Goal: Information Seeking & Learning: Learn about a topic

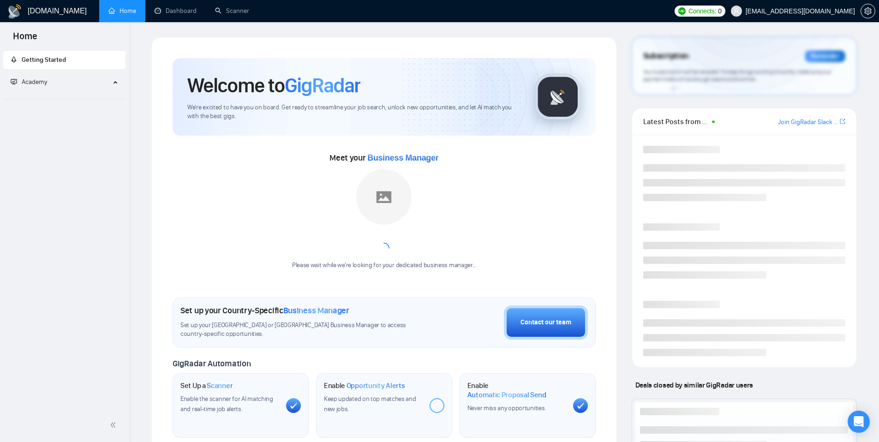
click at [804, 11] on span "[EMAIL_ADDRESS][DOMAIN_NAME]" at bounding box center [800, 11] width 109 height 0
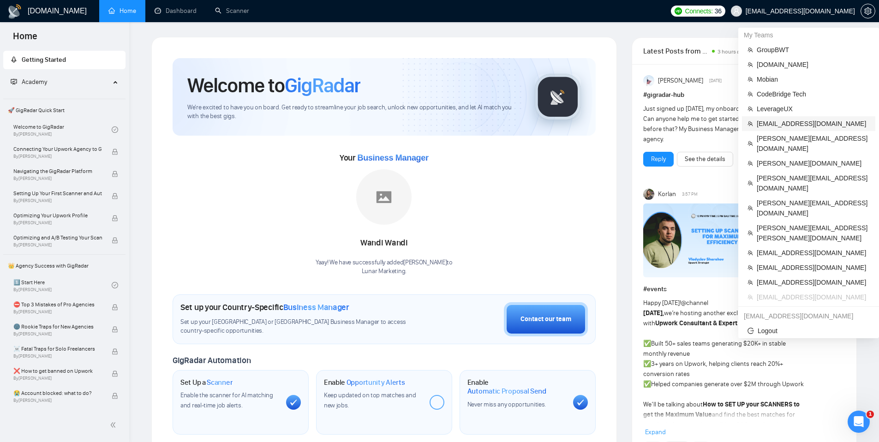
click at [777, 121] on span "[EMAIL_ADDRESS][DOMAIN_NAME]" at bounding box center [813, 124] width 113 height 10
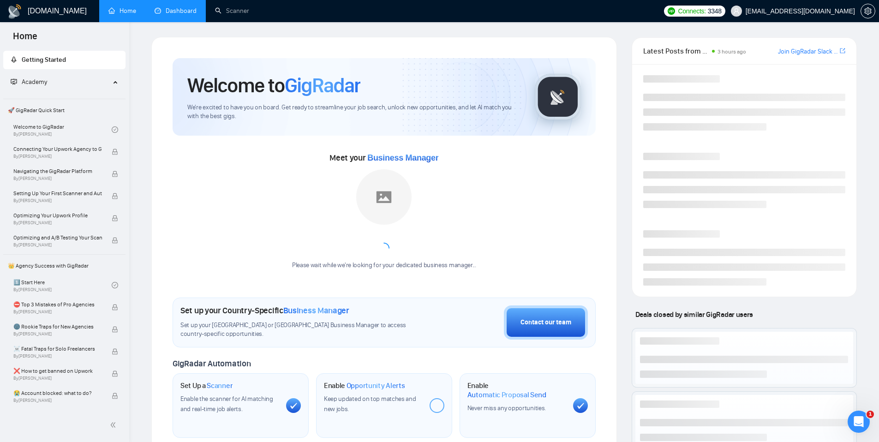
click at [177, 10] on link "Dashboard" at bounding box center [176, 11] width 42 height 8
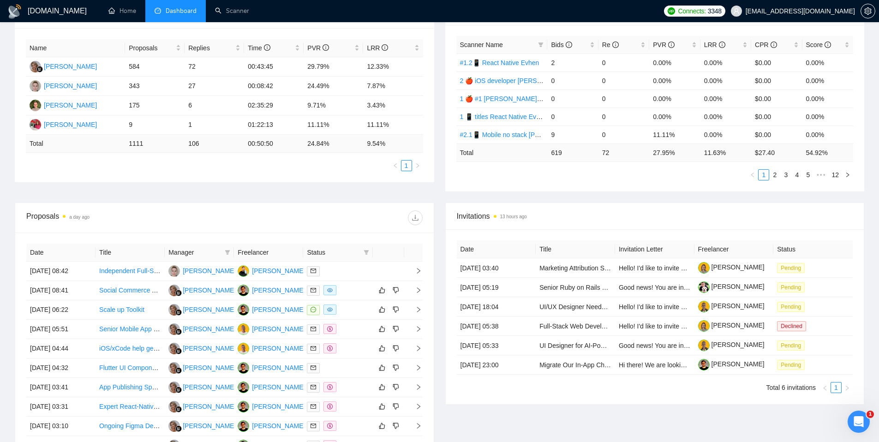
scroll to position [205, 0]
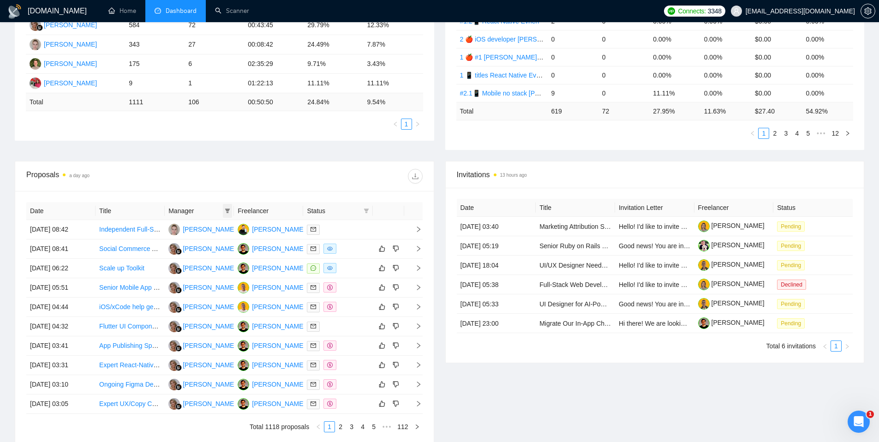
click at [229, 211] on icon "filter" at bounding box center [228, 211] width 6 height 6
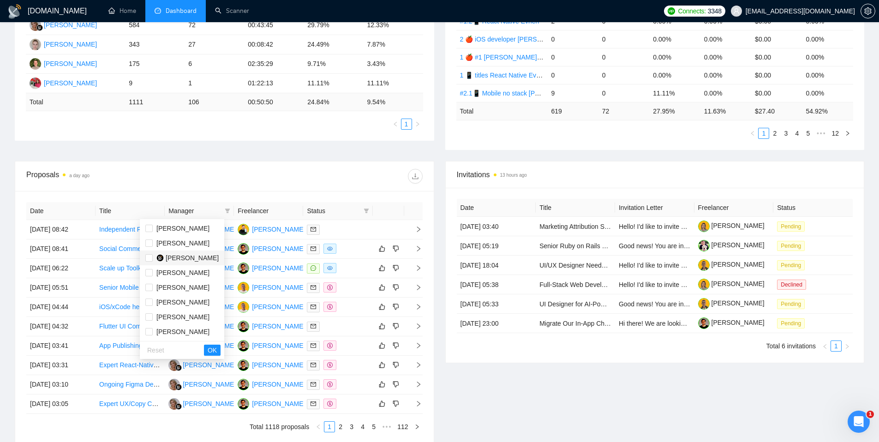
click at [204, 255] on span "[PERSON_NAME]" at bounding box center [192, 257] width 53 height 7
checkbox input "true"
click at [250, 161] on div "Proposals a day ago" at bounding box center [224, 176] width 396 height 30
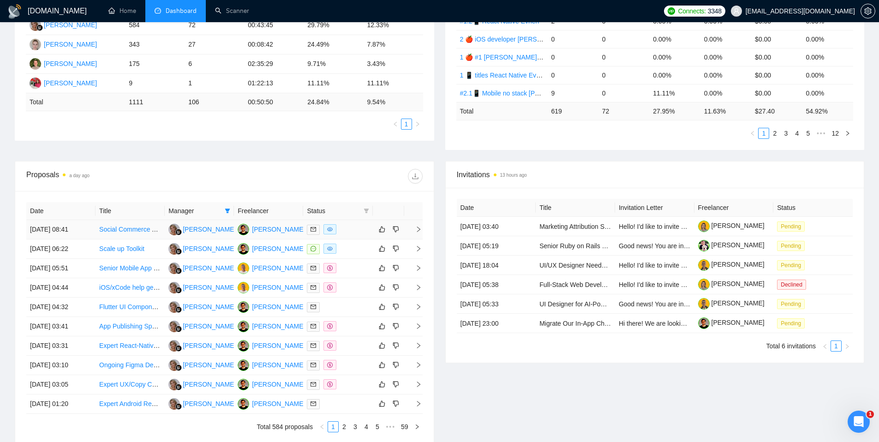
click at [355, 230] on div at bounding box center [338, 229] width 62 height 11
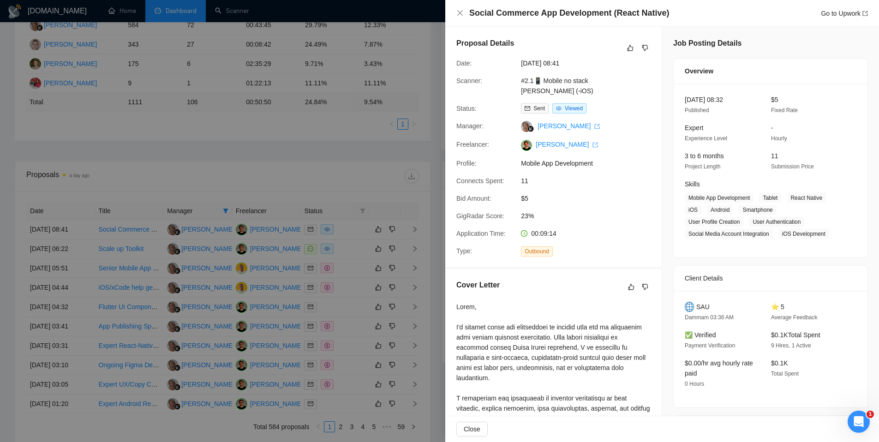
click at [345, 253] on div at bounding box center [439, 221] width 879 height 442
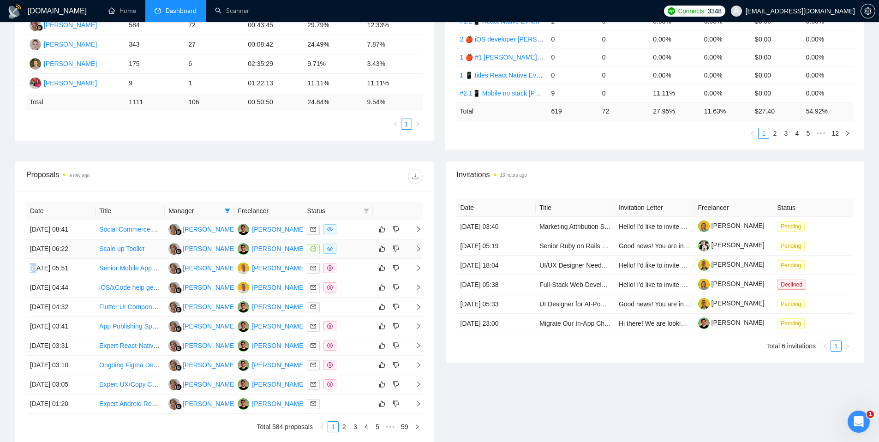
click at [346, 250] on div at bounding box center [338, 249] width 62 height 11
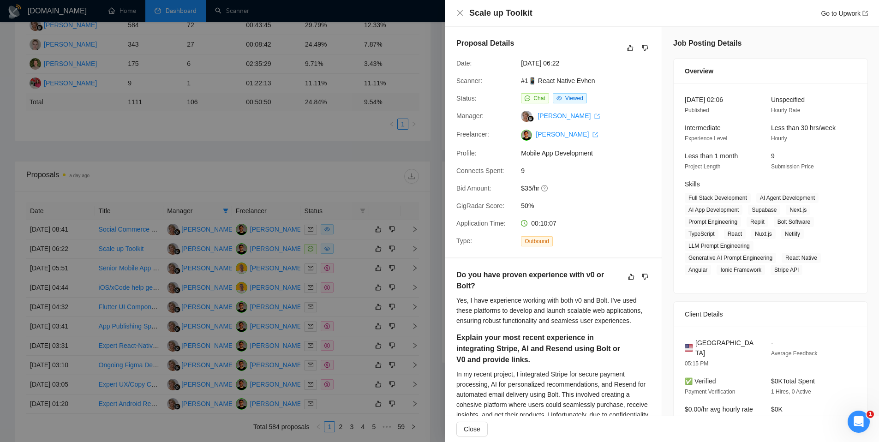
click at [346, 250] on div at bounding box center [439, 221] width 879 height 442
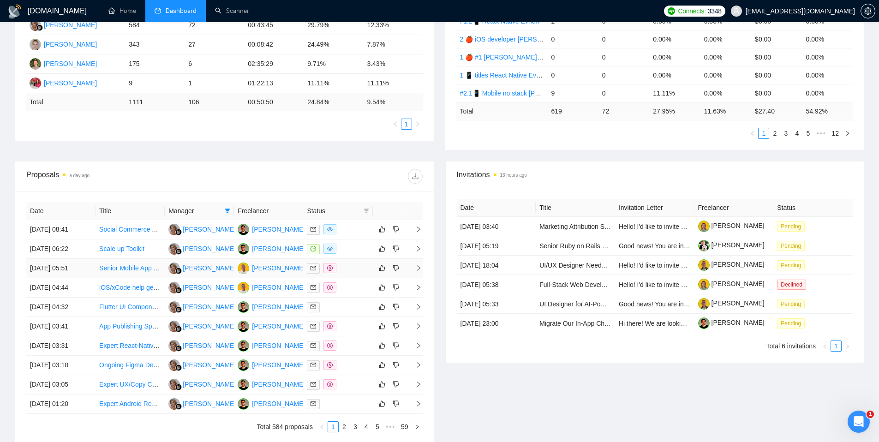
click at [355, 268] on div at bounding box center [338, 268] width 62 height 11
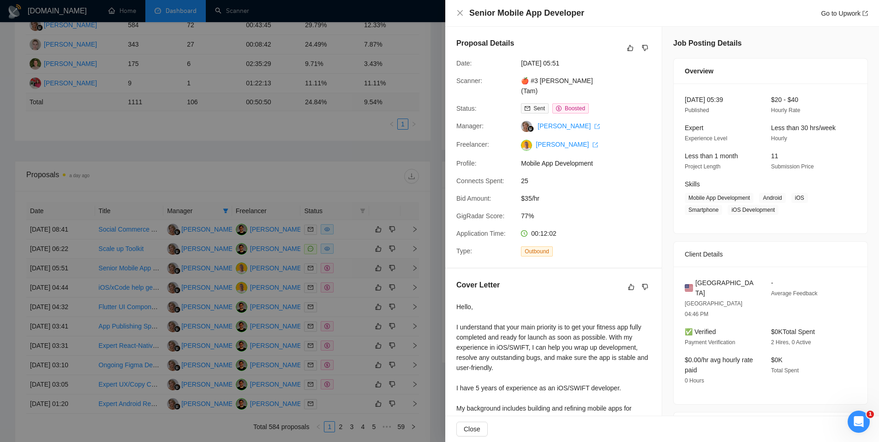
click at [355, 268] on div at bounding box center [439, 221] width 879 height 442
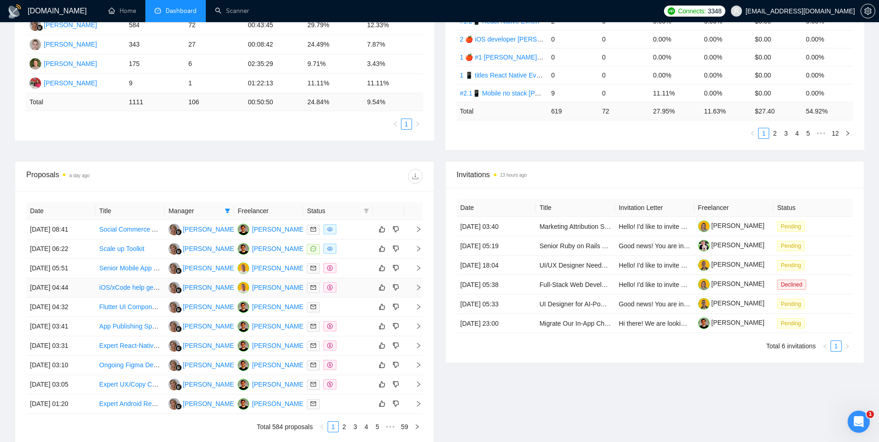
click at [353, 284] on div at bounding box center [338, 287] width 62 height 11
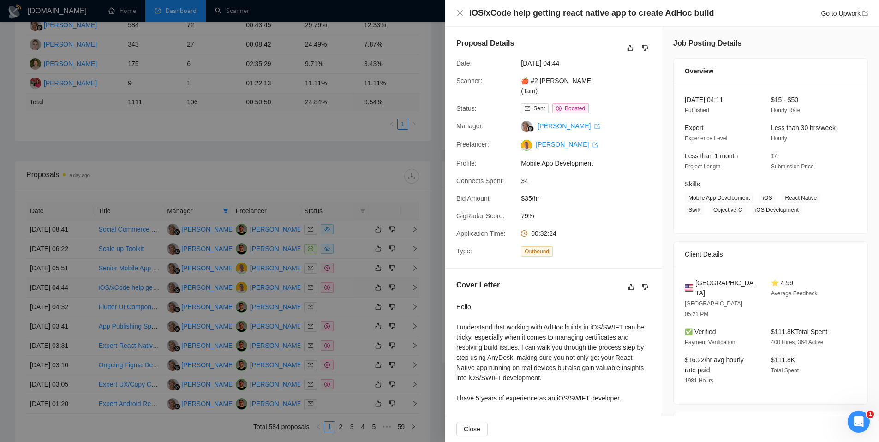
click at [353, 284] on div at bounding box center [439, 221] width 879 height 442
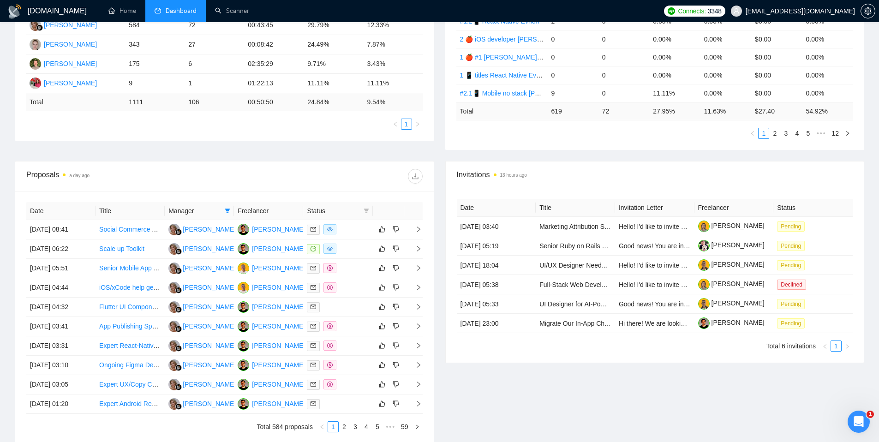
click at [353, 287] on div at bounding box center [338, 287] width 62 height 11
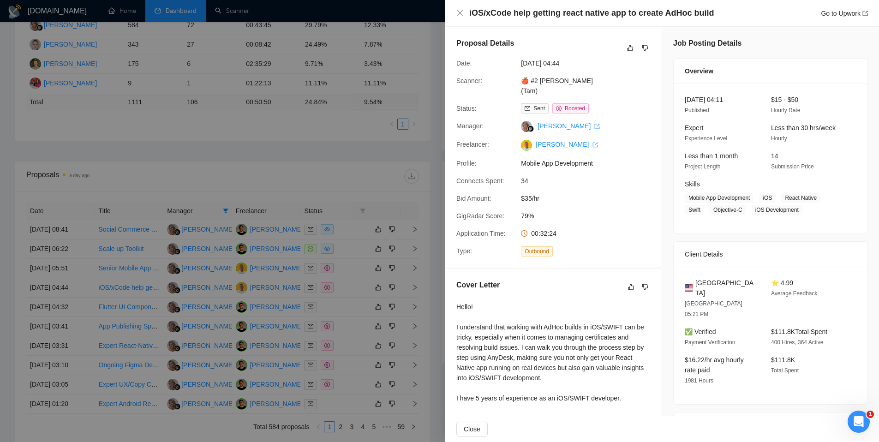
click at [353, 287] on div at bounding box center [439, 221] width 879 height 442
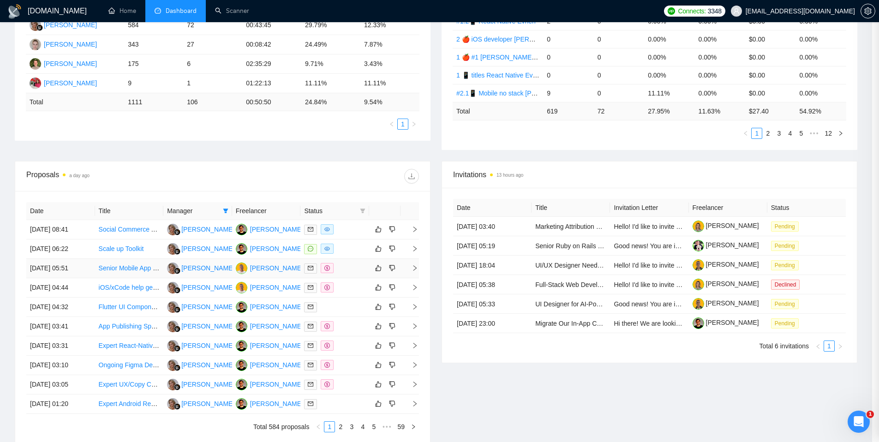
click at [354, 271] on div at bounding box center [334, 268] width 61 height 11
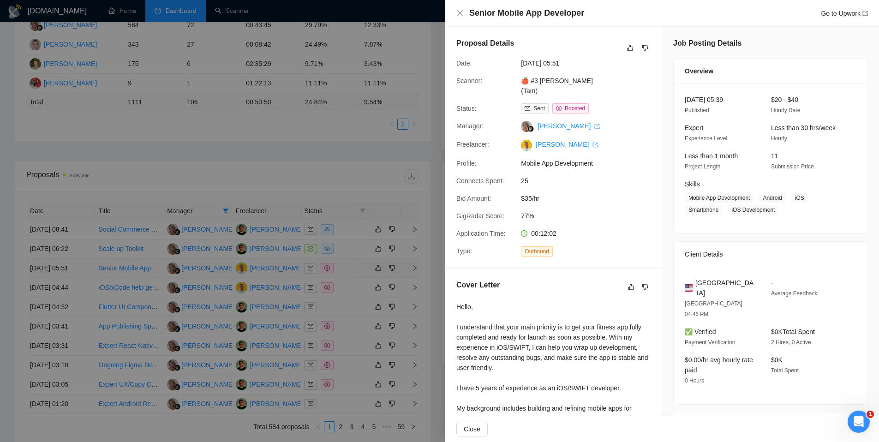
click at [354, 271] on div at bounding box center [439, 221] width 879 height 442
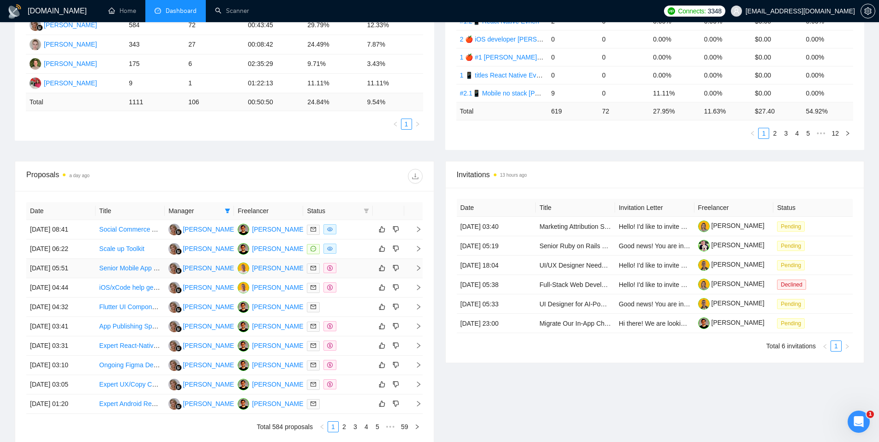
click at [354, 271] on div at bounding box center [338, 268] width 62 height 11
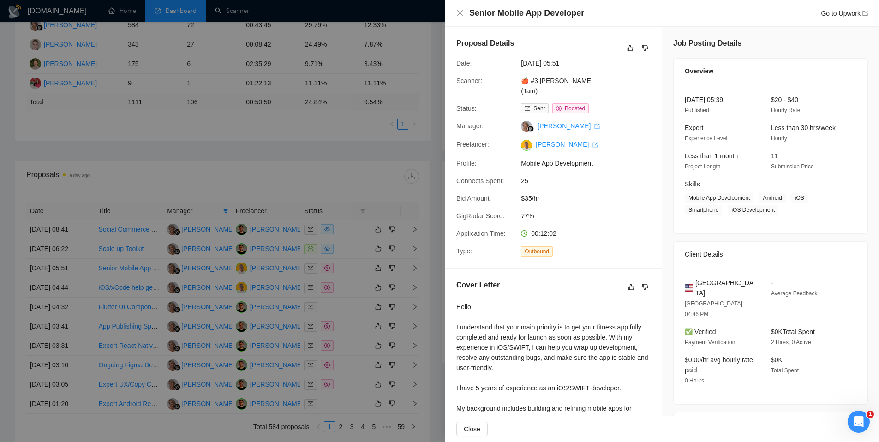
click at [354, 271] on div at bounding box center [439, 221] width 879 height 442
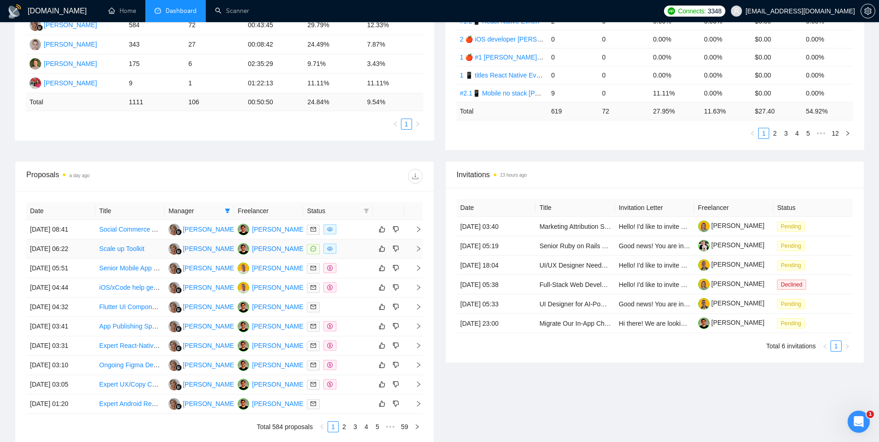
click at [356, 255] on td at bounding box center [337, 248] width 69 height 19
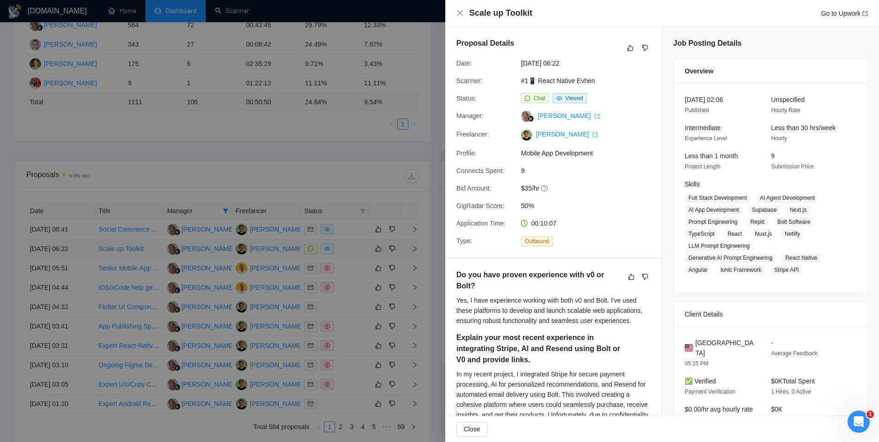
click at [356, 255] on div at bounding box center [439, 221] width 879 height 442
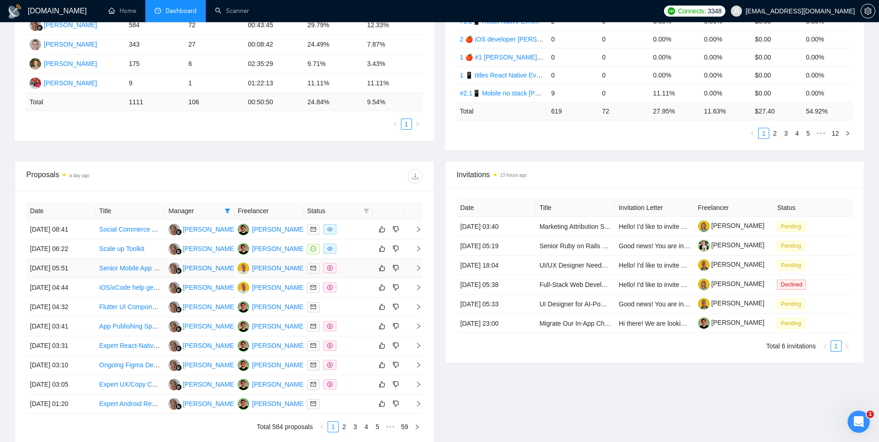
click at [356, 268] on div at bounding box center [338, 268] width 62 height 11
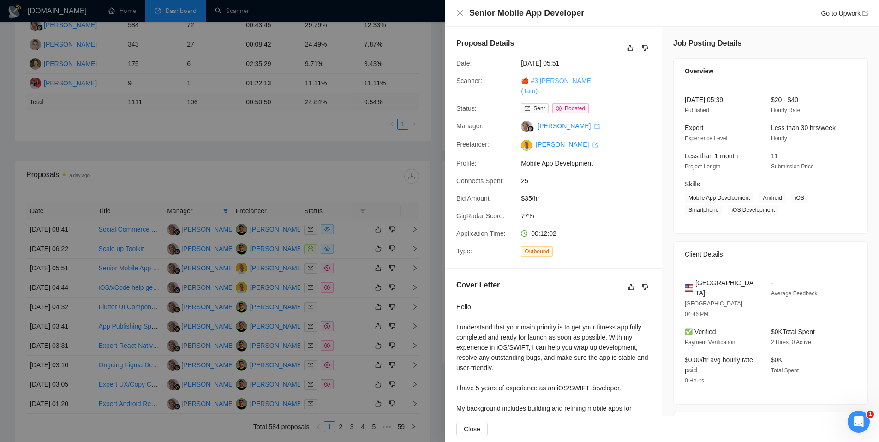
click at [556, 77] on link "🍎 #3 [PERSON_NAME] (Tam)" at bounding box center [557, 86] width 72 height 18
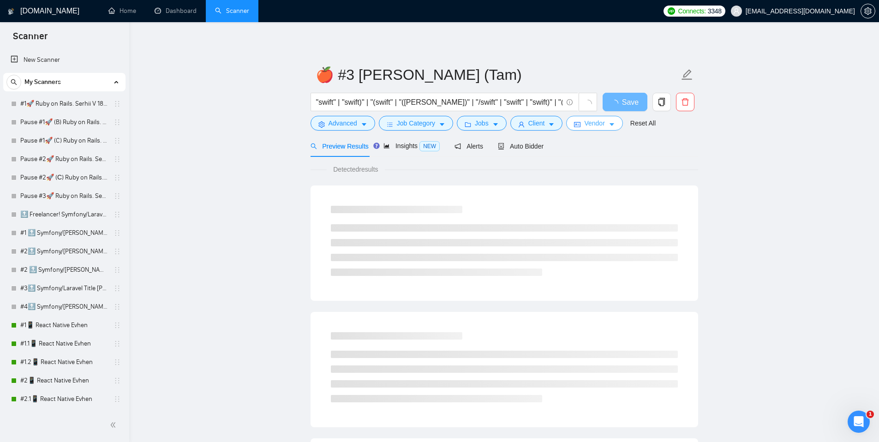
click at [615, 124] on icon "caret-down" at bounding box center [612, 124] width 6 height 6
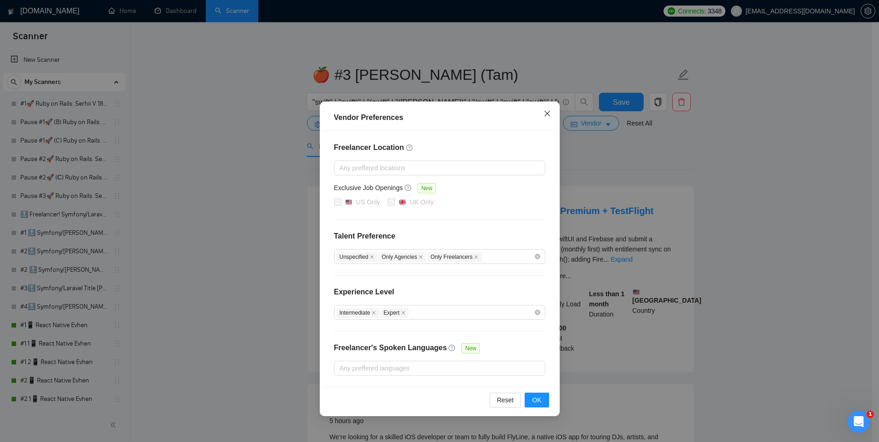
click at [547, 112] on icon "close" at bounding box center [547, 113] width 7 height 7
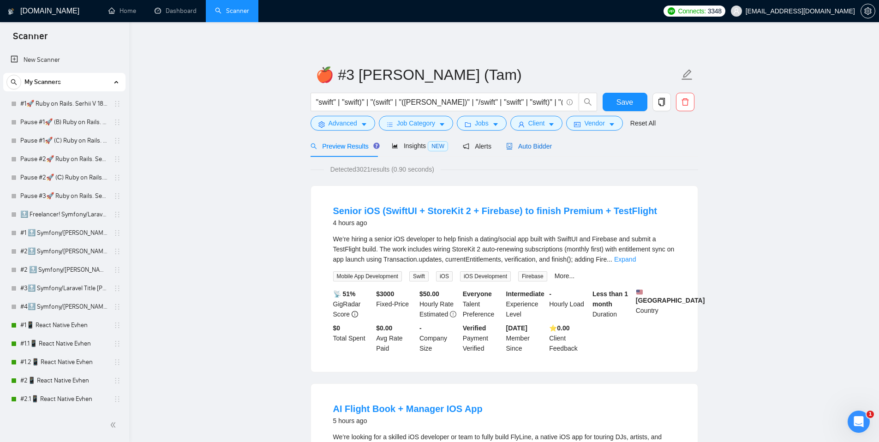
click at [540, 141] on div "Auto Bidder" at bounding box center [529, 146] width 46 height 10
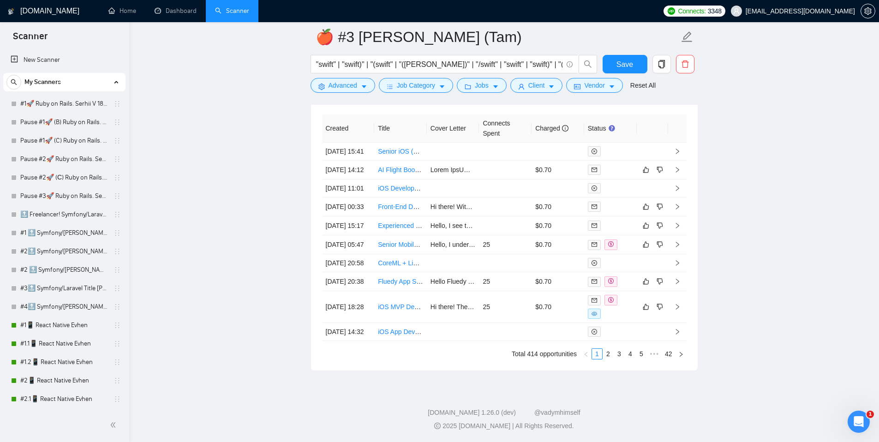
scroll to position [2384, 0]
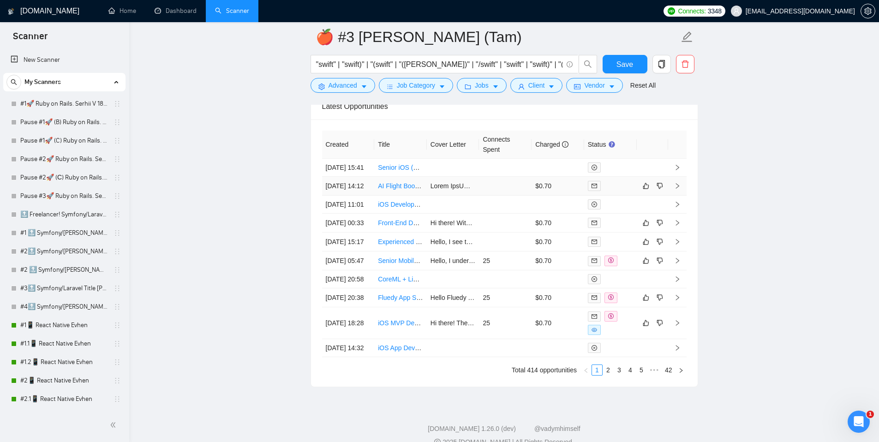
click at [491, 196] on td at bounding box center [505, 186] width 53 height 19
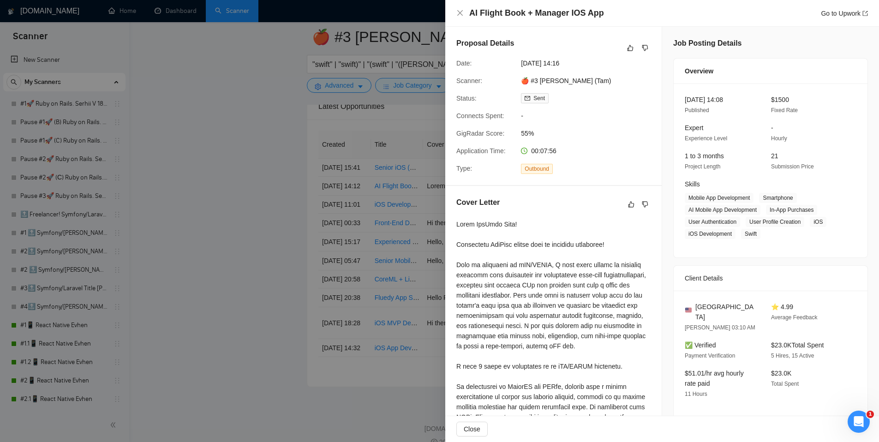
click at [276, 210] on div at bounding box center [439, 221] width 879 height 442
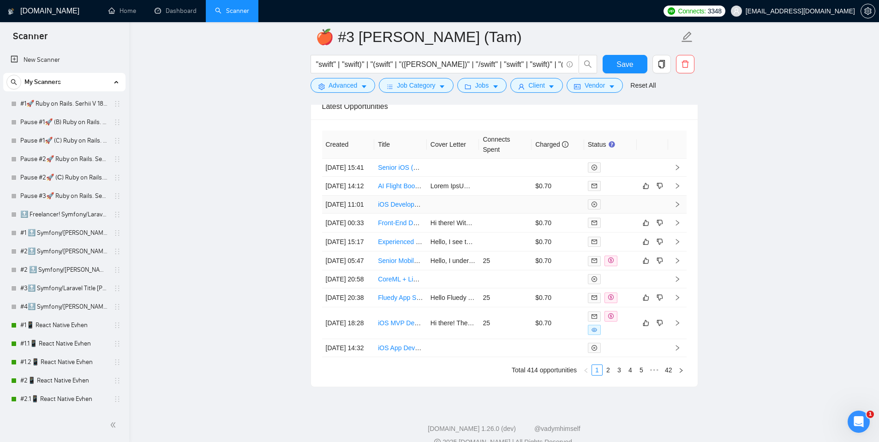
click at [522, 214] on td at bounding box center [505, 205] width 53 height 18
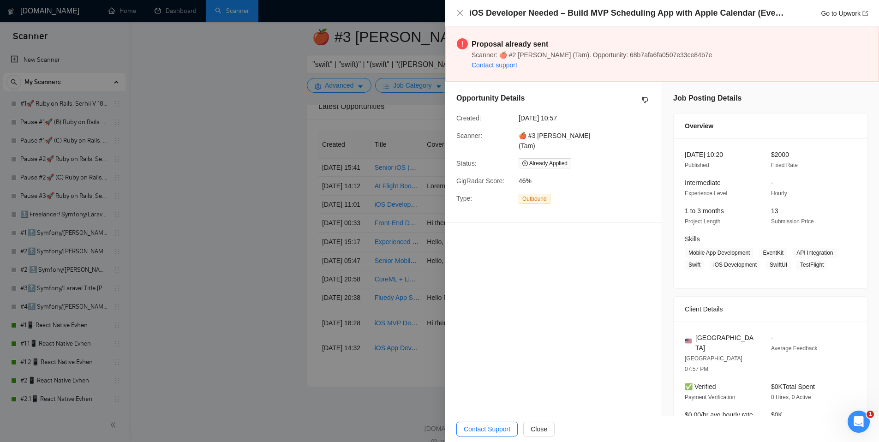
click at [276, 237] on div at bounding box center [439, 221] width 879 height 442
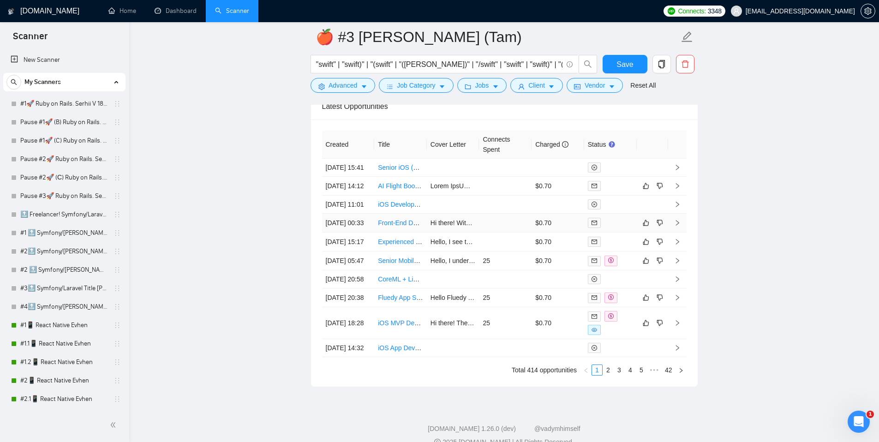
click at [521, 233] on td at bounding box center [505, 223] width 53 height 19
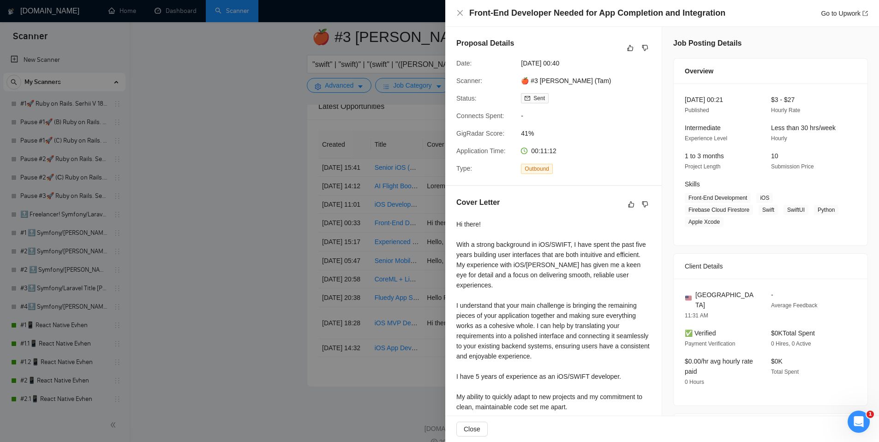
drag, startPoint x: 220, startPoint y: 260, endPoint x: 353, endPoint y: 277, distance: 134.4
click at [220, 259] on div at bounding box center [439, 221] width 879 height 442
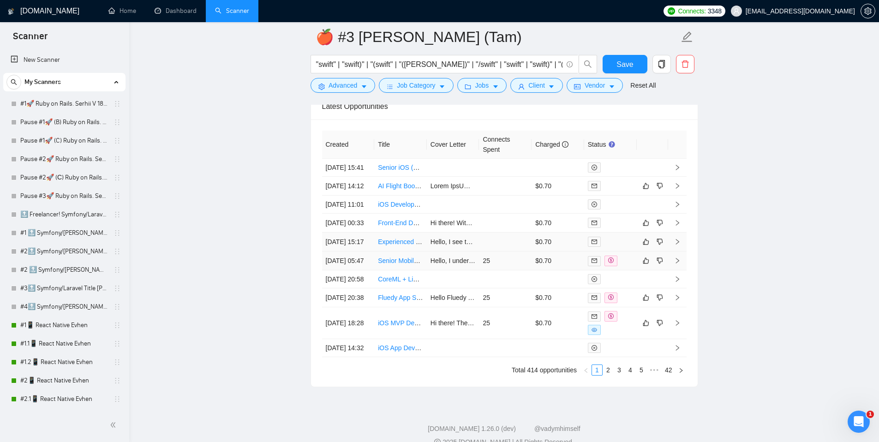
click at [508, 251] on td at bounding box center [505, 242] width 53 height 19
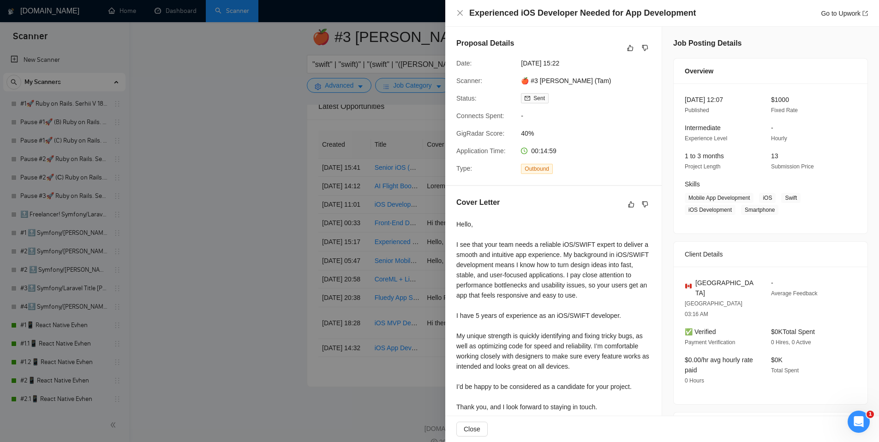
click at [165, 287] on div at bounding box center [439, 221] width 879 height 442
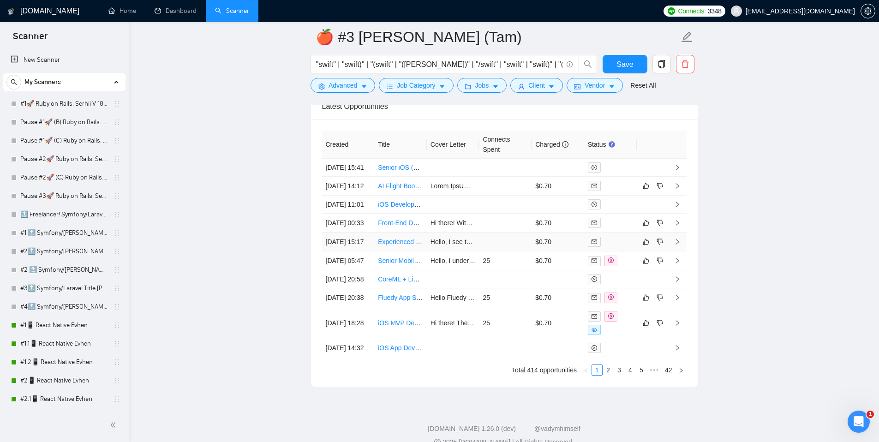
click at [518, 251] on td at bounding box center [505, 242] width 53 height 19
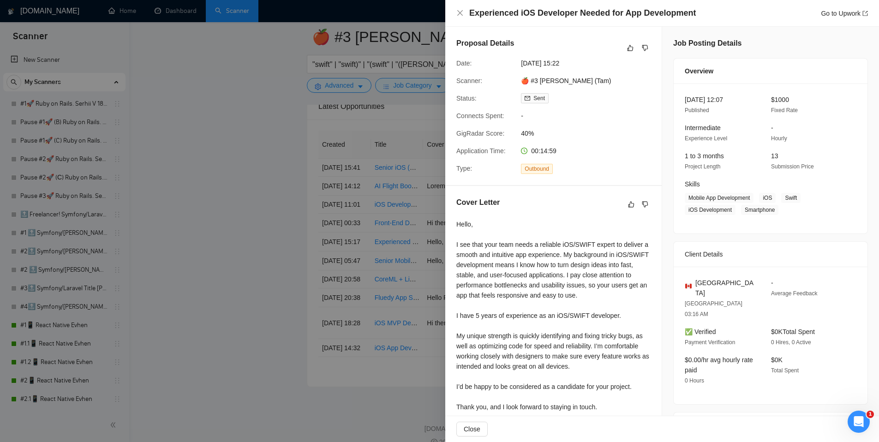
click at [251, 230] on div at bounding box center [439, 221] width 879 height 442
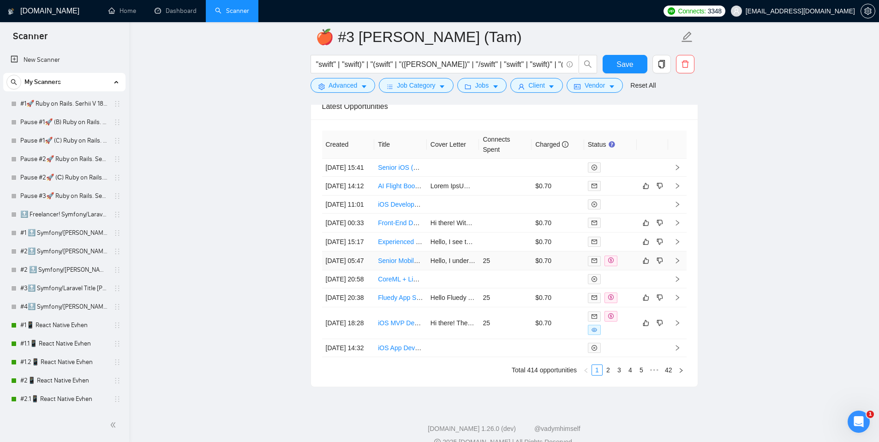
click at [524, 270] on td "25" at bounding box center [505, 260] width 53 height 19
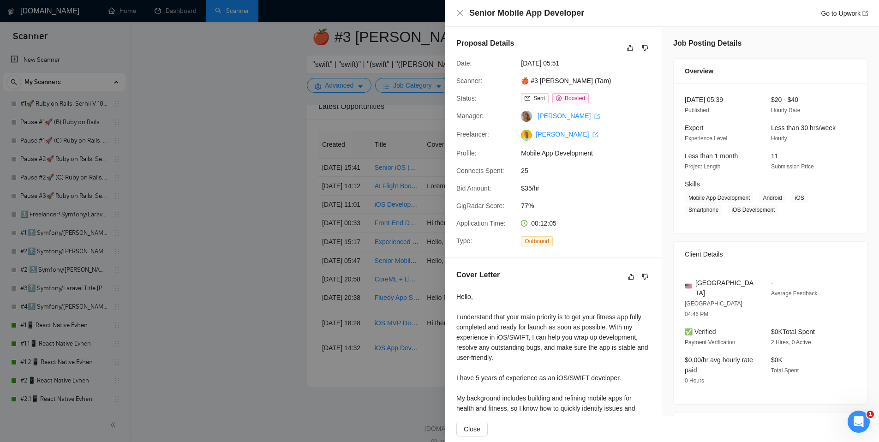
click at [242, 247] on div at bounding box center [439, 221] width 879 height 442
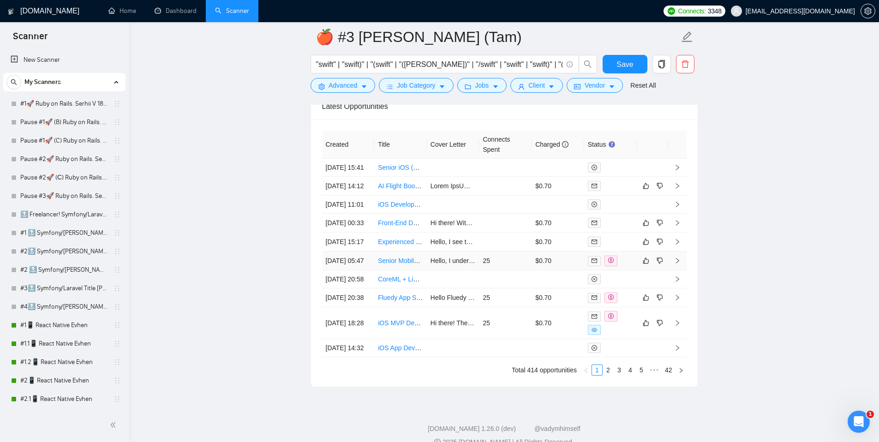
scroll to position [2452, 0]
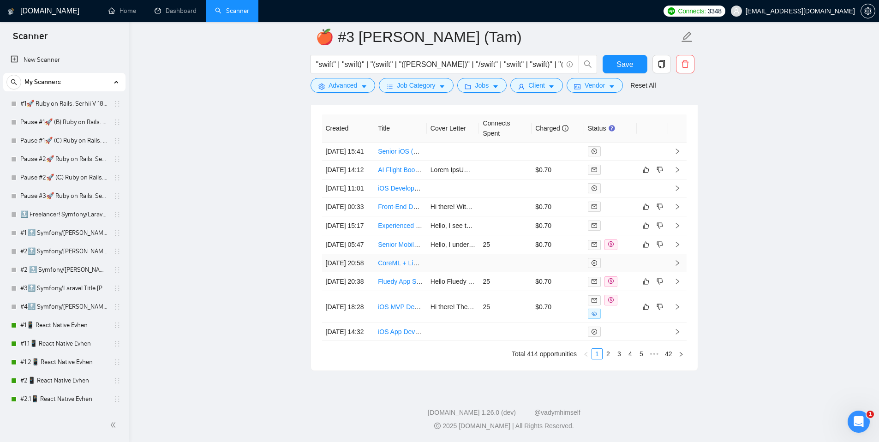
click at [506, 272] on td at bounding box center [505, 263] width 53 height 18
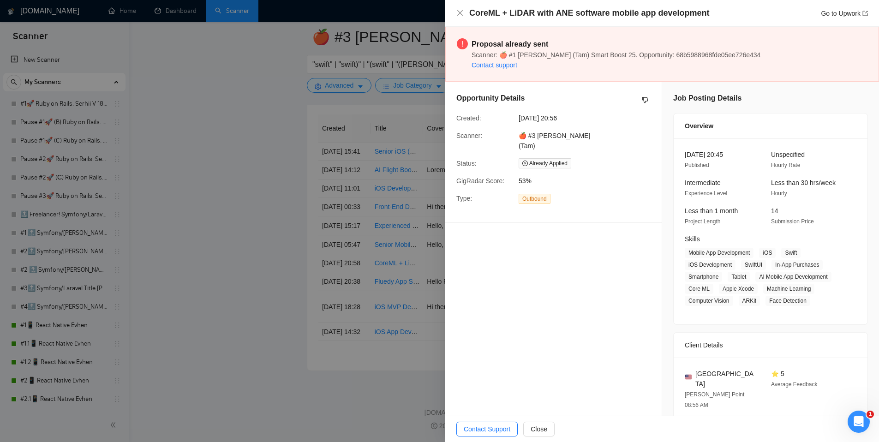
click at [257, 253] on div at bounding box center [439, 221] width 879 height 442
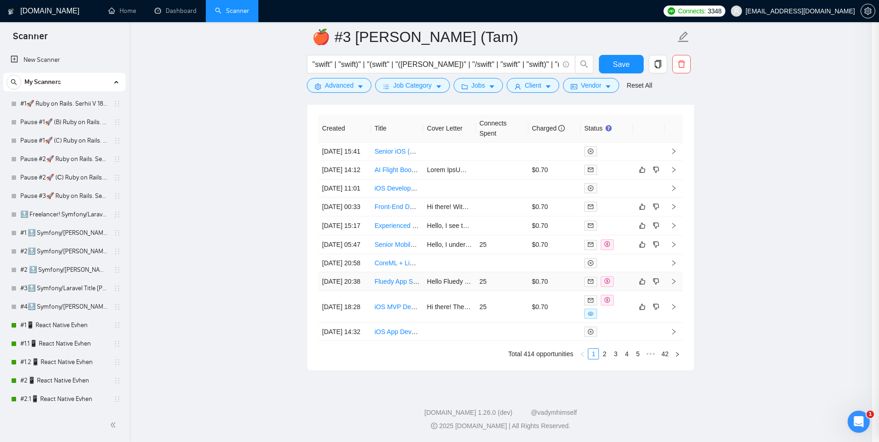
click at [531, 291] on td "$0.70" at bounding box center [554, 281] width 53 height 19
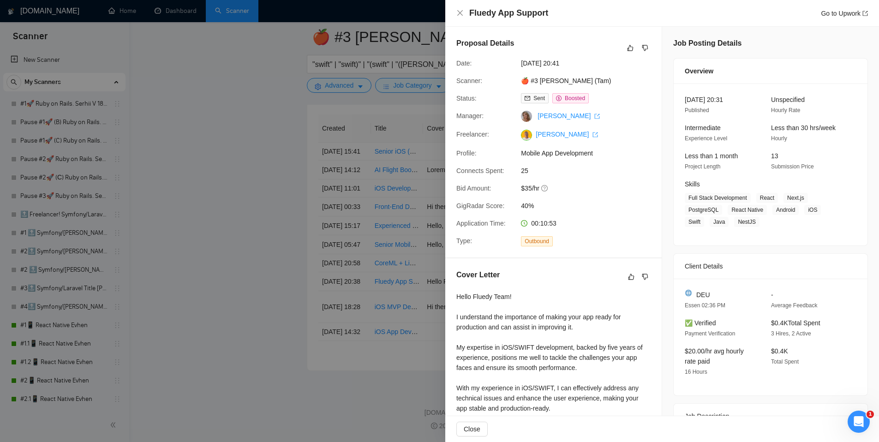
click at [263, 266] on div at bounding box center [439, 221] width 879 height 442
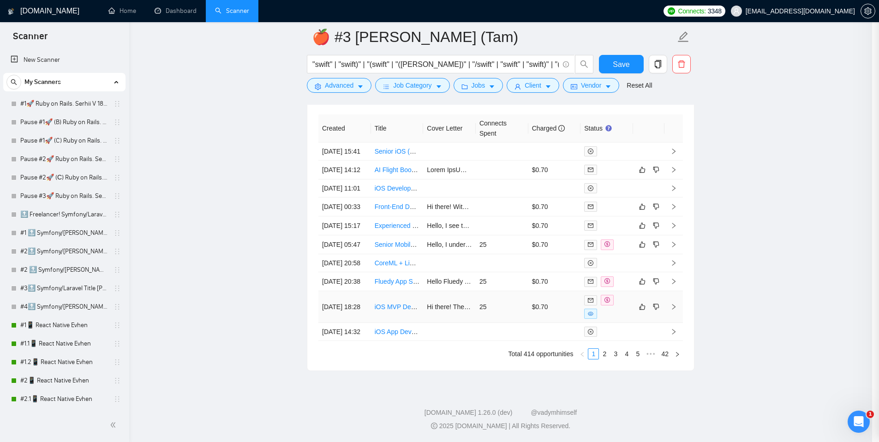
click at [512, 323] on td "25" at bounding box center [502, 307] width 53 height 32
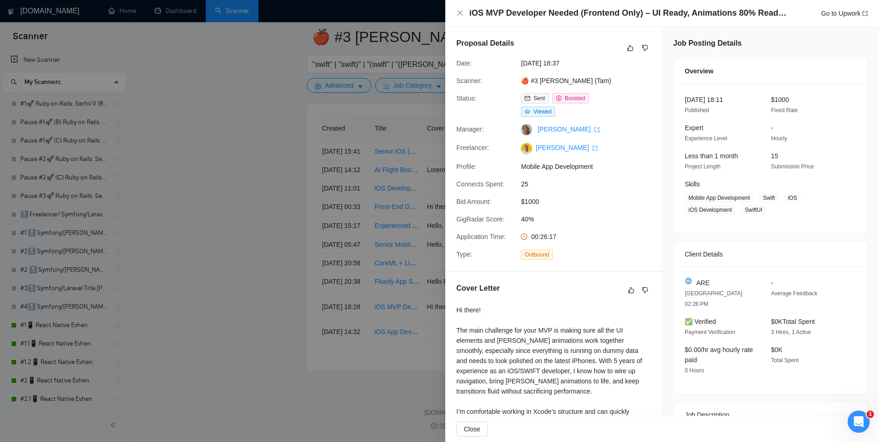
click at [214, 283] on div at bounding box center [439, 221] width 879 height 442
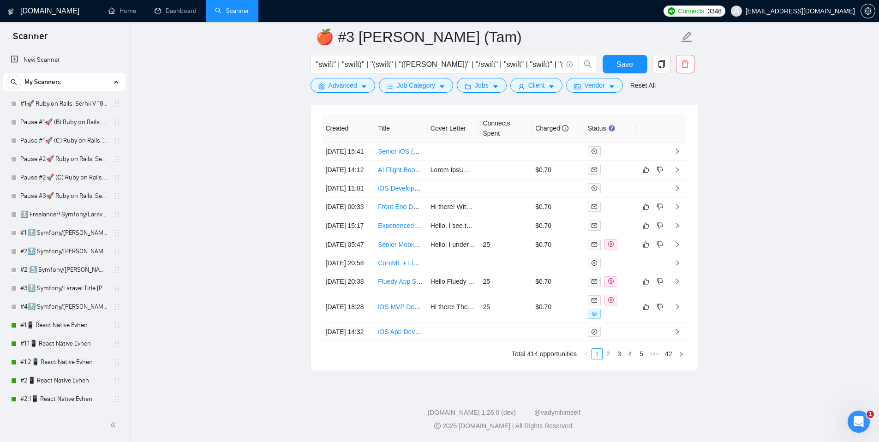
click at [610, 359] on link "2" at bounding box center [608, 354] width 10 height 10
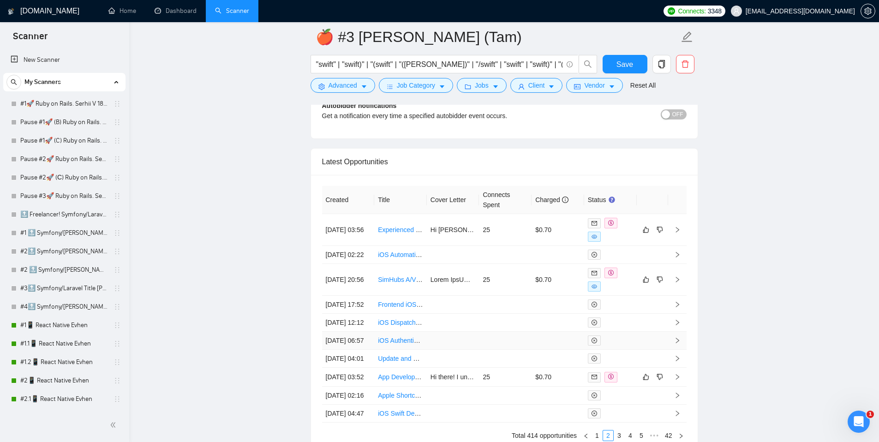
scroll to position [2335, 0]
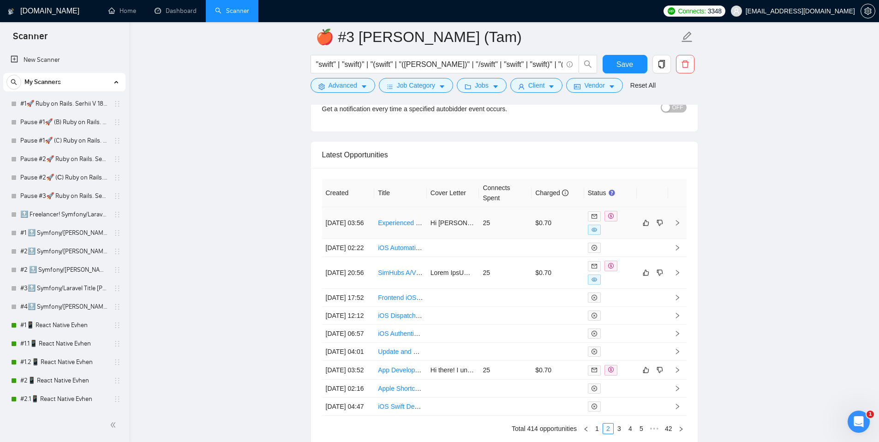
click at [532, 221] on td "$0.70" at bounding box center [558, 223] width 53 height 32
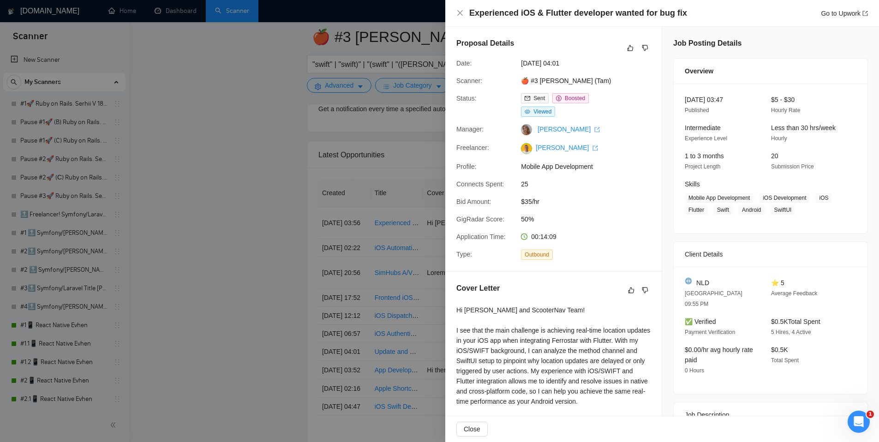
click at [277, 214] on div at bounding box center [439, 221] width 879 height 442
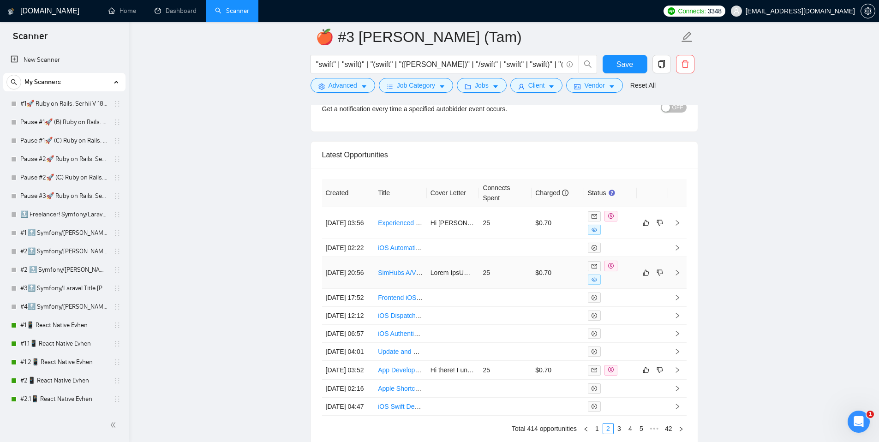
click at [527, 285] on td "25" at bounding box center [505, 273] width 53 height 32
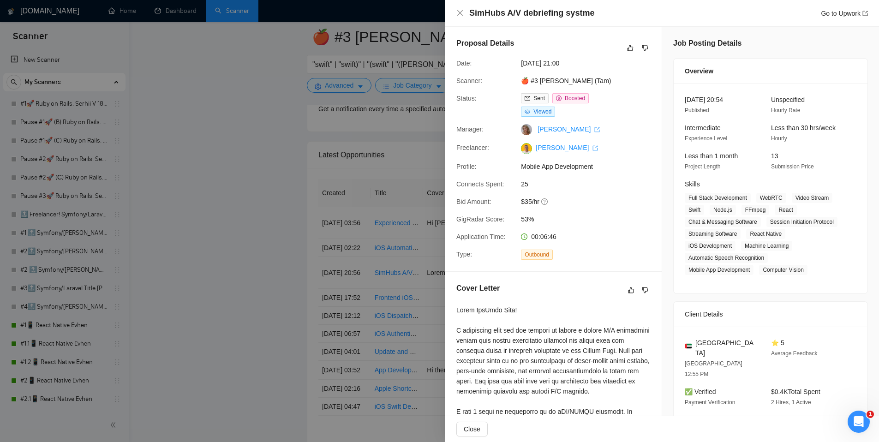
click at [222, 261] on div at bounding box center [439, 221] width 879 height 442
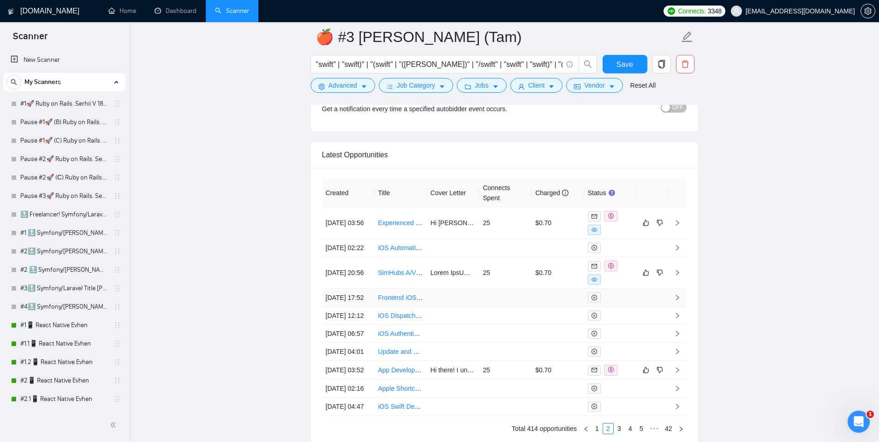
click at [545, 307] on td at bounding box center [558, 298] width 53 height 18
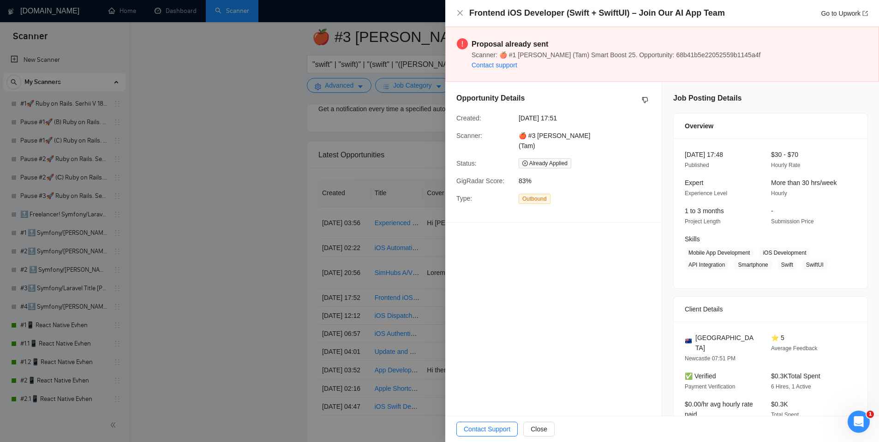
click at [288, 255] on div at bounding box center [439, 221] width 879 height 442
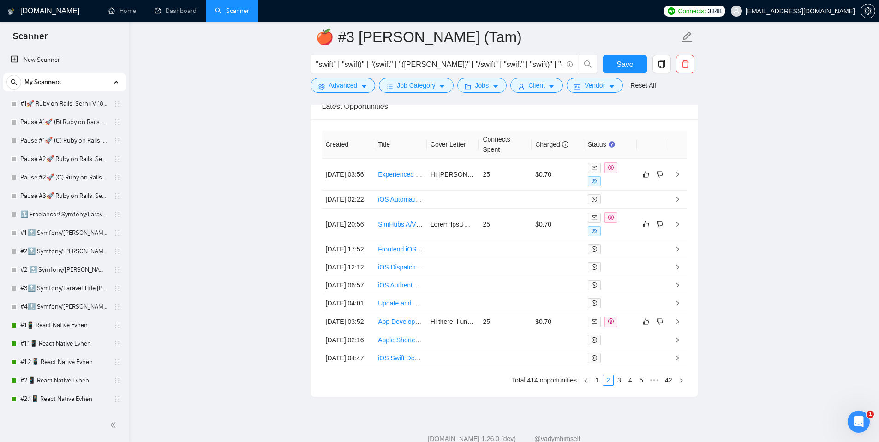
scroll to position [2392, 0]
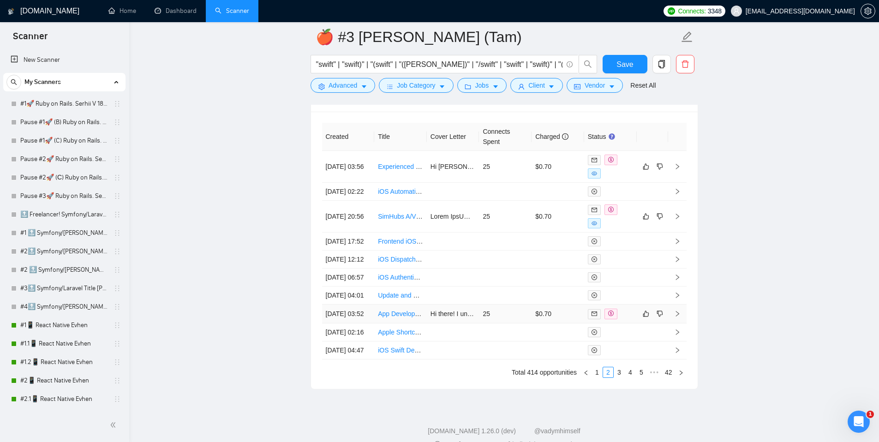
click at [520, 323] on td "25" at bounding box center [505, 314] width 53 height 19
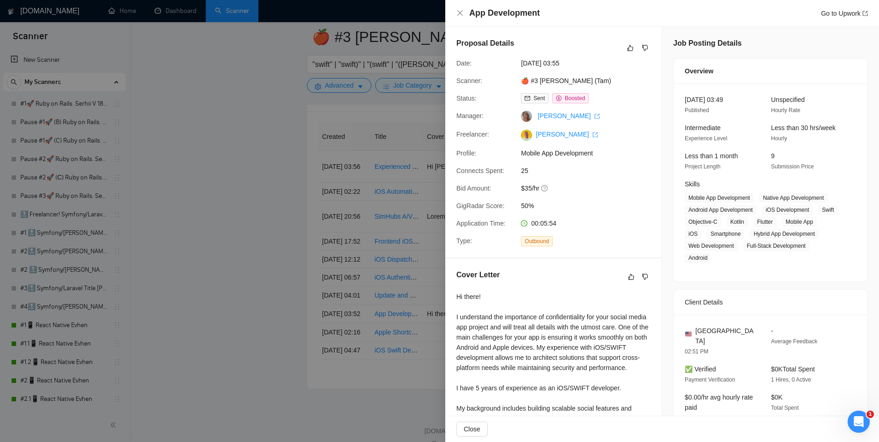
click at [247, 313] on div at bounding box center [439, 221] width 879 height 442
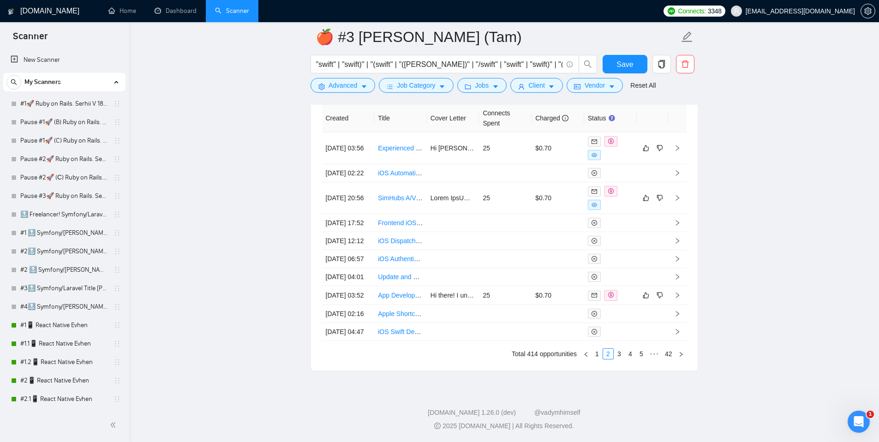
scroll to position [2490, 0]
click at [616, 355] on link "3" at bounding box center [619, 354] width 10 height 10
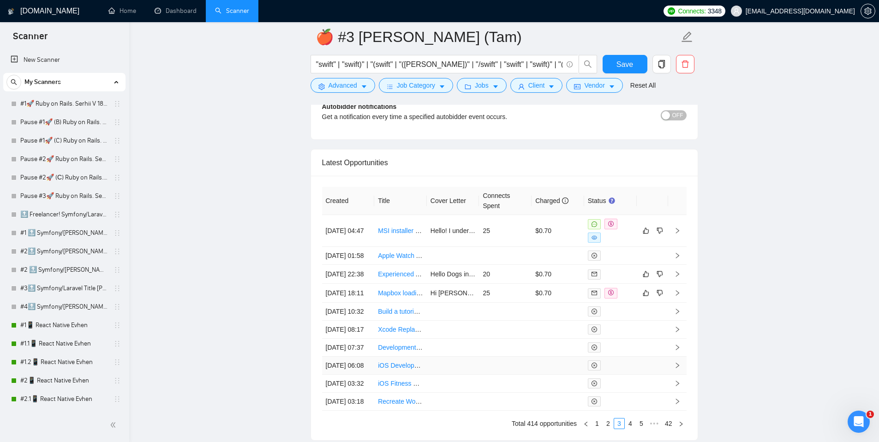
scroll to position [2319, 0]
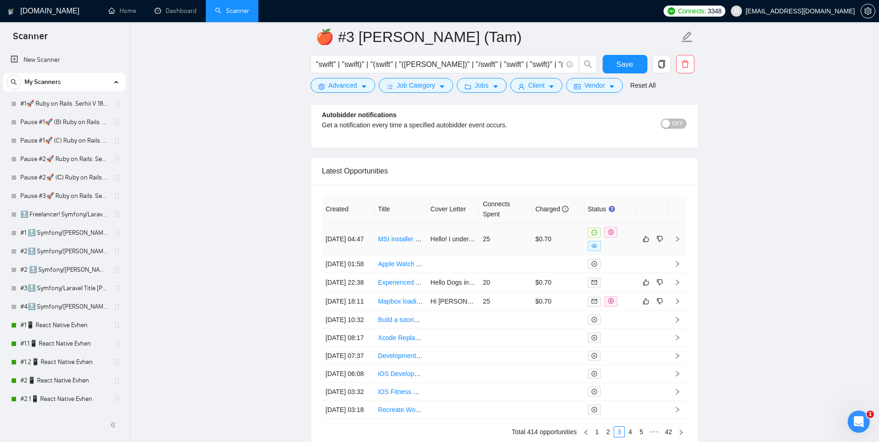
click at [521, 235] on td "25" at bounding box center [505, 239] width 53 height 32
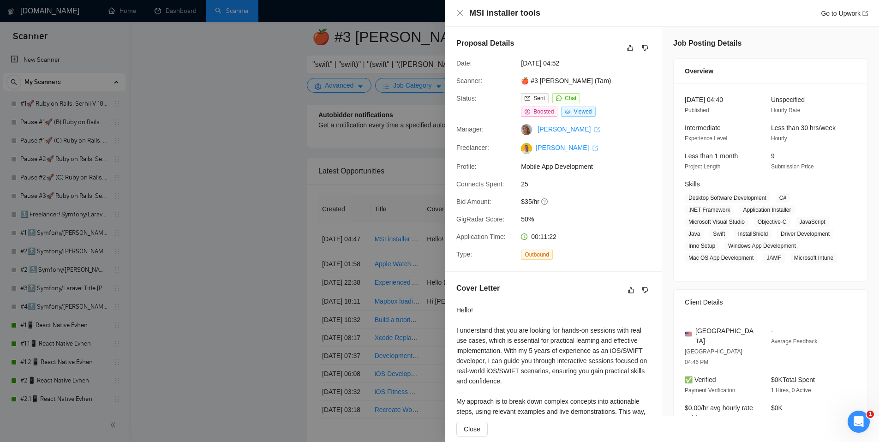
click at [285, 220] on div at bounding box center [439, 221] width 879 height 442
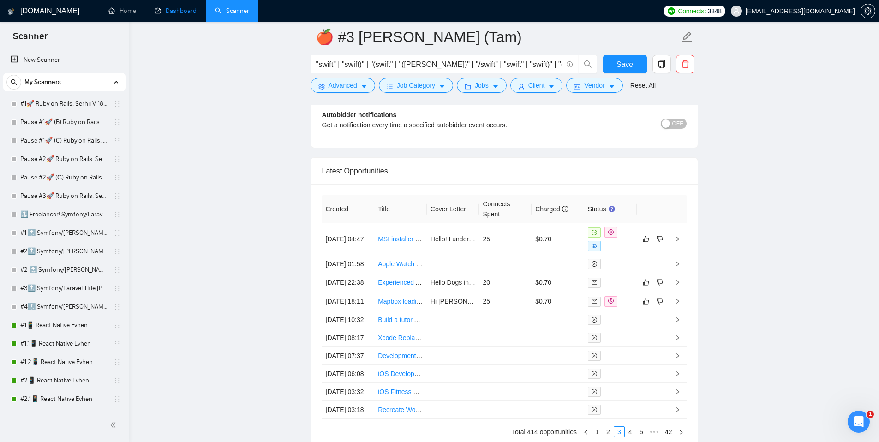
click at [168, 15] on link "Dashboard" at bounding box center [176, 11] width 42 height 8
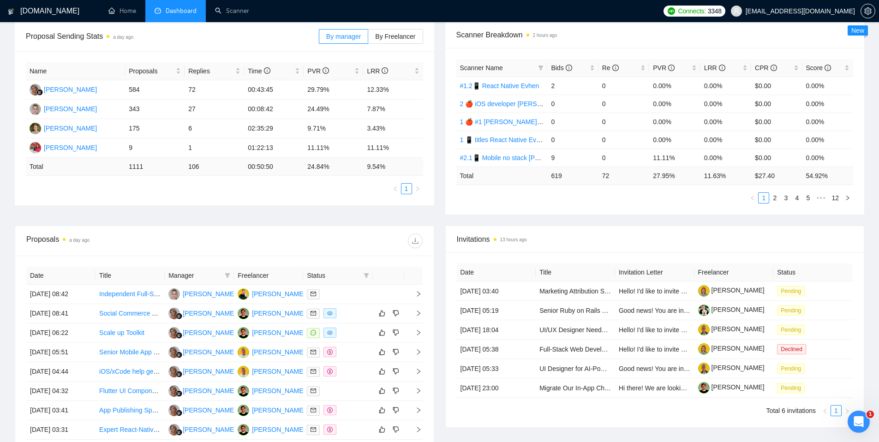
scroll to position [155, 0]
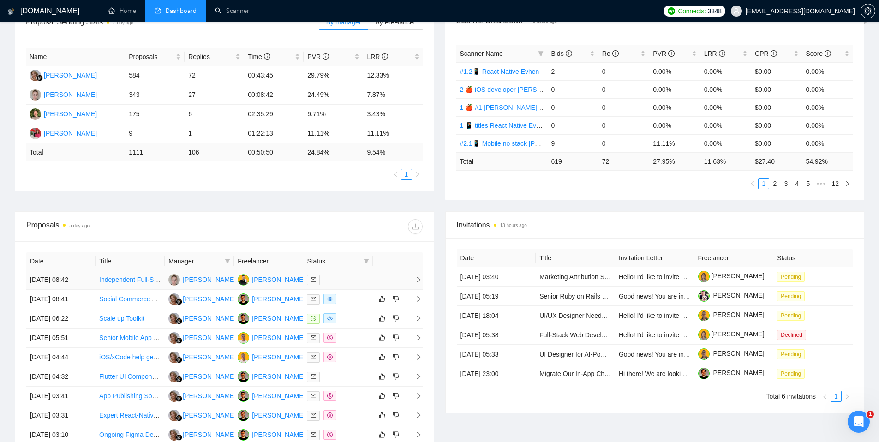
click at [359, 275] on div at bounding box center [338, 280] width 62 height 11
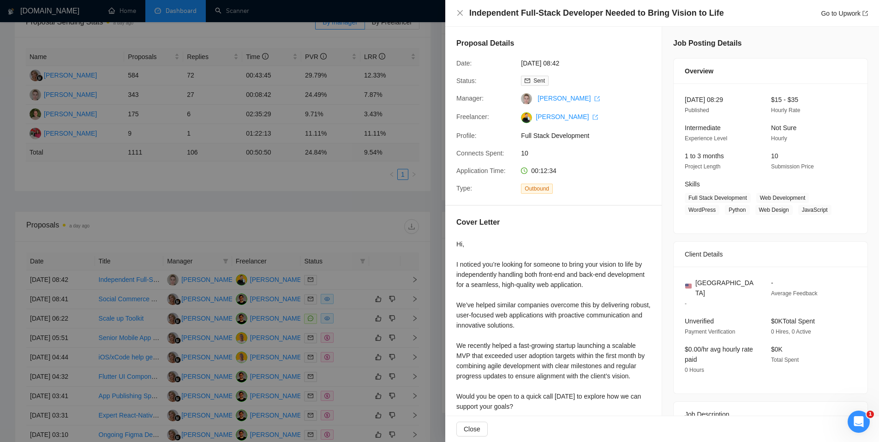
click at [313, 204] on div at bounding box center [439, 221] width 879 height 442
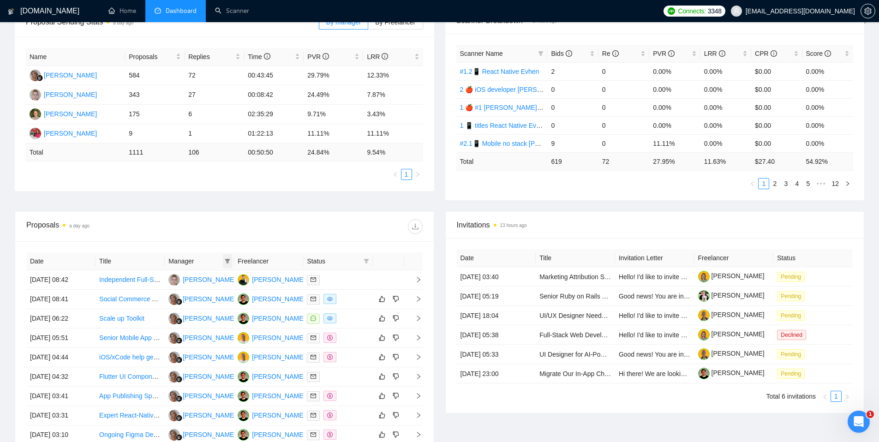
click at [230, 259] on icon "filter" at bounding box center [227, 261] width 5 height 5
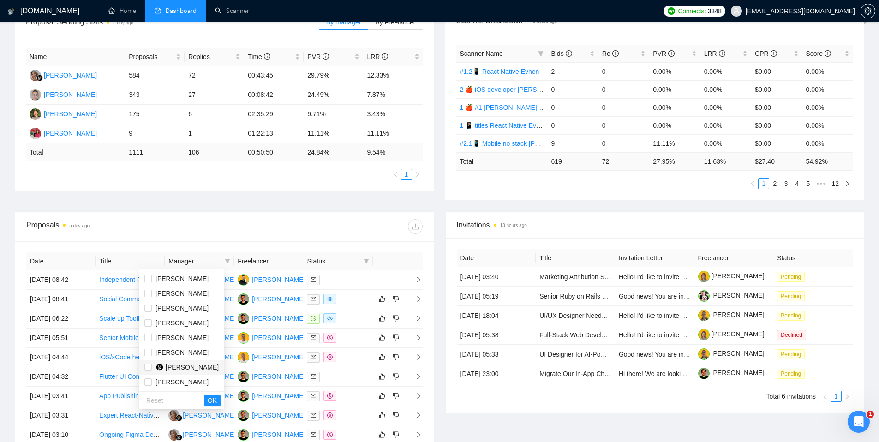
click at [181, 367] on span "[PERSON_NAME]" at bounding box center [192, 367] width 53 height 7
checkbox input "true"
drag, startPoint x: 225, startPoint y: 398, endPoint x: 262, endPoint y: 371, distance: 45.9
click at [221, 399] on button "OK" at bounding box center [212, 400] width 17 height 11
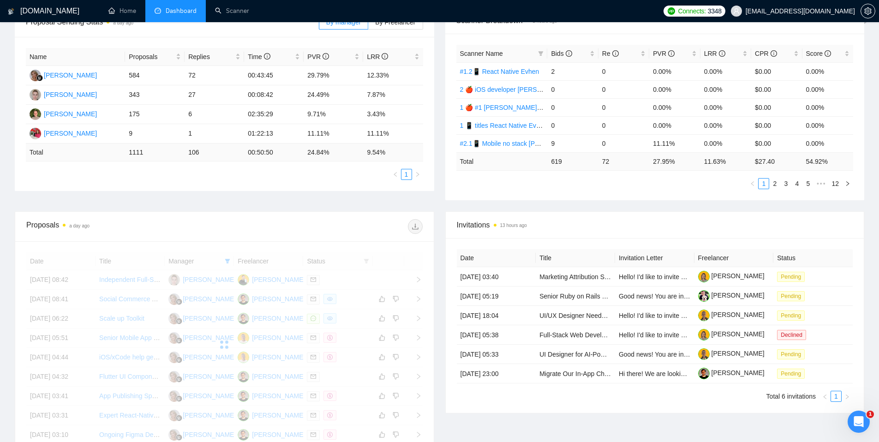
click at [303, 223] on div at bounding box center [323, 226] width 198 height 15
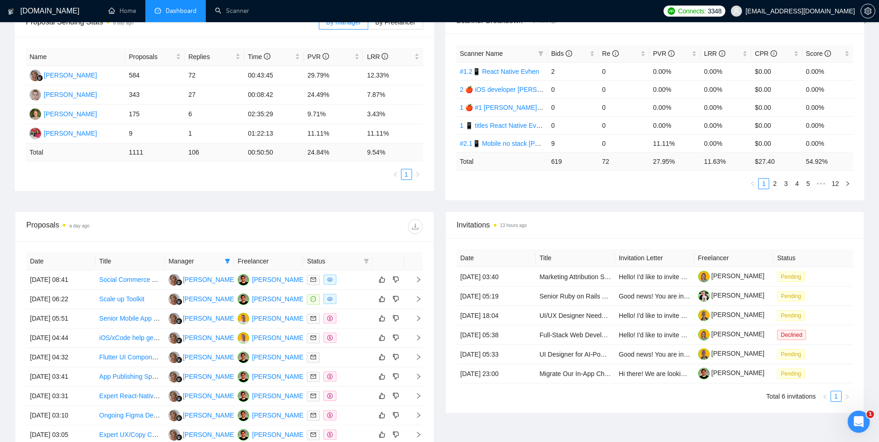
scroll to position [243, 0]
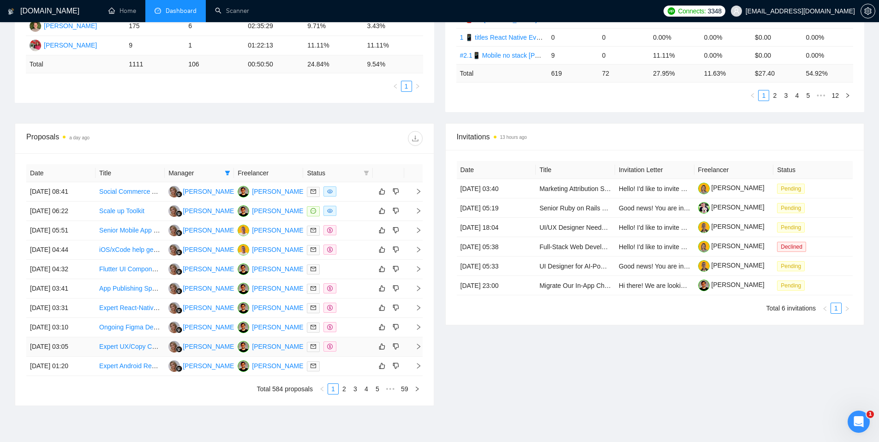
click at [352, 349] on div at bounding box center [338, 346] width 62 height 11
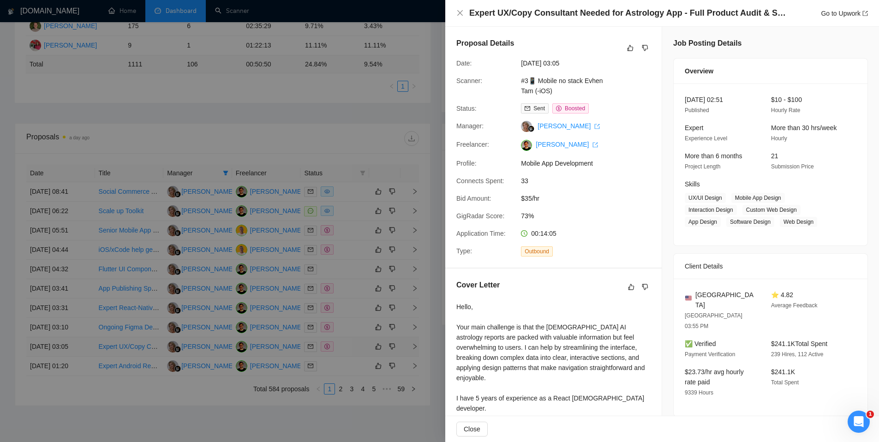
click at [352, 349] on div at bounding box center [439, 221] width 879 height 442
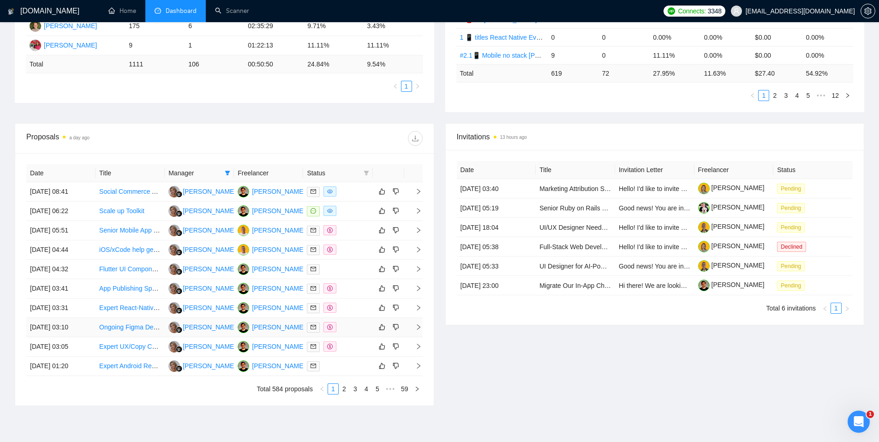
click at [352, 329] on div at bounding box center [338, 327] width 62 height 11
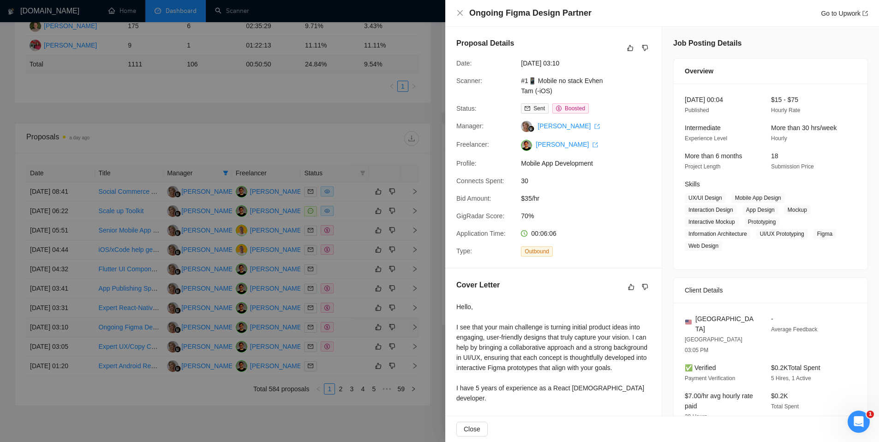
click at [352, 329] on div at bounding box center [439, 221] width 879 height 442
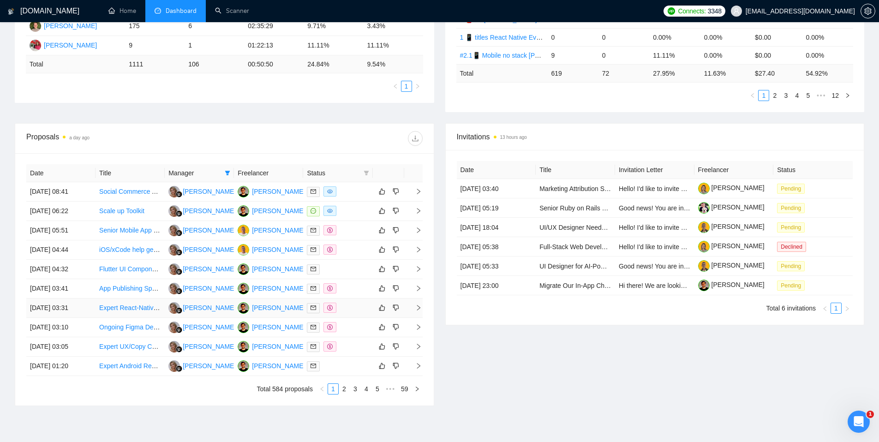
click at [349, 310] on div at bounding box center [338, 308] width 62 height 11
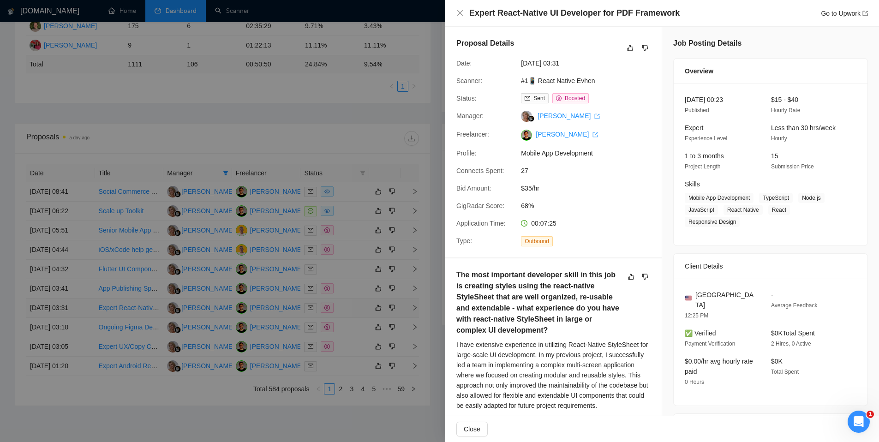
click at [349, 310] on div at bounding box center [439, 221] width 879 height 442
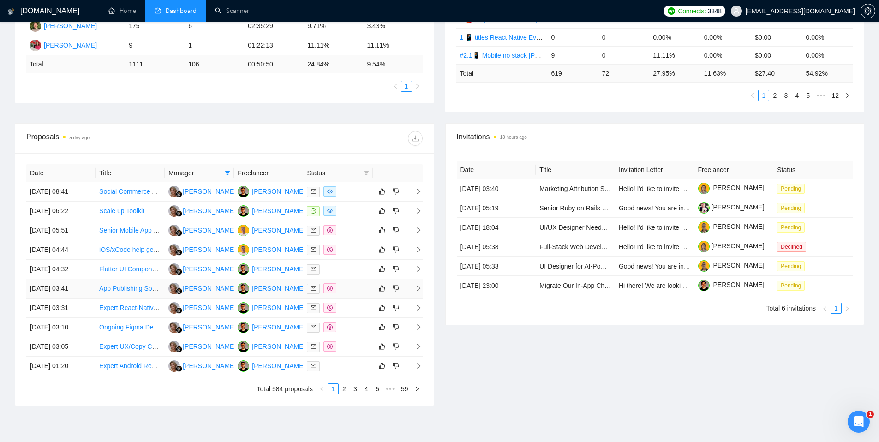
click at [350, 290] on div at bounding box center [338, 288] width 62 height 11
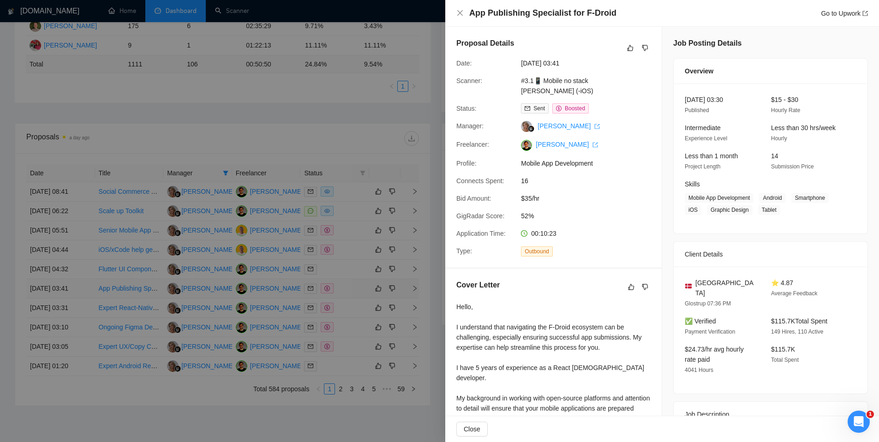
click at [350, 290] on div at bounding box center [439, 221] width 879 height 442
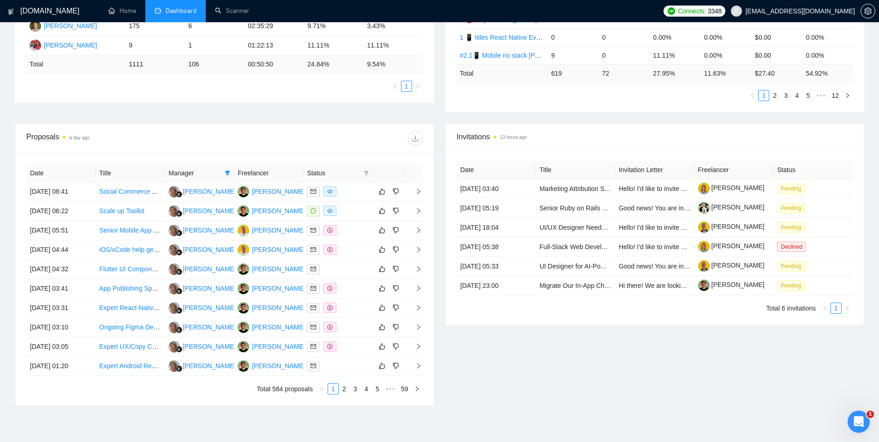
scroll to position [0, 0]
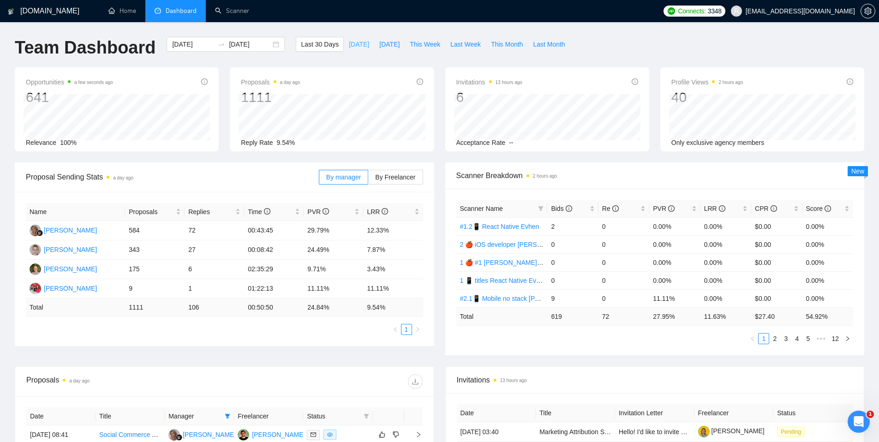
click at [349, 42] on span "[DATE]" at bounding box center [359, 44] width 20 height 10
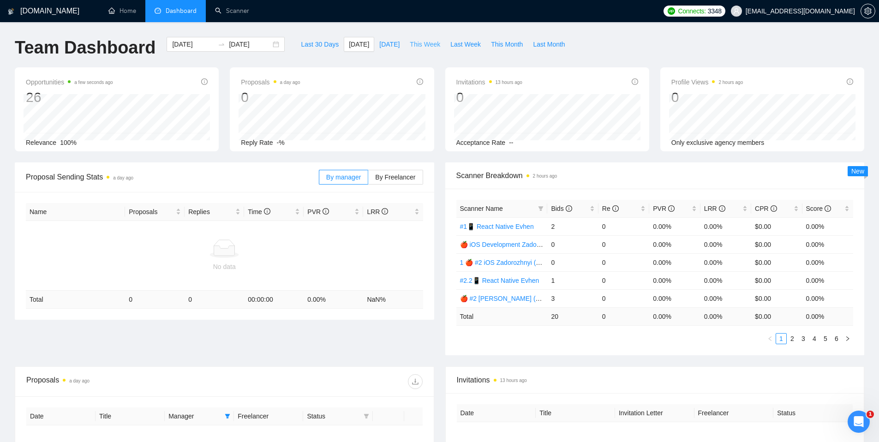
click at [414, 43] on span "This Week" at bounding box center [425, 44] width 30 height 10
type input "[DATE]"
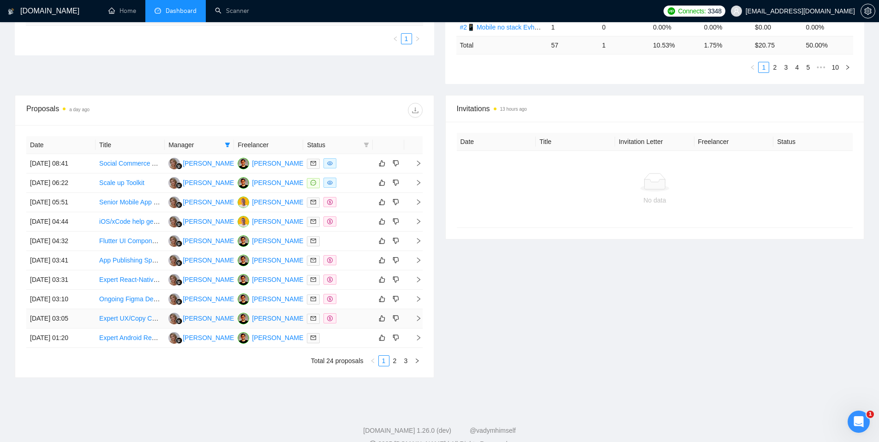
scroll to position [289, 0]
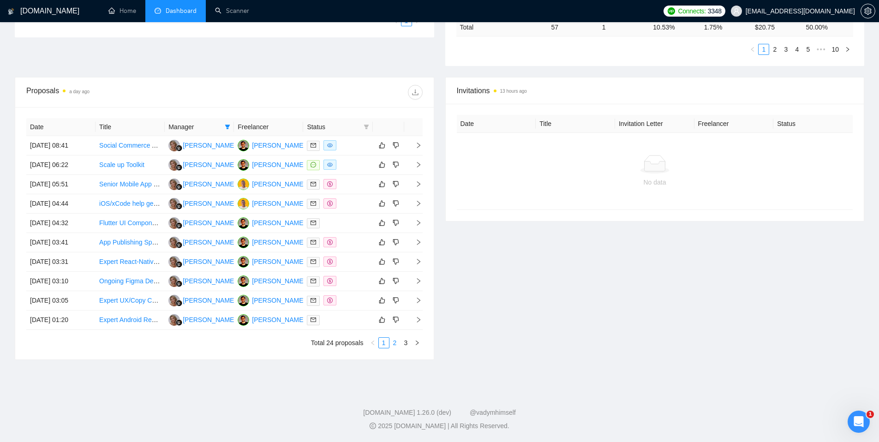
click at [394, 341] on link "2" at bounding box center [395, 343] width 10 height 10
click at [358, 149] on div at bounding box center [338, 145] width 62 height 11
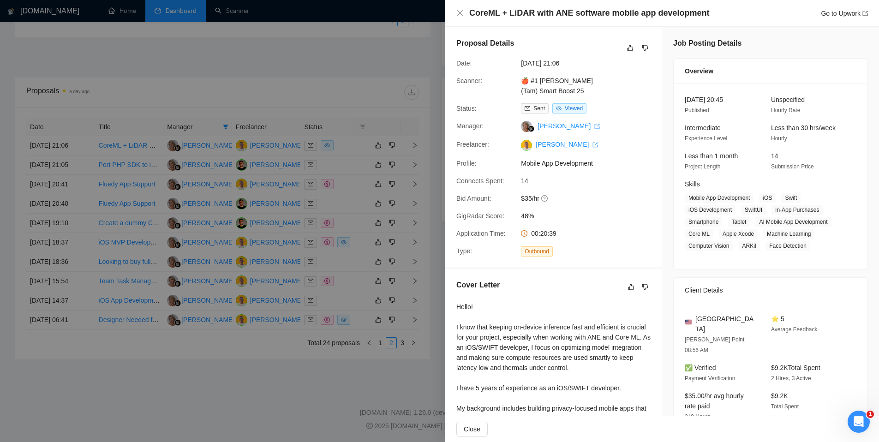
click at [353, 166] on div at bounding box center [439, 221] width 879 height 442
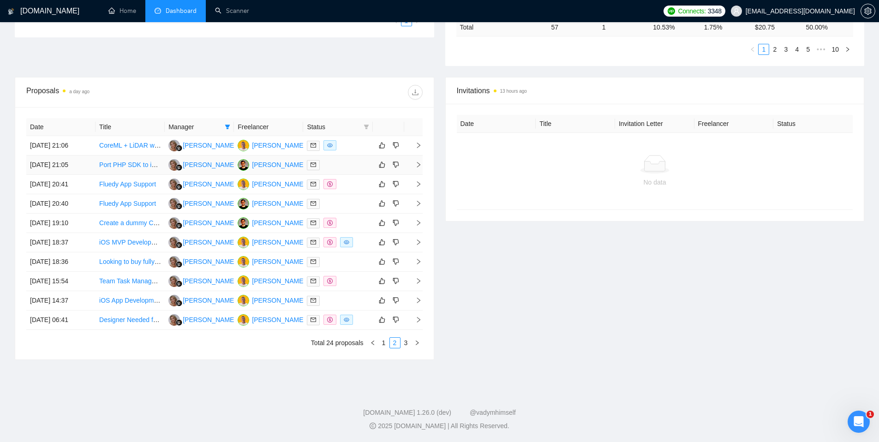
click at [353, 166] on div at bounding box center [338, 165] width 62 height 11
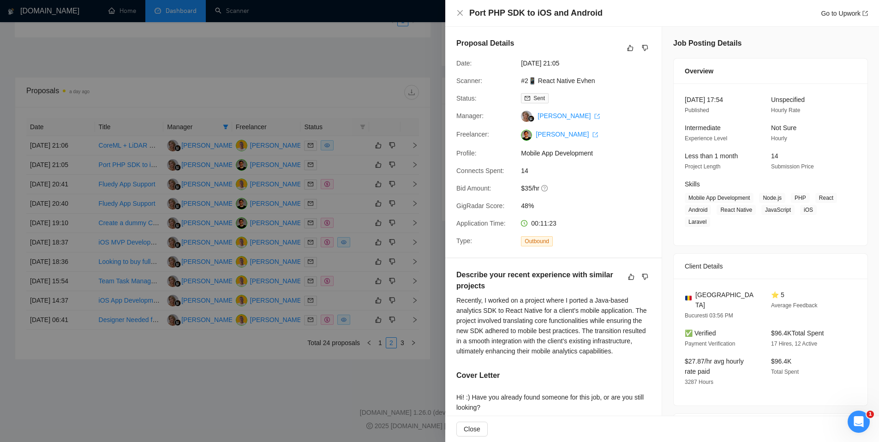
click at [356, 186] on div at bounding box center [439, 221] width 879 height 442
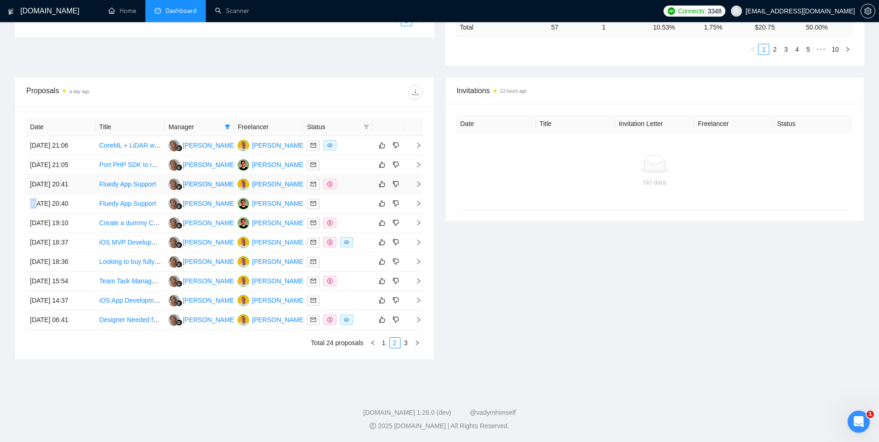
click at [356, 186] on div at bounding box center [338, 184] width 62 height 11
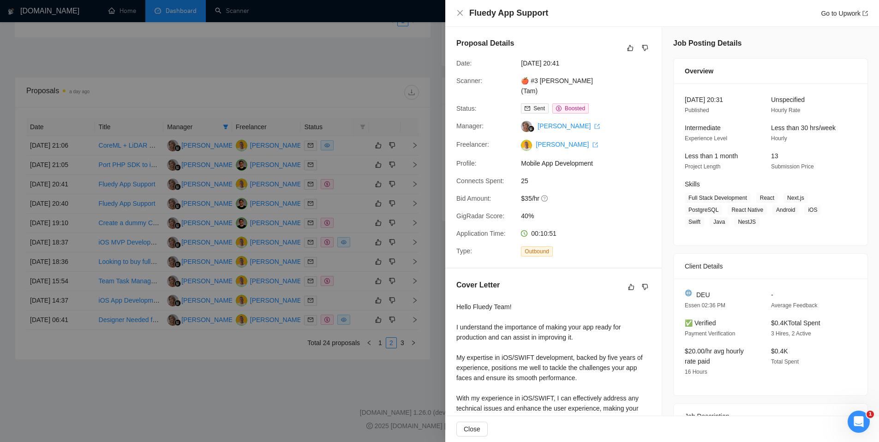
click at [352, 213] on div at bounding box center [439, 221] width 879 height 442
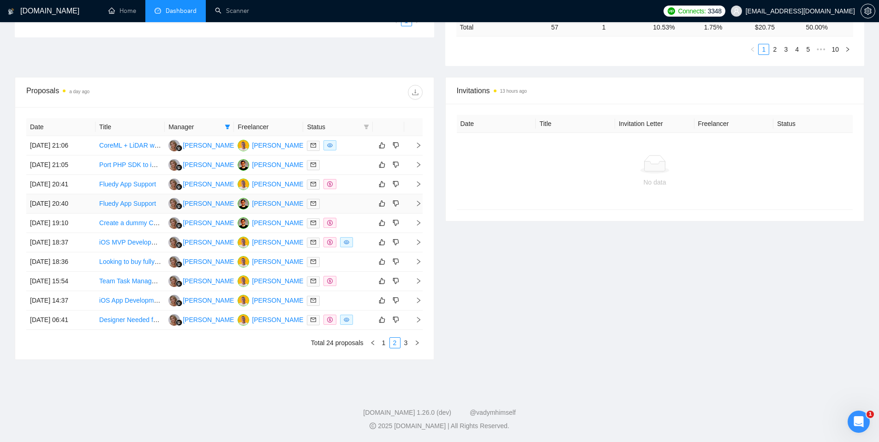
click at [349, 206] on div at bounding box center [338, 203] width 62 height 11
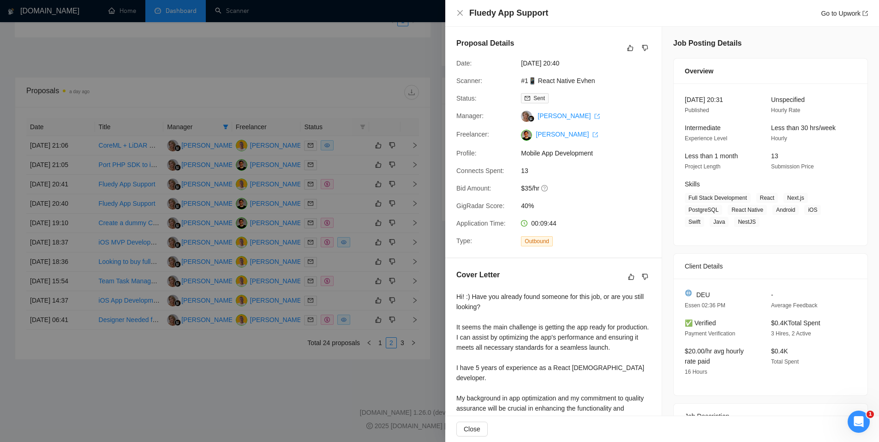
click at [354, 220] on div at bounding box center [439, 221] width 879 height 442
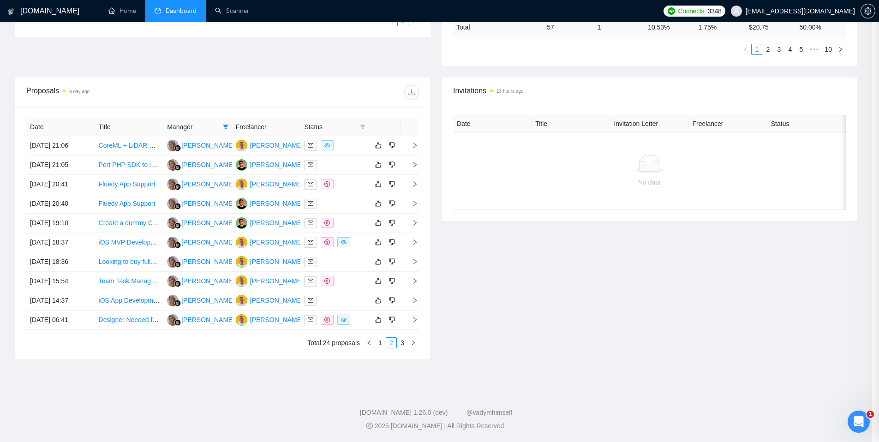
click at [355, 222] on div at bounding box center [334, 223] width 61 height 11
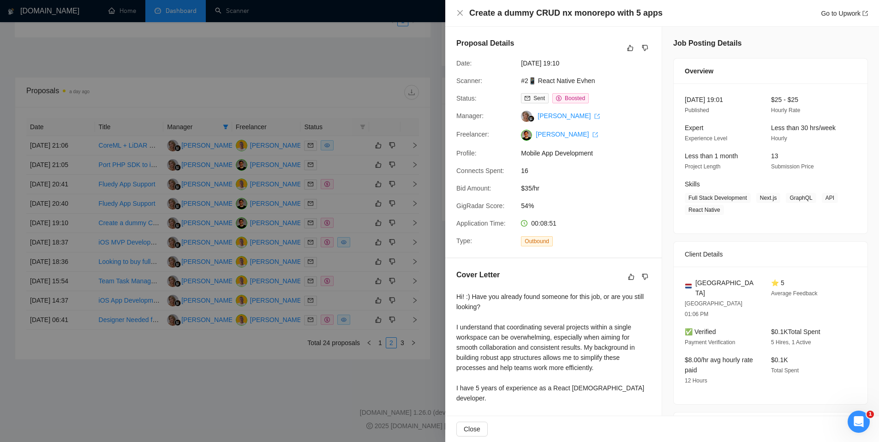
click at [354, 221] on div at bounding box center [439, 221] width 879 height 442
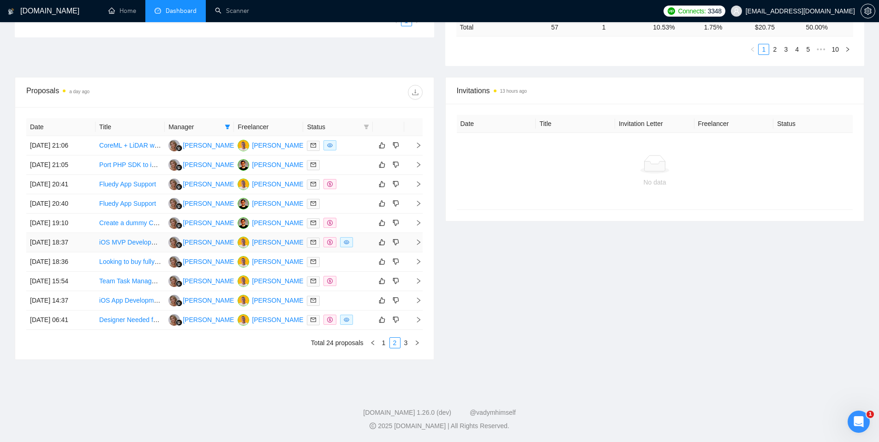
click at [362, 241] on div at bounding box center [338, 242] width 62 height 11
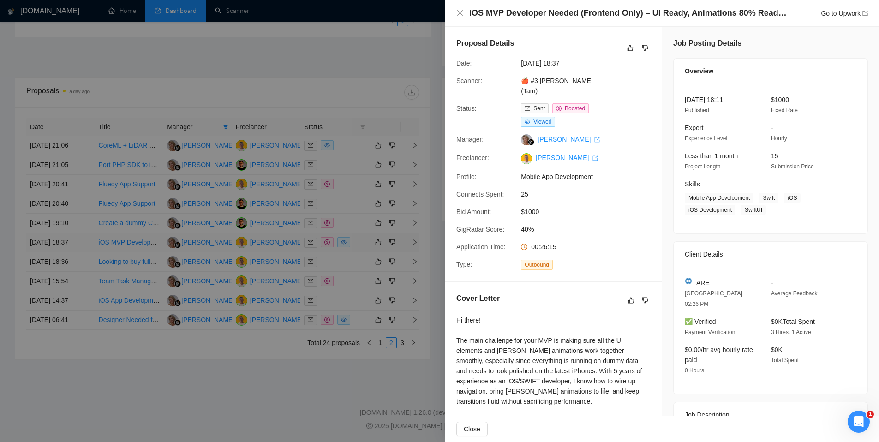
click at [362, 241] on div at bounding box center [439, 221] width 879 height 442
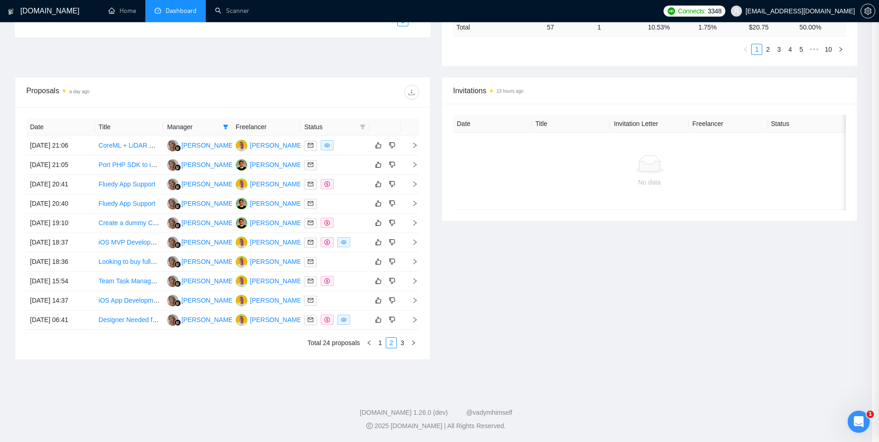
click at [357, 257] on div at bounding box center [334, 262] width 61 height 11
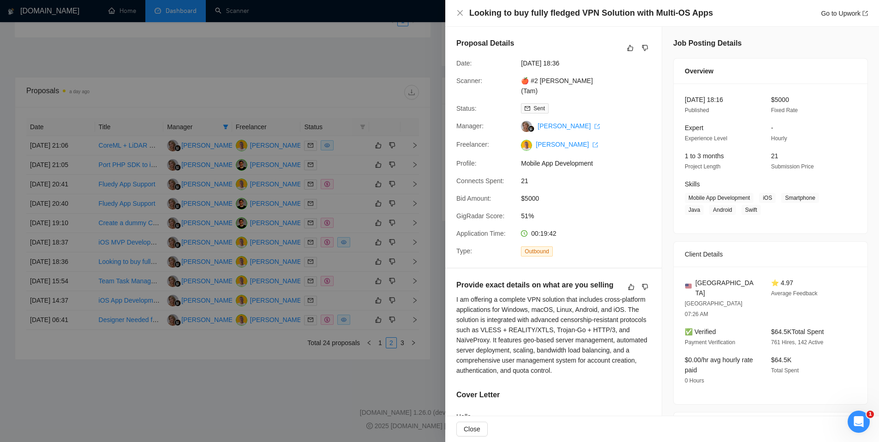
click at [357, 257] on div at bounding box center [439, 221] width 879 height 442
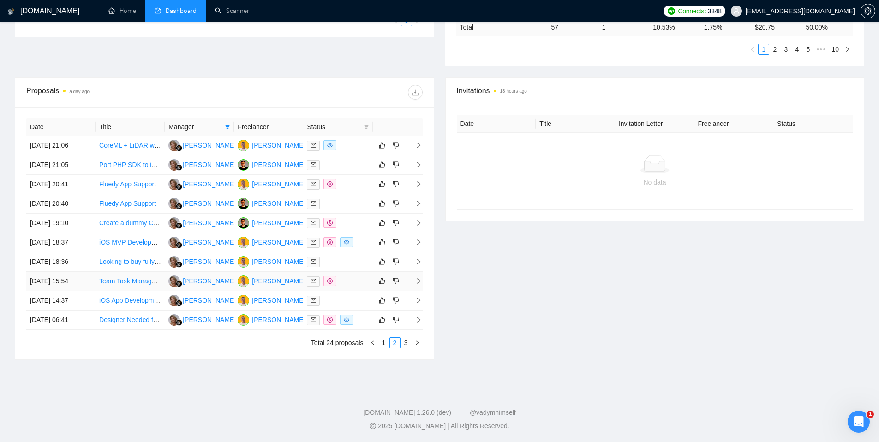
click at [353, 278] on div at bounding box center [338, 281] width 62 height 11
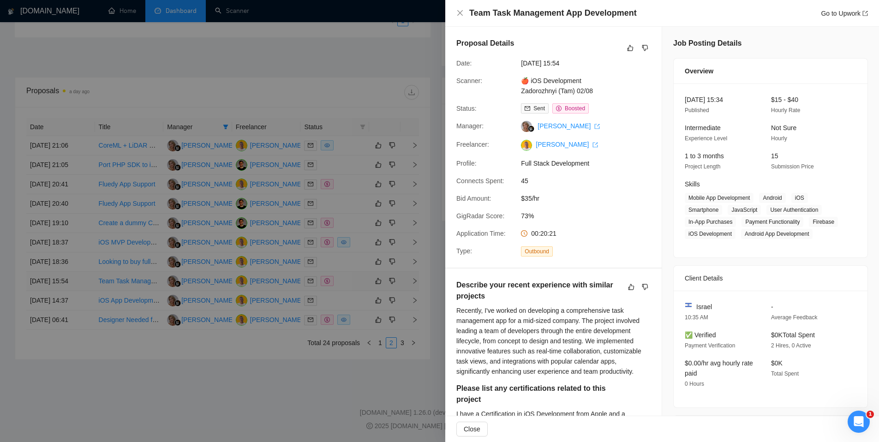
click at [353, 278] on div at bounding box center [439, 221] width 879 height 442
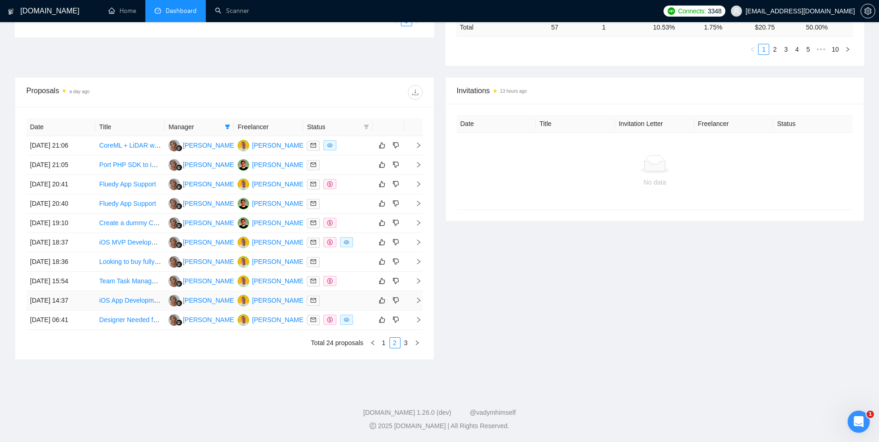
click at [353, 301] on div at bounding box center [338, 300] width 62 height 11
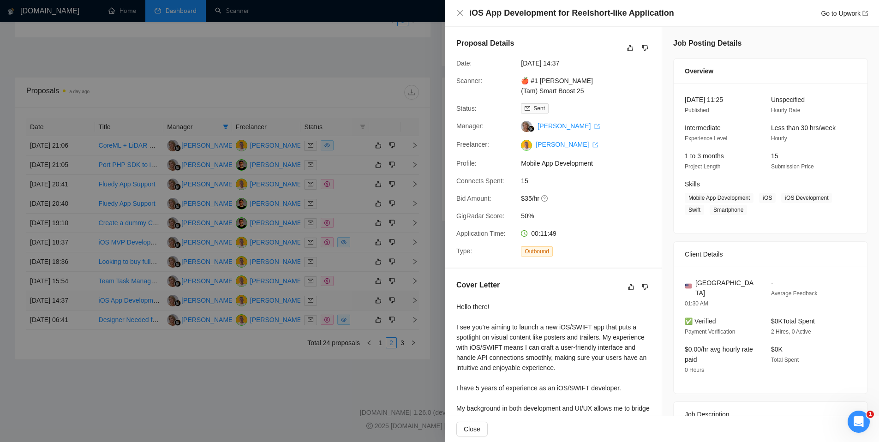
click at [352, 301] on div at bounding box center [439, 221] width 879 height 442
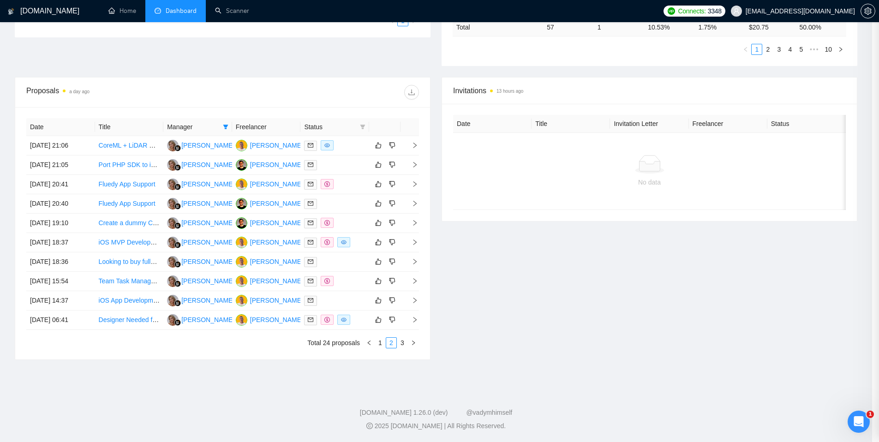
click at [354, 316] on div at bounding box center [334, 320] width 61 height 11
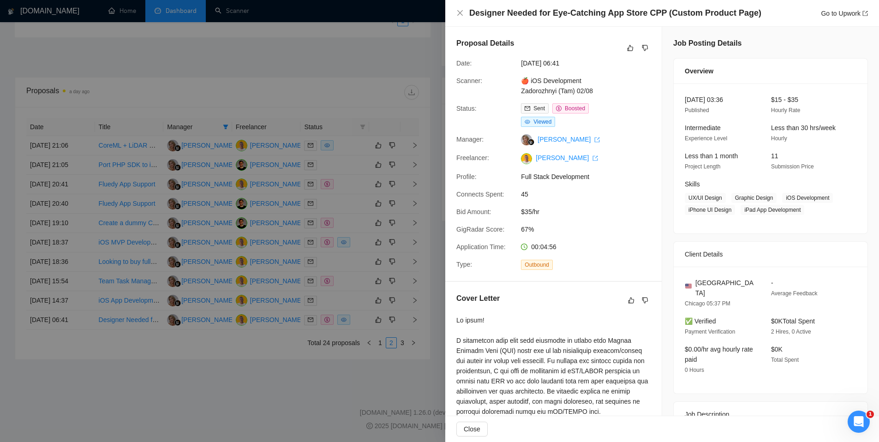
click at [356, 317] on div at bounding box center [439, 221] width 879 height 442
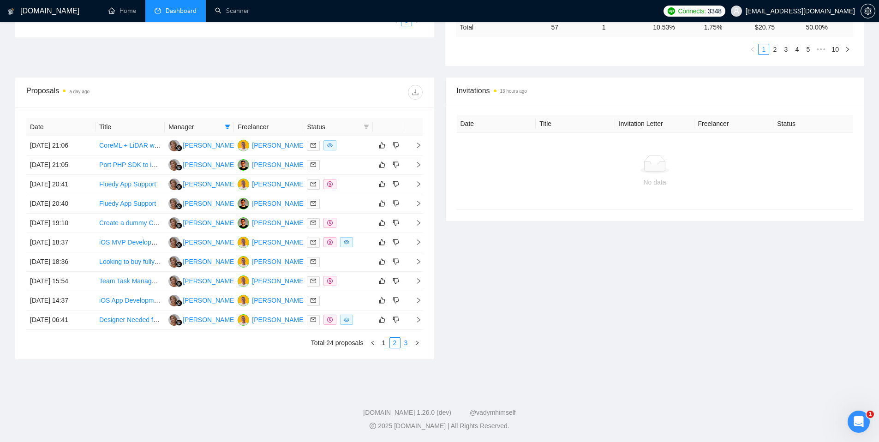
click at [407, 341] on link "3" at bounding box center [406, 343] width 10 height 10
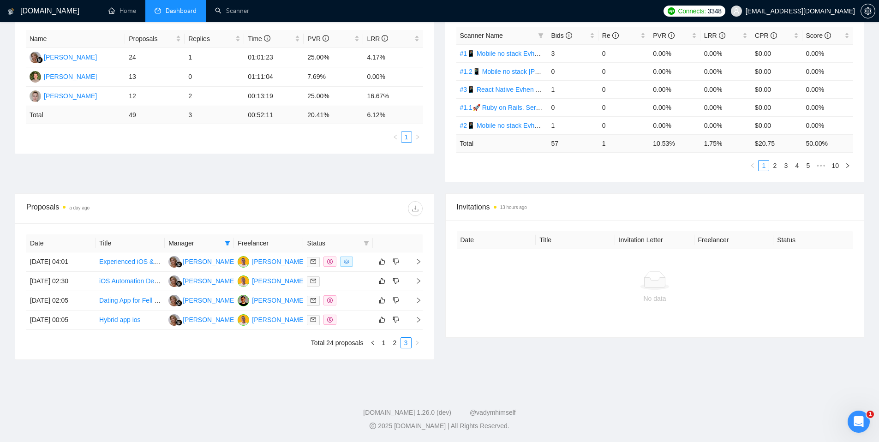
scroll to position [173, 0]
click at [360, 261] on div at bounding box center [338, 262] width 62 height 11
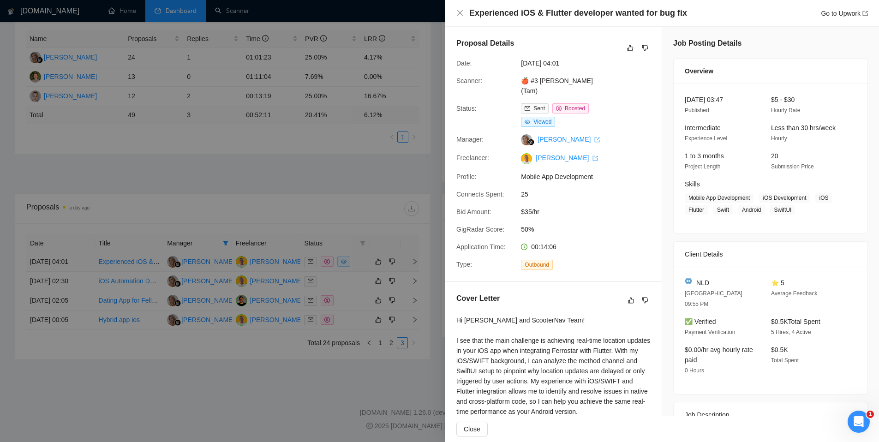
click at [361, 261] on div at bounding box center [439, 221] width 879 height 442
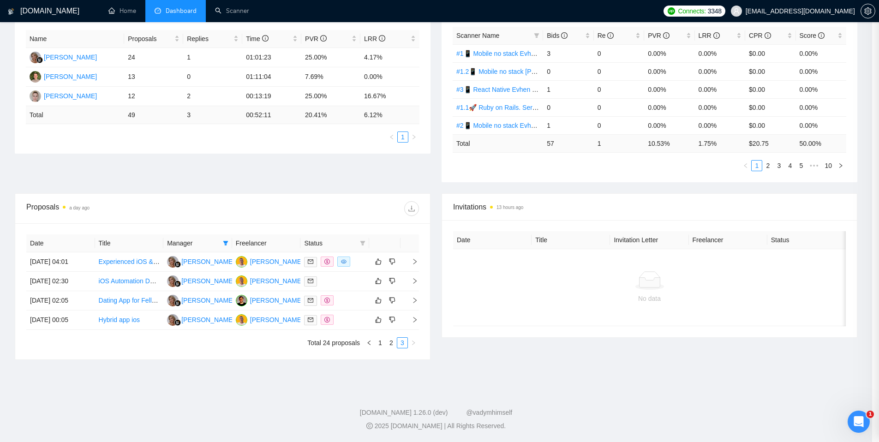
click at [356, 284] on div at bounding box center [334, 281] width 61 height 11
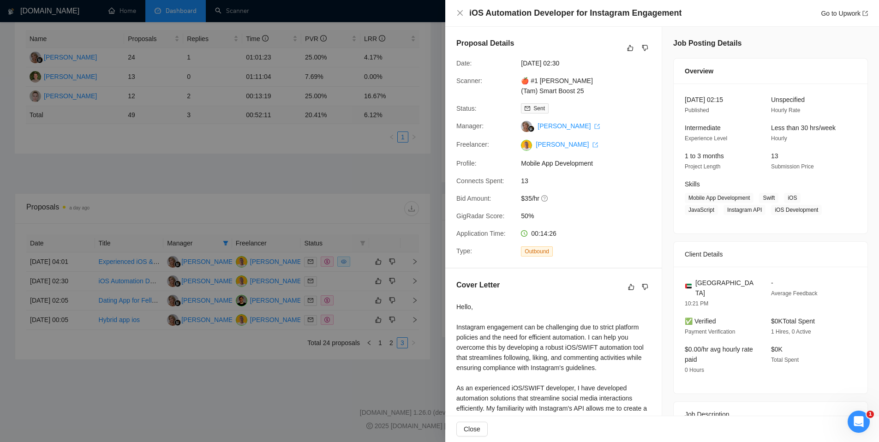
click at [356, 284] on div at bounding box center [439, 221] width 879 height 442
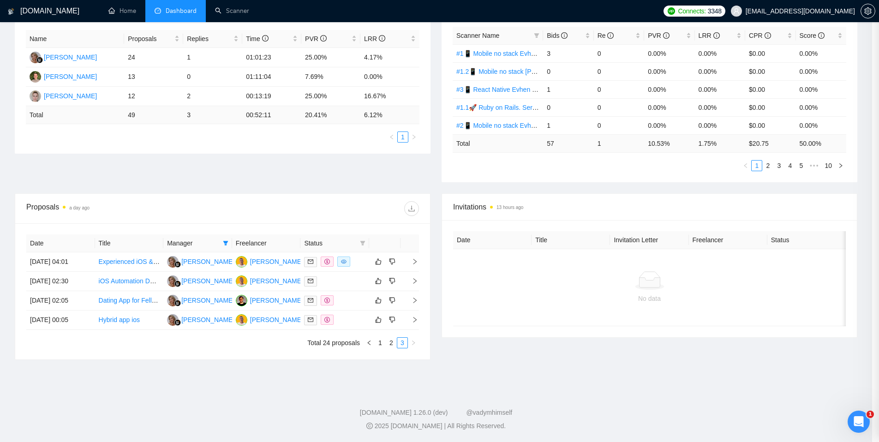
click at [353, 300] on div at bounding box center [334, 300] width 61 height 11
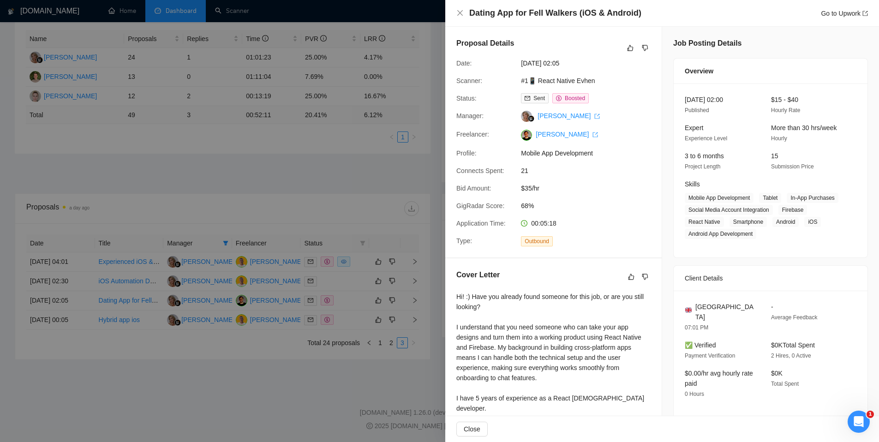
click at [353, 300] on div at bounding box center [439, 221] width 879 height 442
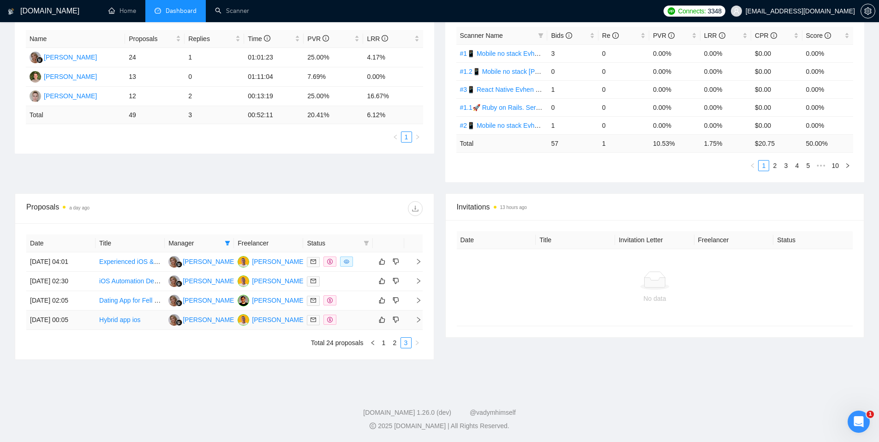
click at [354, 317] on div at bounding box center [338, 320] width 62 height 11
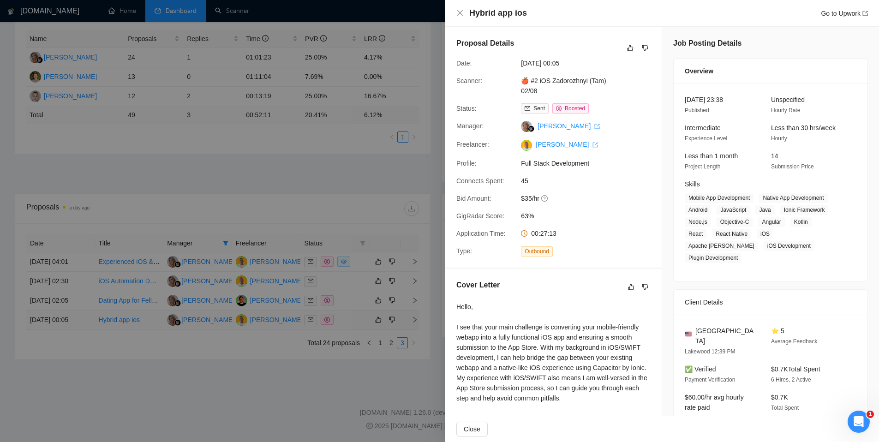
click at [354, 317] on div at bounding box center [439, 221] width 879 height 442
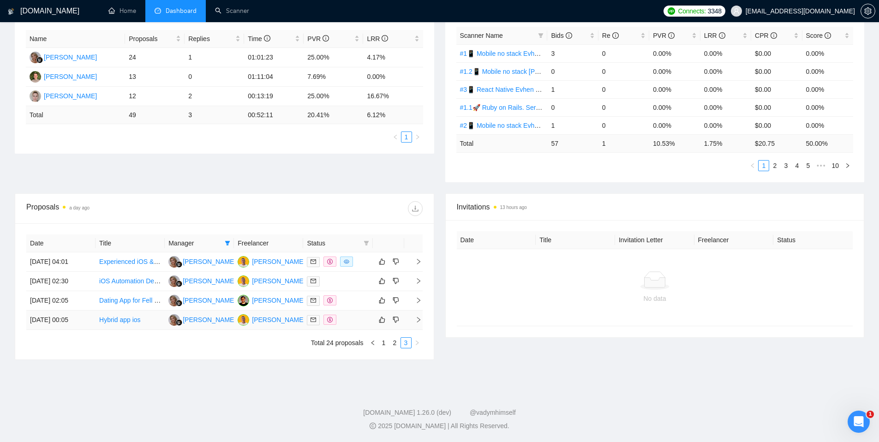
click at [348, 318] on div at bounding box center [338, 320] width 62 height 11
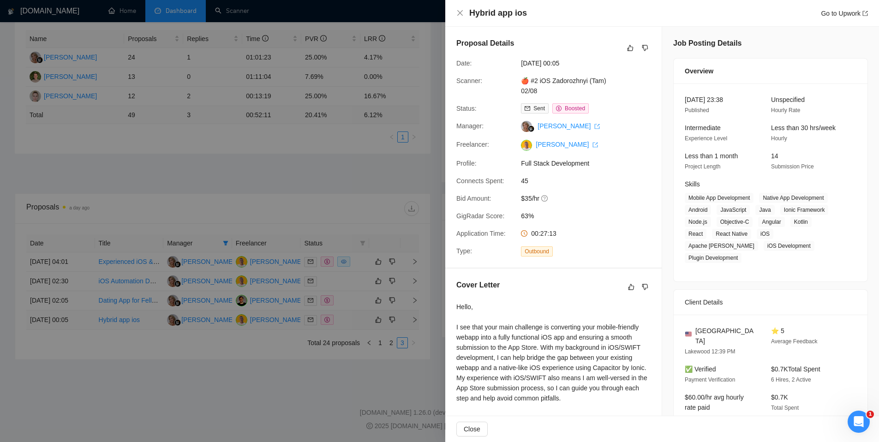
click at [348, 318] on div at bounding box center [439, 221] width 879 height 442
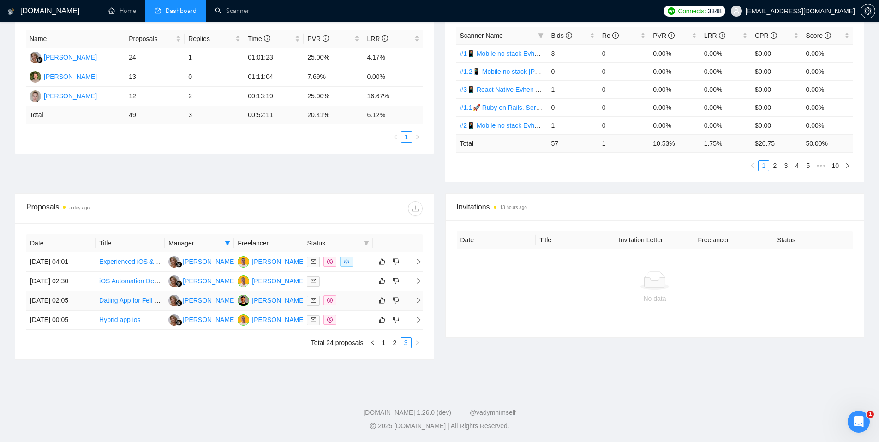
click at [349, 301] on div at bounding box center [338, 300] width 62 height 11
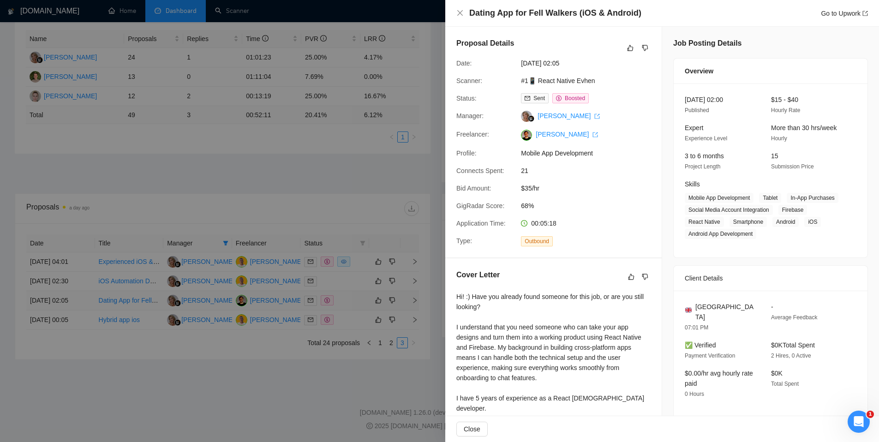
click at [349, 301] on div at bounding box center [439, 221] width 879 height 442
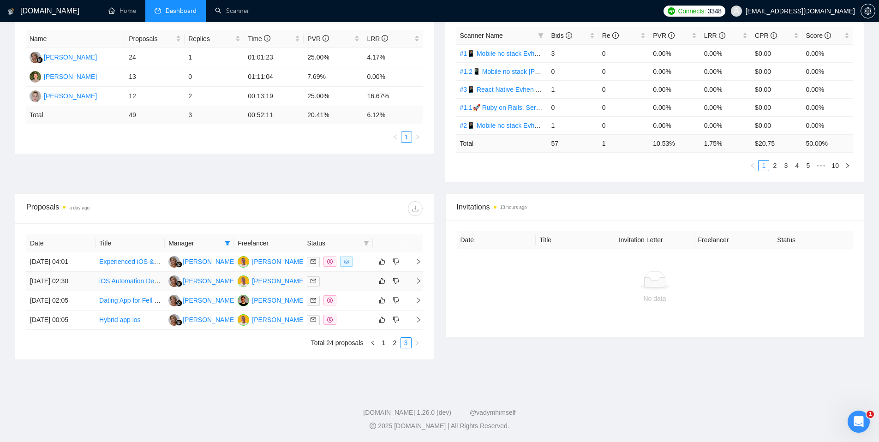
click at [347, 278] on div at bounding box center [338, 281] width 62 height 11
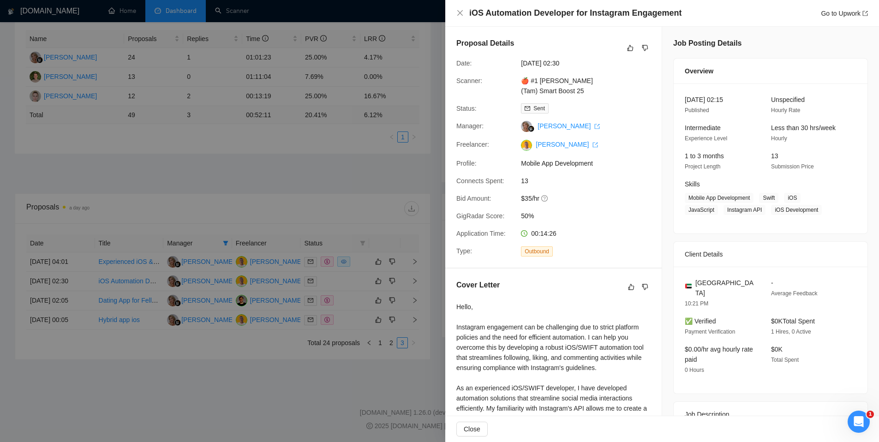
click at [362, 264] on div at bounding box center [439, 221] width 879 height 442
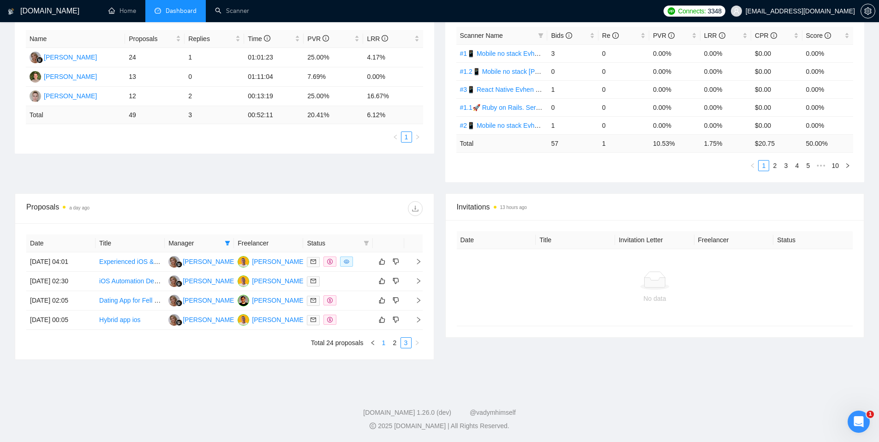
click at [381, 341] on link "1" at bounding box center [384, 343] width 10 height 10
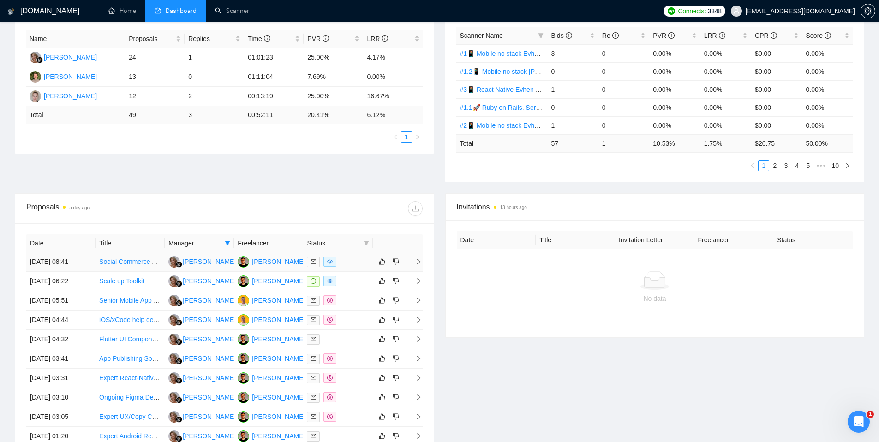
click at [349, 257] on div at bounding box center [338, 262] width 62 height 11
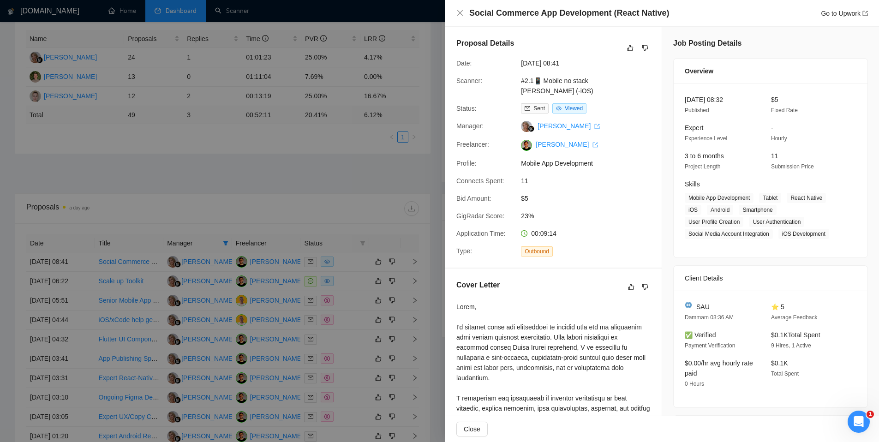
click at [350, 260] on div at bounding box center [439, 221] width 879 height 442
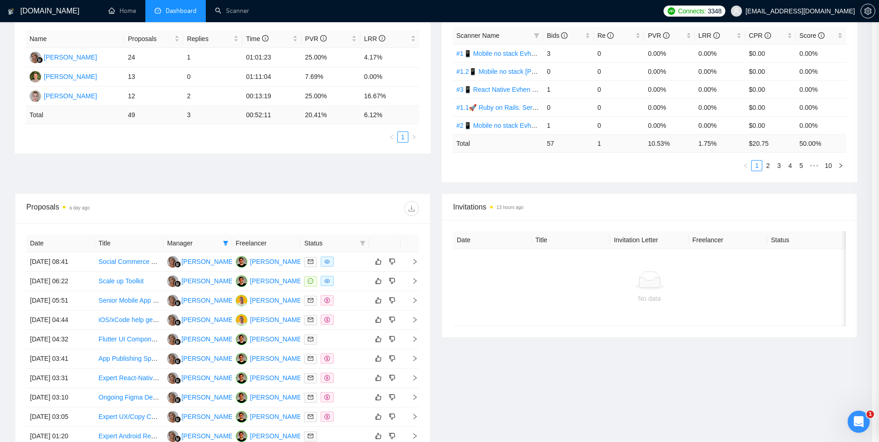
click at [347, 285] on div at bounding box center [334, 281] width 61 height 11
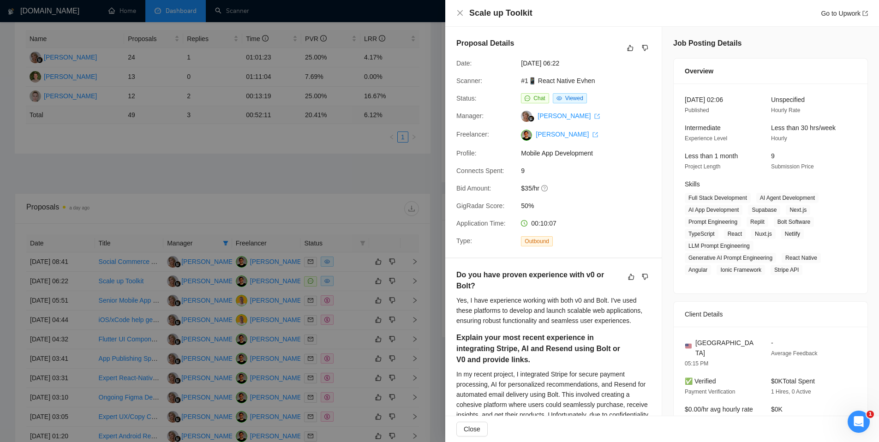
click at [347, 285] on div at bounding box center [439, 221] width 879 height 442
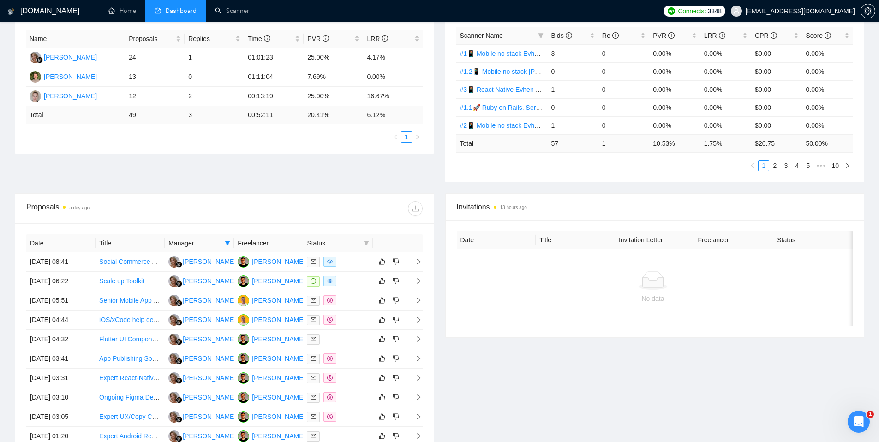
click at [349, 300] on div at bounding box center [338, 300] width 62 height 11
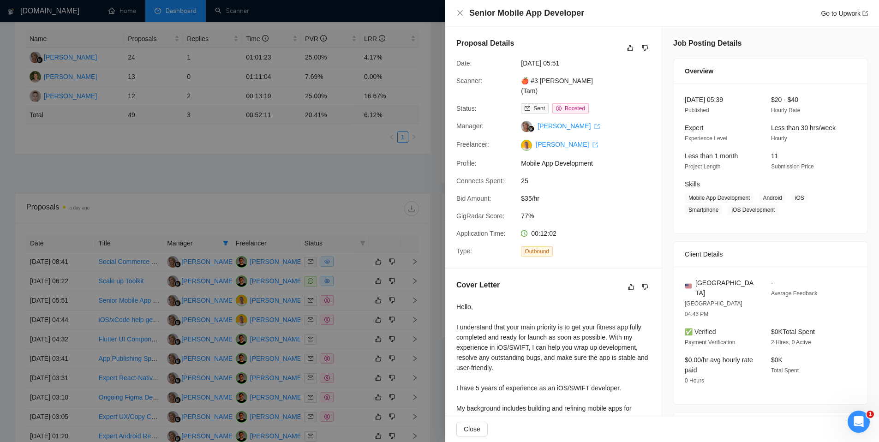
click at [349, 300] on div at bounding box center [439, 221] width 879 height 442
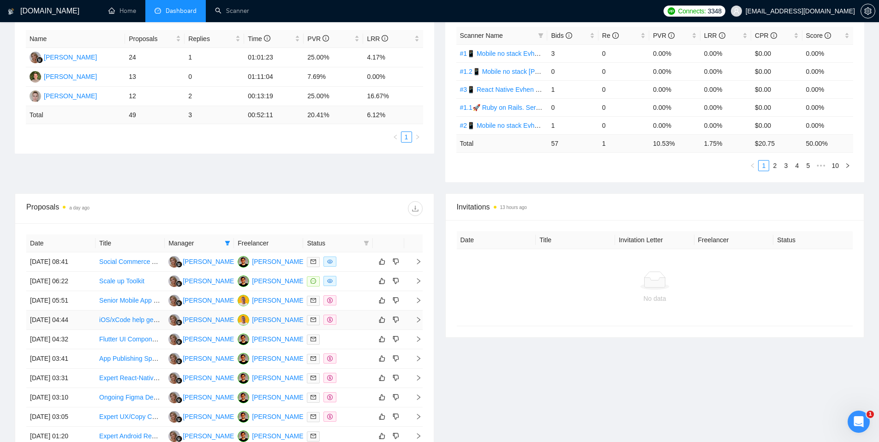
click at [350, 317] on div at bounding box center [338, 320] width 62 height 11
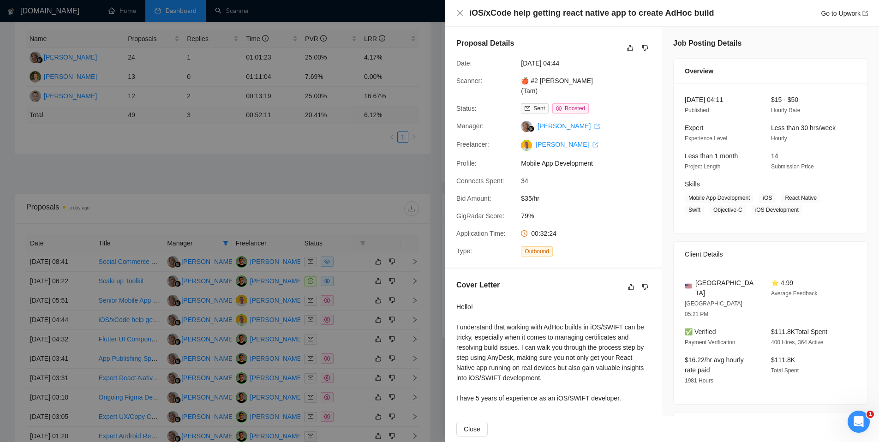
click at [350, 317] on div at bounding box center [439, 221] width 879 height 442
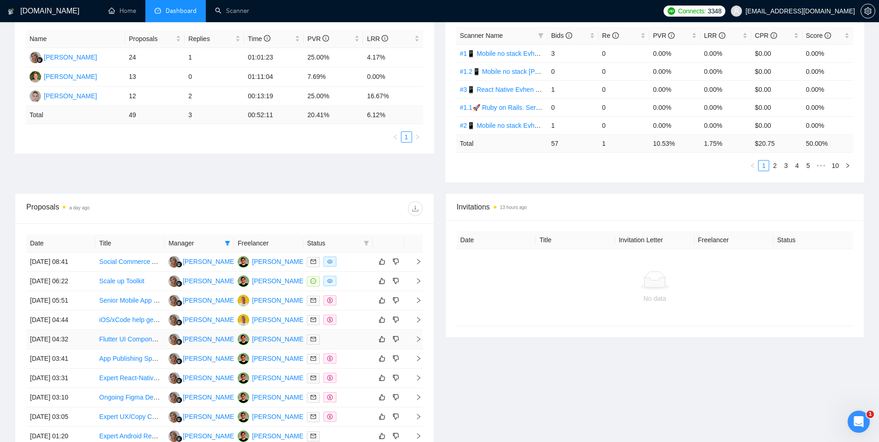
click at [351, 340] on div at bounding box center [338, 339] width 62 height 11
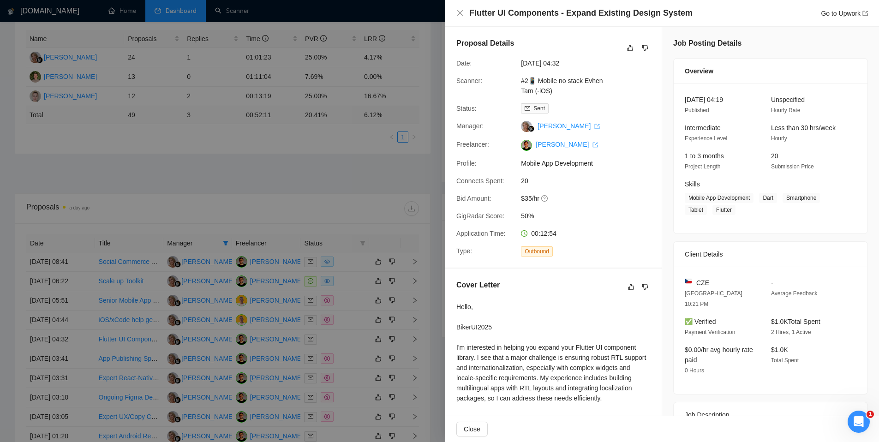
click at [351, 340] on div at bounding box center [439, 221] width 879 height 442
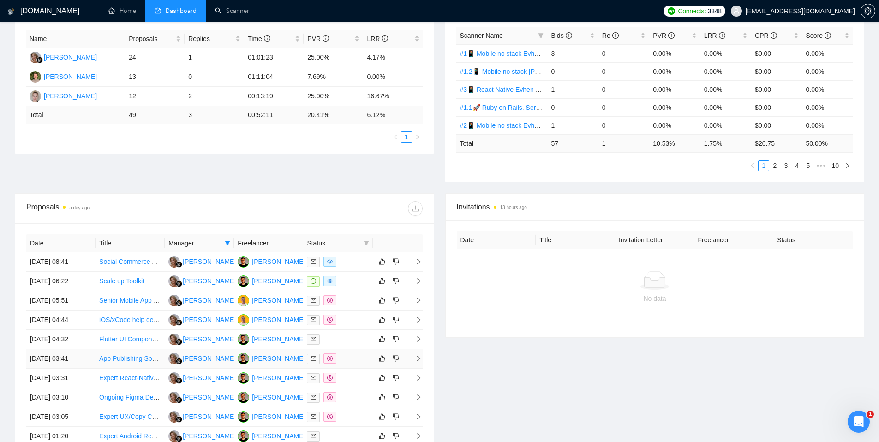
click at [352, 359] on div at bounding box center [338, 358] width 62 height 11
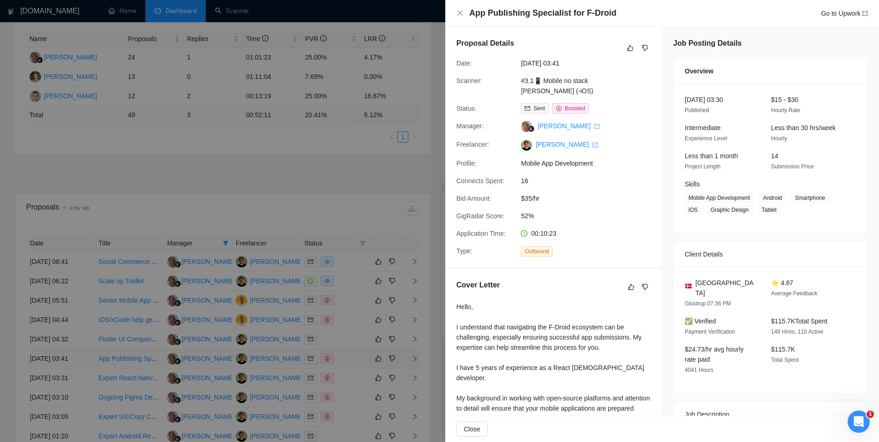
click at [352, 359] on div at bounding box center [439, 221] width 879 height 442
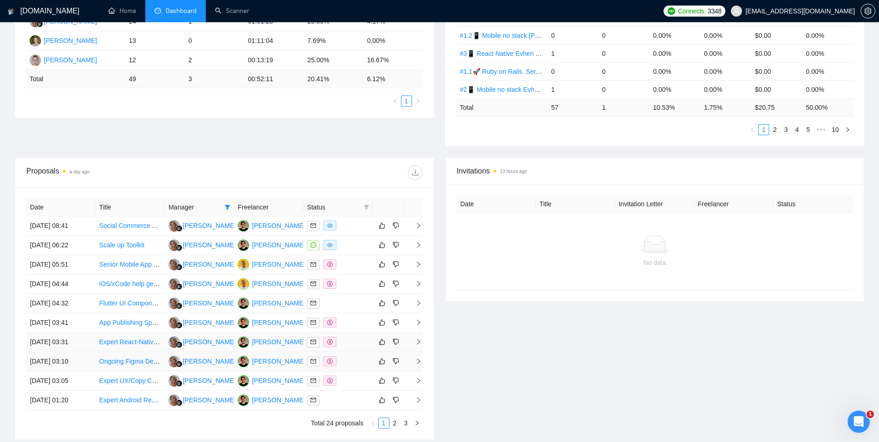
scroll to position [215, 0]
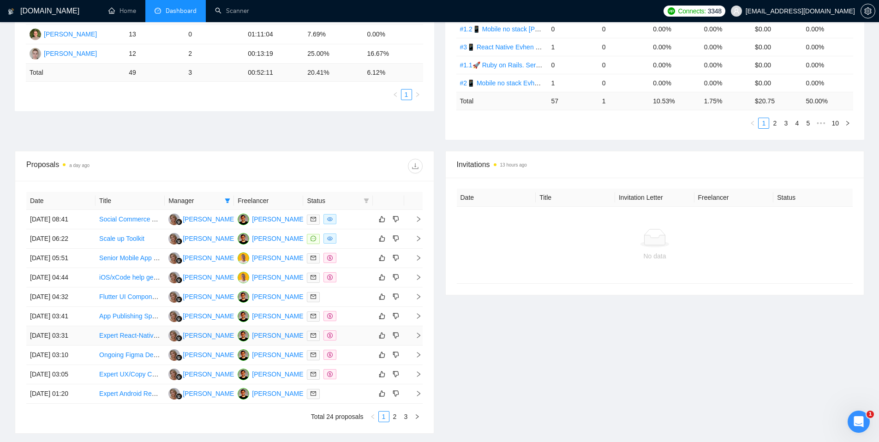
click at [351, 329] on td at bounding box center [337, 335] width 69 height 19
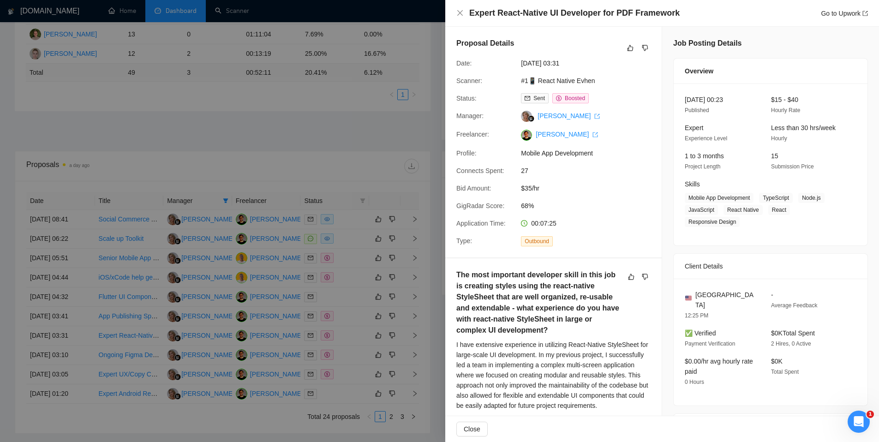
click at [351, 331] on div at bounding box center [439, 221] width 879 height 442
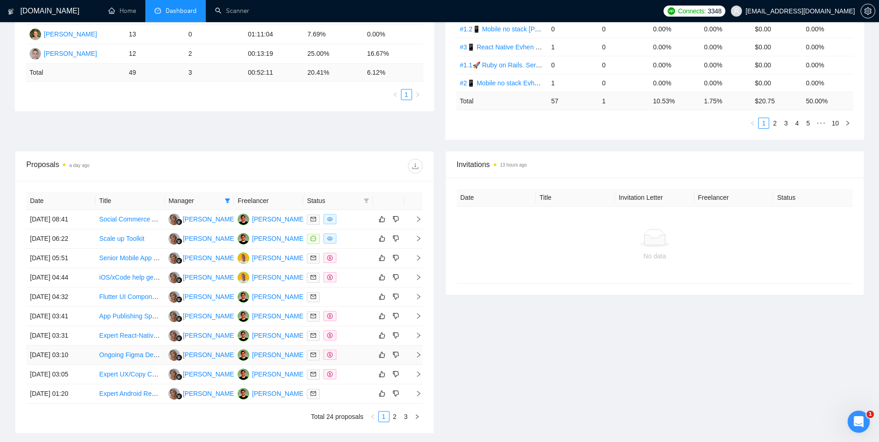
click at [351, 355] on div at bounding box center [338, 355] width 62 height 11
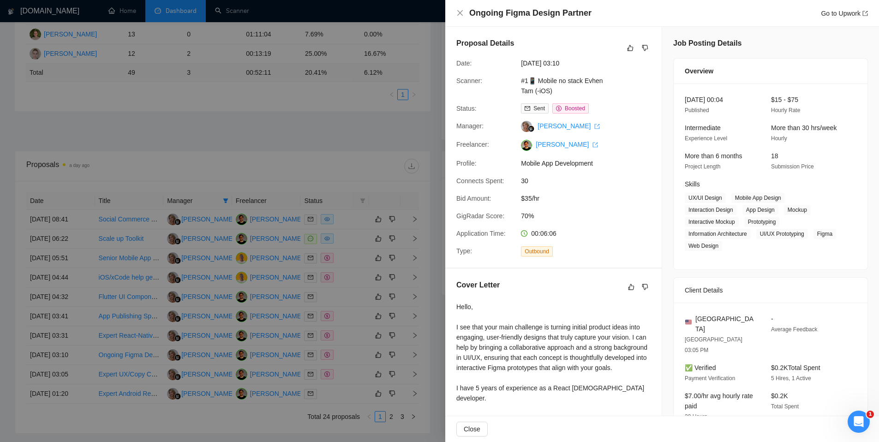
click at [351, 355] on div at bounding box center [439, 221] width 879 height 442
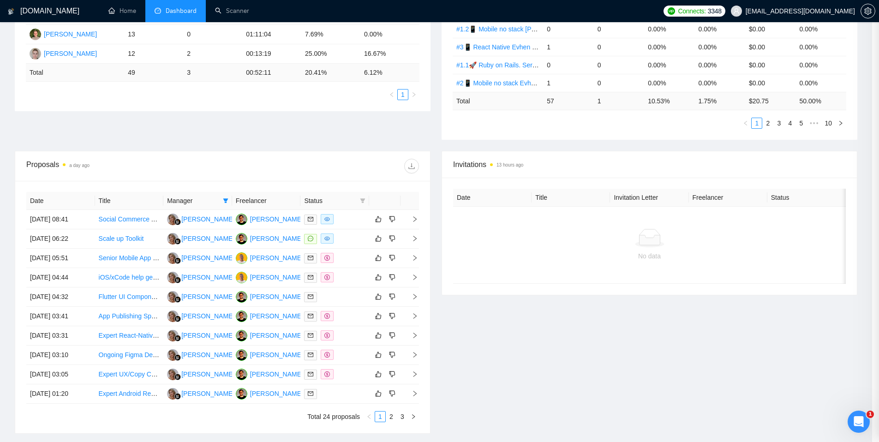
click at [348, 378] on div at bounding box center [334, 374] width 61 height 11
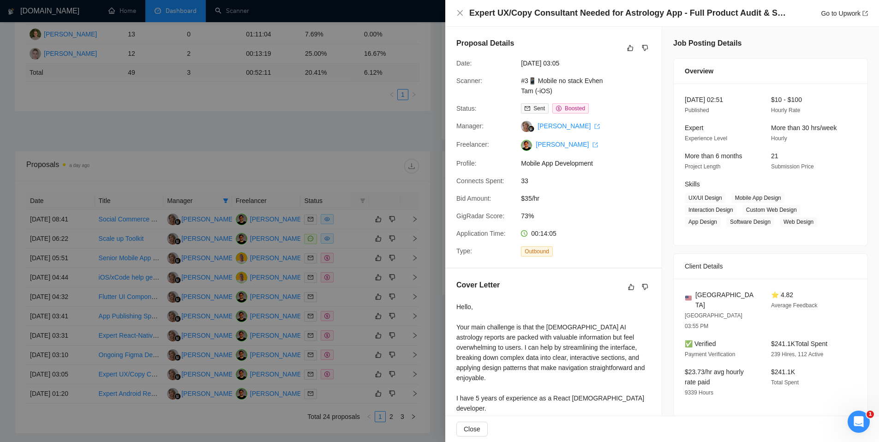
click at [348, 378] on div at bounding box center [439, 221] width 879 height 442
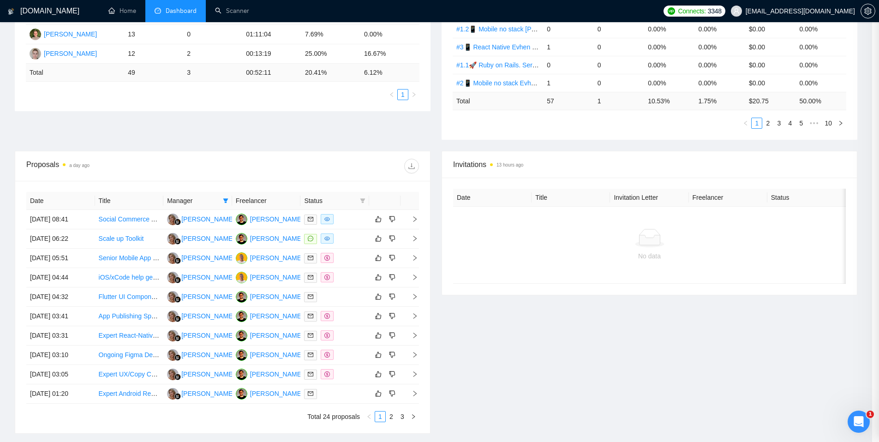
click at [345, 397] on div at bounding box center [334, 394] width 61 height 11
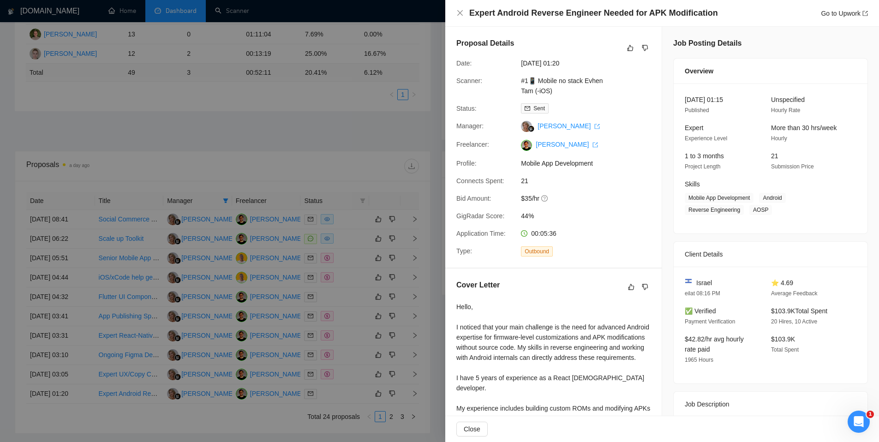
click at [345, 397] on div at bounding box center [439, 221] width 879 height 442
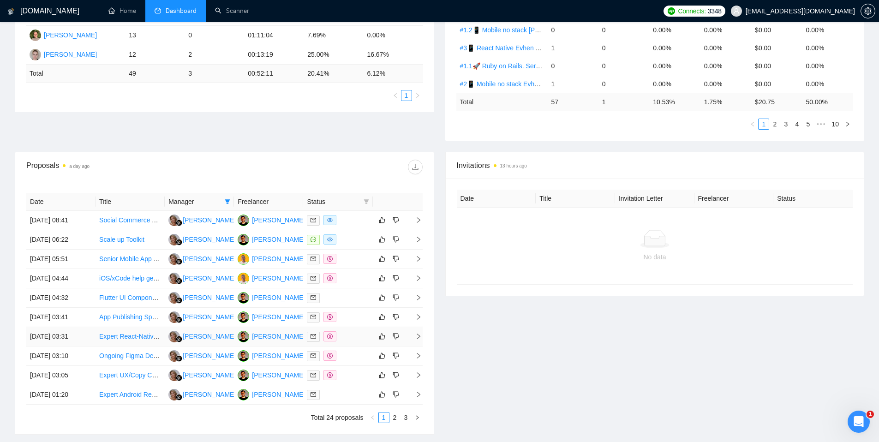
scroll to position [80, 0]
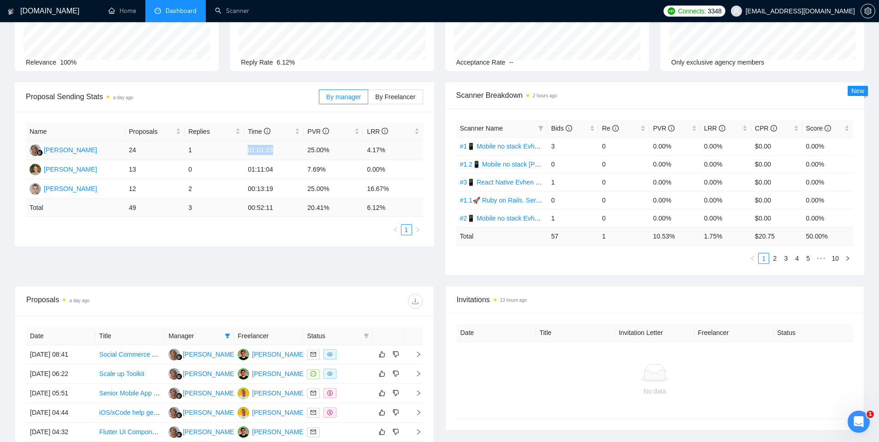
drag, startPoint x: 245, startPoint y: 149, endPoint x: 284, endPoint y: 153, distance: 39.0
click at [284, 153] on td "01:01:23" at bounding box center [274, 150] width 60 height 19
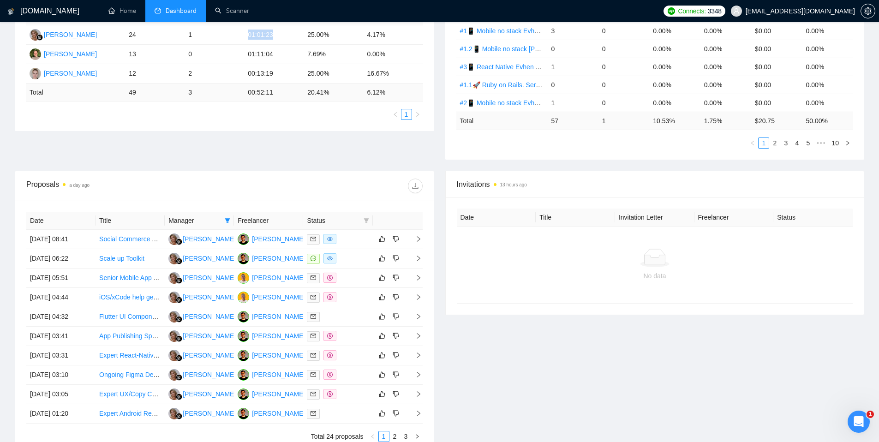
scroll to position [202, 0]
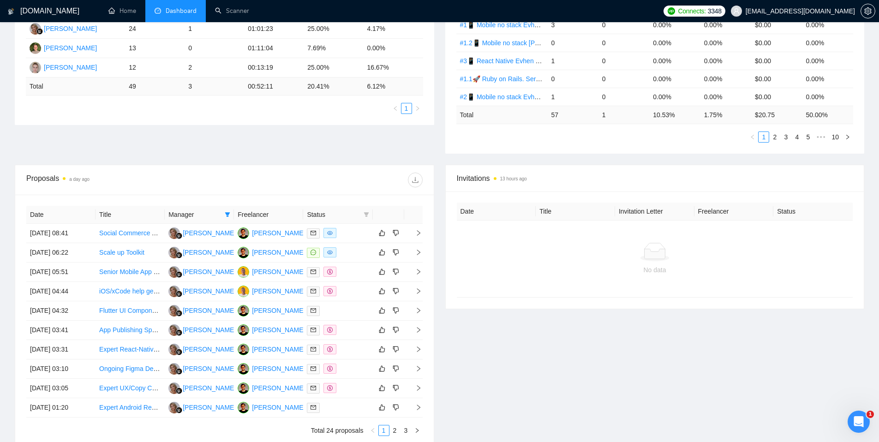
click at [306, 146] on div "Proposal Sending Stats a day ago By manager By Freelancer Name Proposals Replie…" at bounding box center [439, 63] width 861 height 204
click at [344, 147] on div "Proposal Sending Stats a day ago By manager By Freelancer Name Proposals Replie…" at bounding box center [439, 63] width 861 height 204
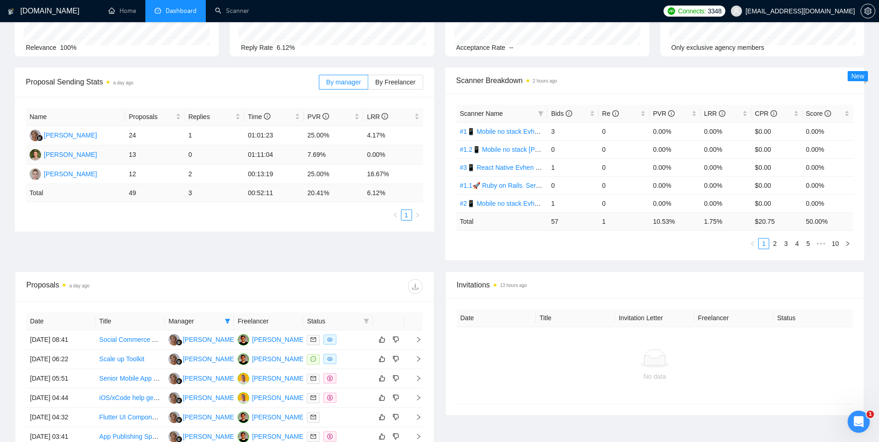
scroll to position [74, 0]
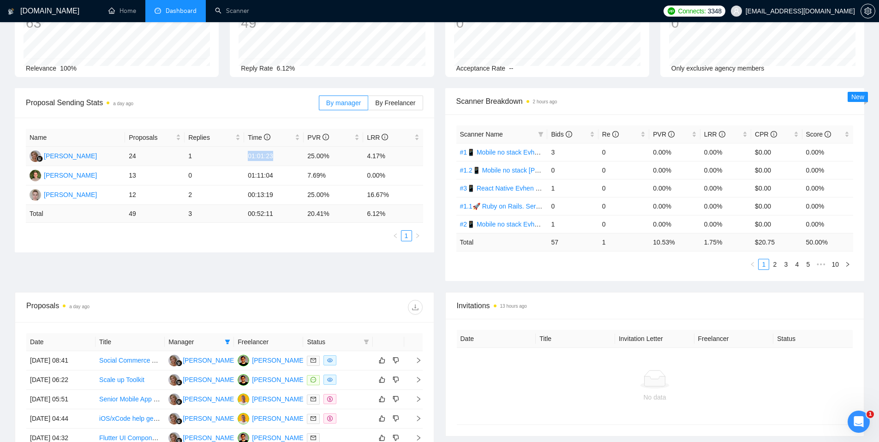
drag, startPoint x: 289, startPoint y: 159, endPoint x: 235, endPoint y: 161, distance: 54.0
click at [235, 161] on tr "[PERSON_NAME] 24 1 01:01:23 25.00% 4.17%" at bounding box center [224, 156] width 397 height 19
click at [311, 280] on div "Proposal Sending Stats a day ago By manager By Freelancer Name Proposals Replie…" at bounding box center [439, 190] width 861 height 204
drag, startPoint x: 290, startPoint y: 156, endPoint x: 245, endPoint y: 156, distance: 44.8
click at [245, 156] on td "01:01:23" at bounding box center [274, 156] width 60 height 19
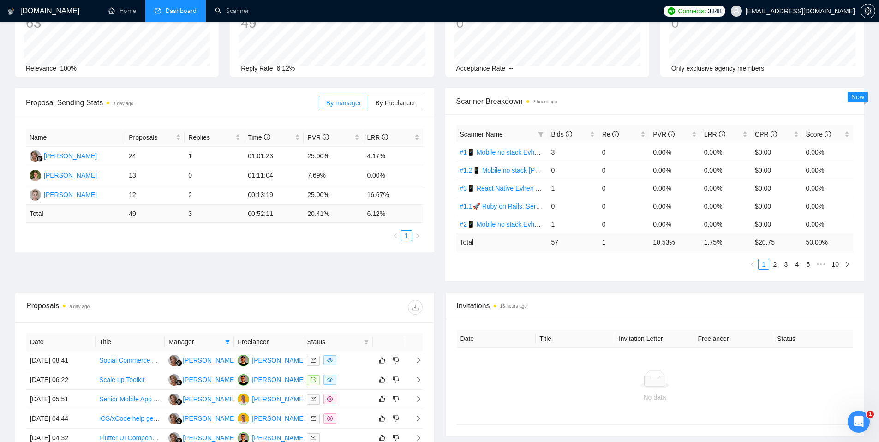
click at [316, 275] on div "Proposal Sending Stats a day ago By manager By Freelancer Name Proposals Replie…" at bounding box center [439, 190] width 861 height 204
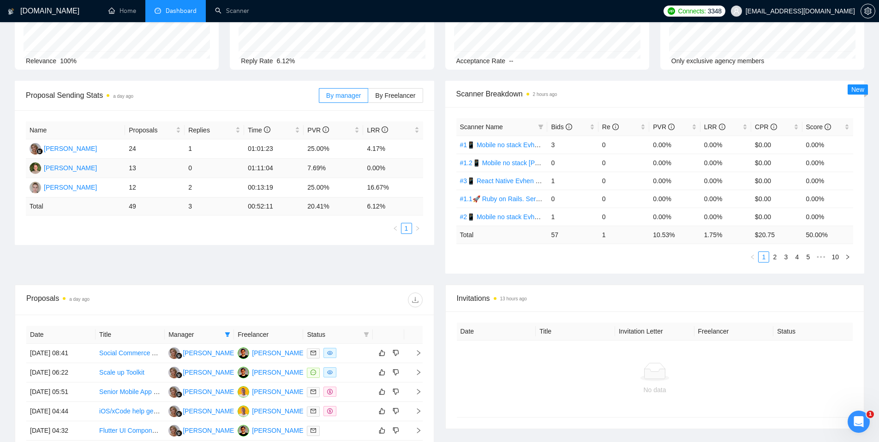
scroll to position [73, 0]
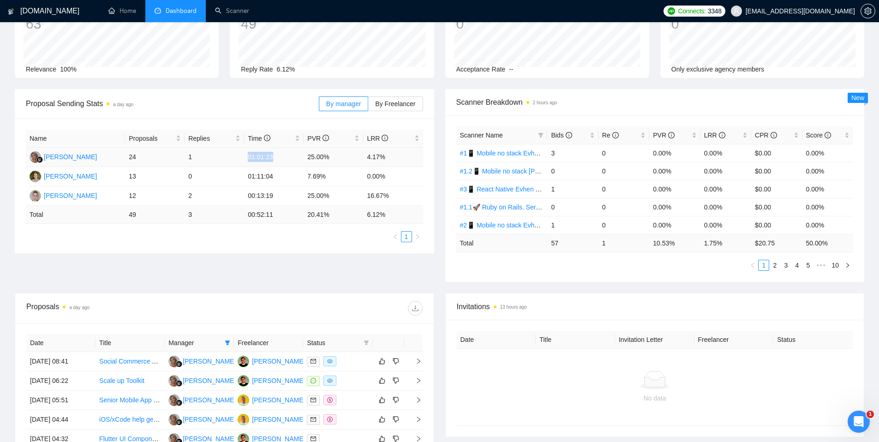
drag, startPoint x: 283, startPoint y: 160, endPoint x: 236, endPoint y: 156, distance: 46.8
click at [236, 156] on tr "[PERSON_NAME] 24 1 01:01:23 25.00% 4.17%" at bounding box center [224, 157] width 397 height 19
click at [300, 284] on div "Proposal Sending Stats a day ago By manager By Freelancer Name Proposals Replie…" at bounding box center [439, 191] width 861 height 204
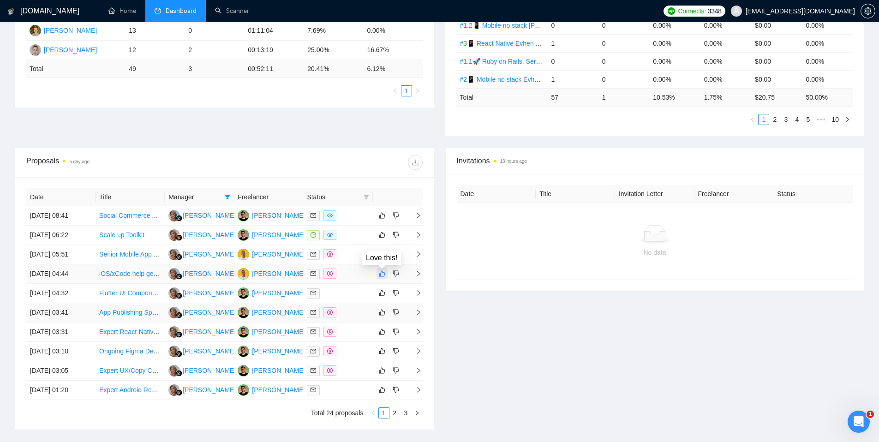
scroll to position [261, 0]
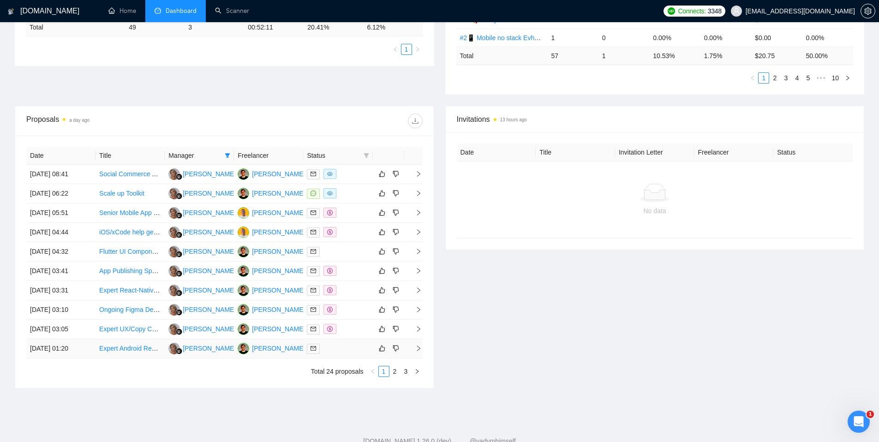
click at [343, 348] on div at bounding box center [338, 348] width 62 height 11
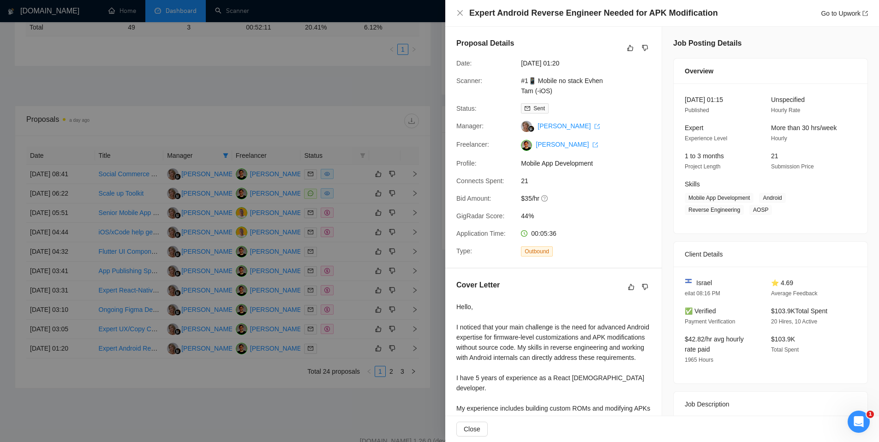
click at [343, 348] on div at bounding box center [439, 221] width 879 height 442
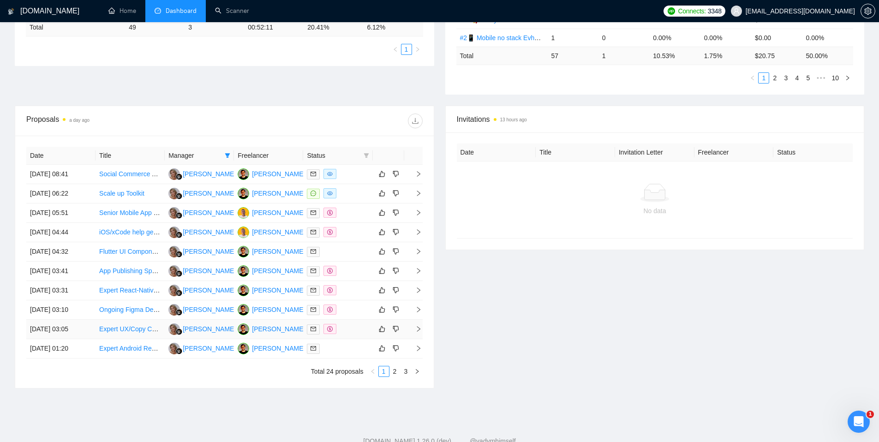
click at [350, 329] on div at bounding box center [338, 329] width 62 height 11
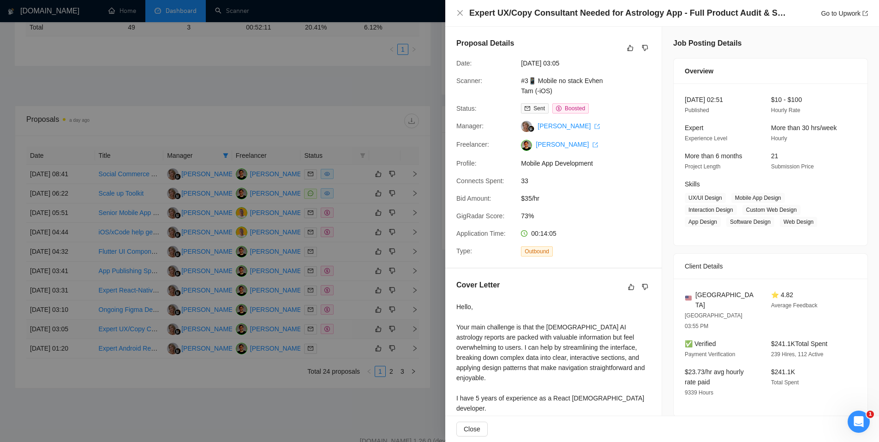
click at [350, 329] on div at bounding box center [439, 221] width 879 height 442
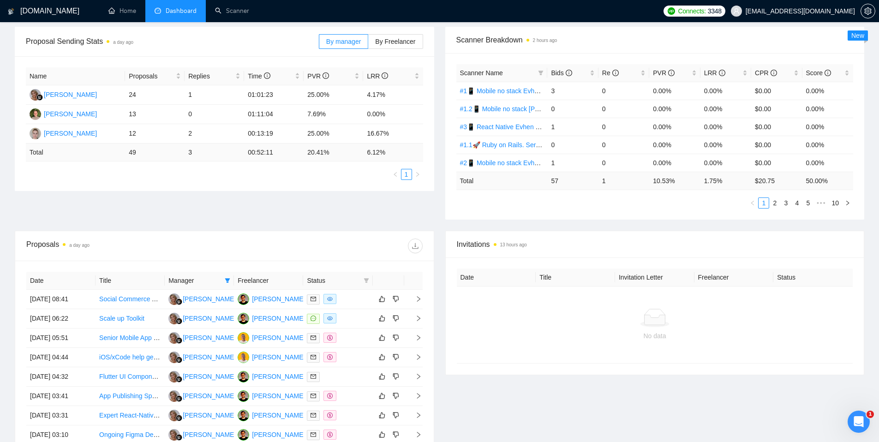
scroll to position [0, 0]
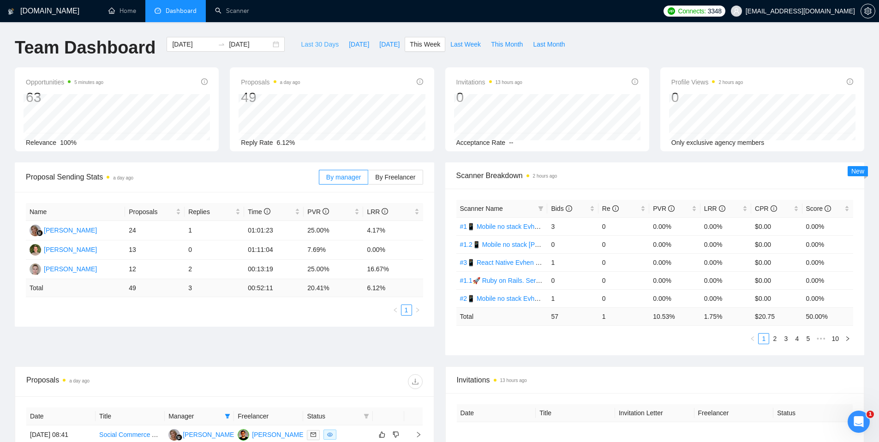
click at [313, 41] on span "Last 30 Days" at bounding box center [320, 44] width 38 height 10
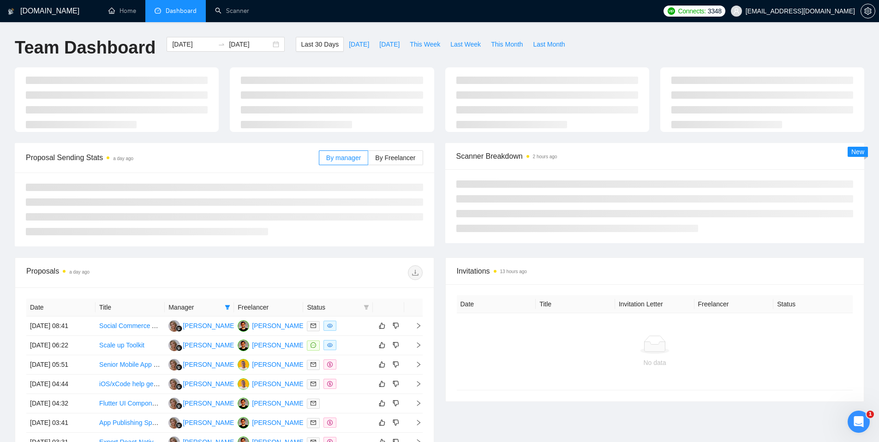
type input "[DATE]"
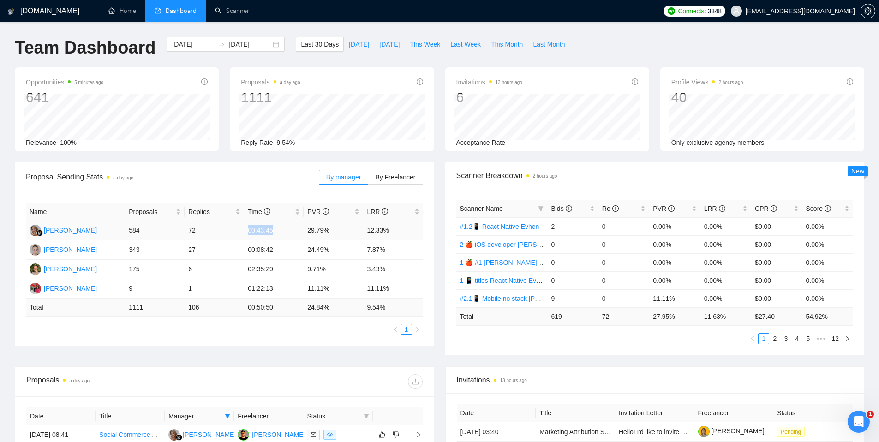
drag, startPoint x: 281, startPoint y: 229, endPoint x: 242, endPoint y: 232, distance: 38.9
click at [242, 232] on tr "[PERSON_NAME] 584 72 00:43:45 29.79% 12.33%" at bounding box center [224, 230] width 397 height 19
click at [352, 47] on span "[DATE]" at bounding box center [359, 44] width 20 height 10
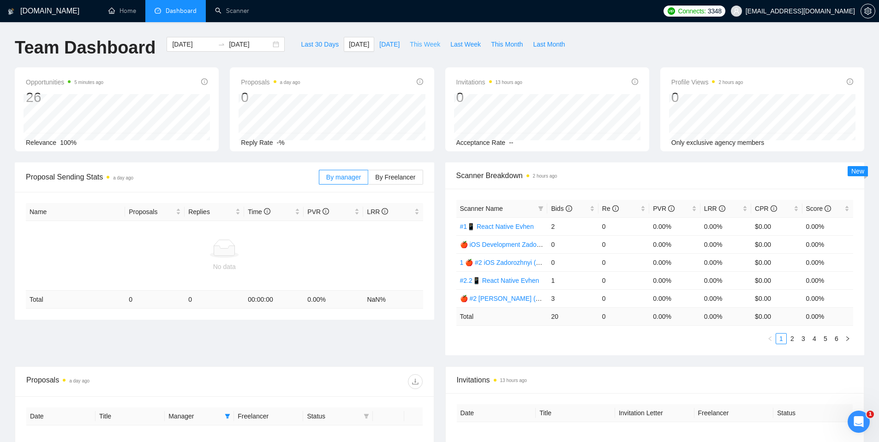
click at [431, 45] on span "This Week" at bounding box center [425, 44] width 30 height 10
type input "[DATE]"
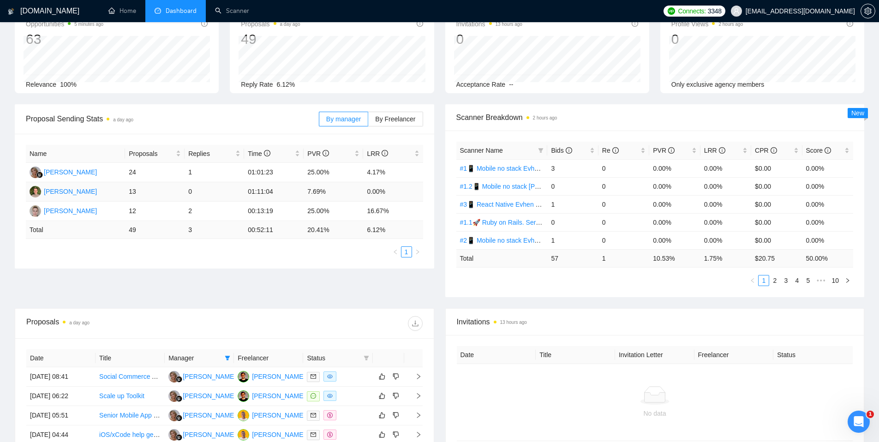
scroll to position [66, 0]
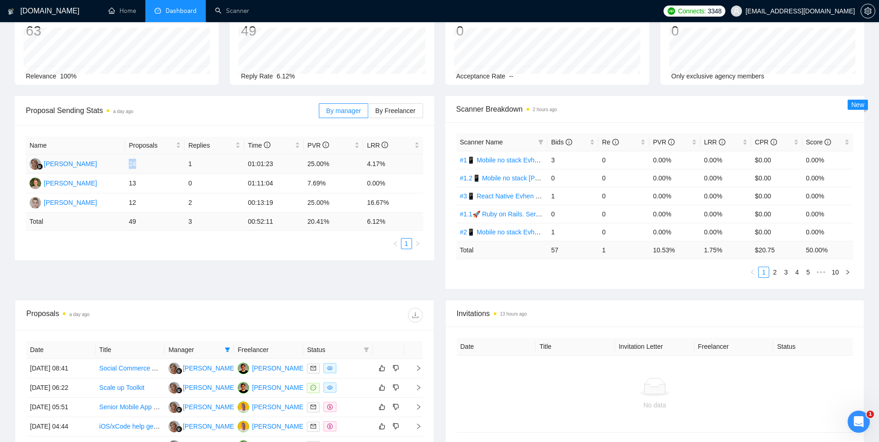
drag, startPoint x: 127, startPoint y: 164, endPoint x: 138, endPoint y: 165, distance: 10.6
click at [138, 165] on td "24" at bounding box center [155, 164] width 60 height 19
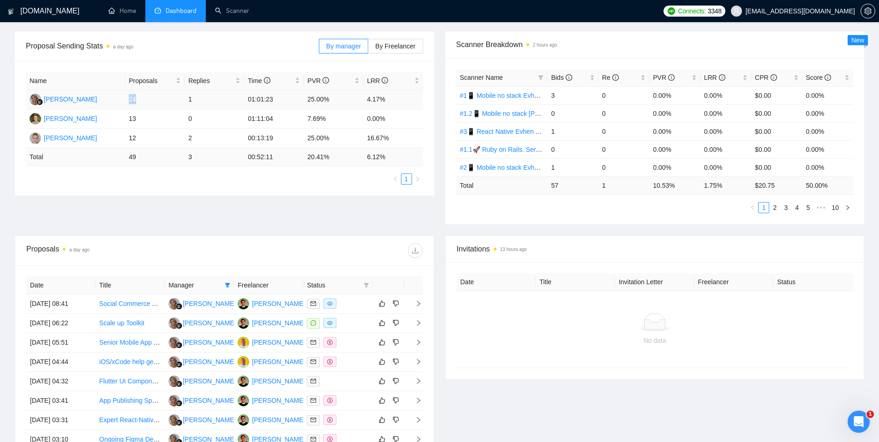
scroll to position [95, 0]
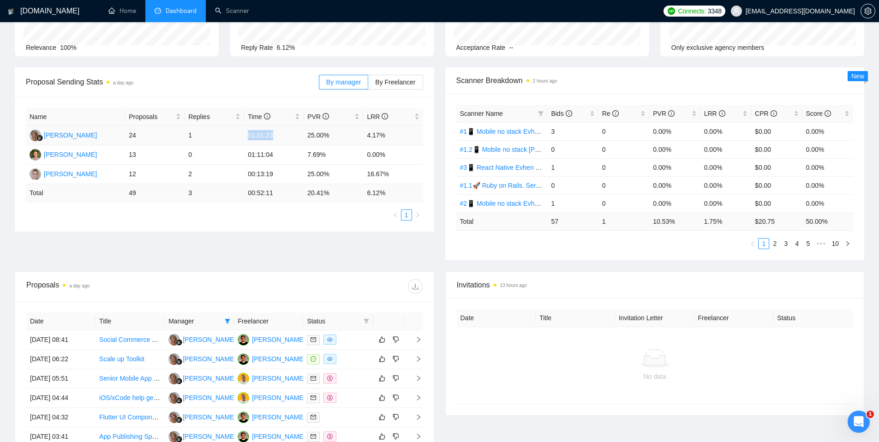
drag, startPoint x: 285, startPoint y: 137, endPoint x: 246, endPoint y: 137, distance: 38.8
click at [246, 137] on td "01:01:23" at bounding box center [274, 135] width 60 height 19
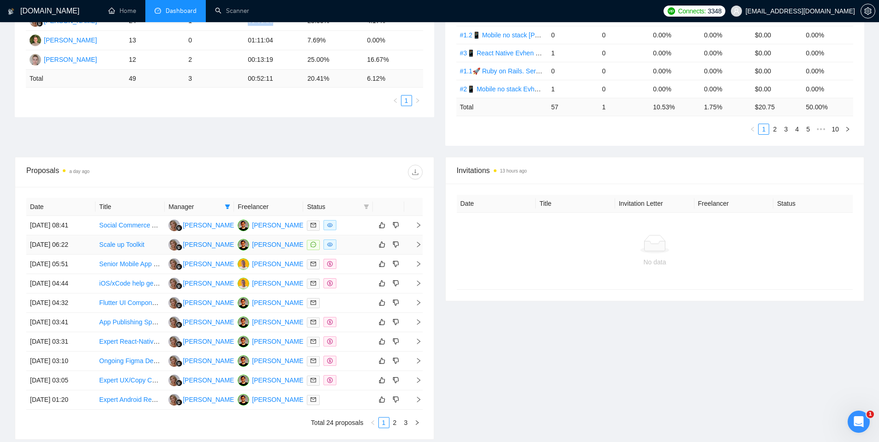
scroll to position [218, 0]
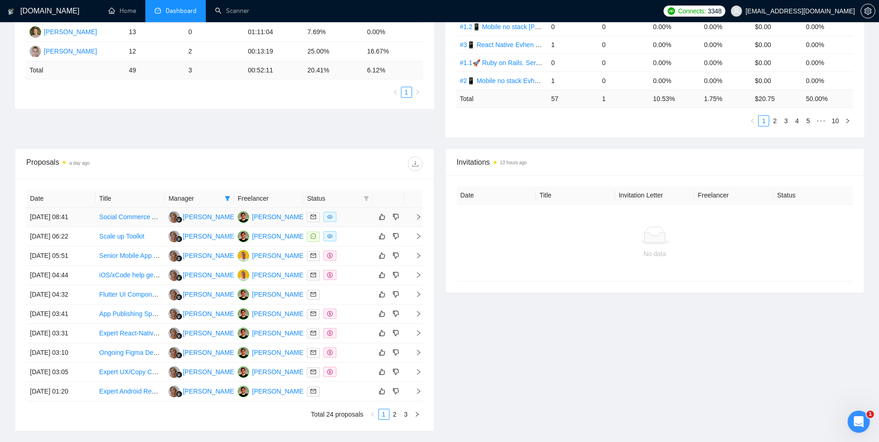
click at [352, 217] on div at bounding box center [338, 217] width 62 height 11
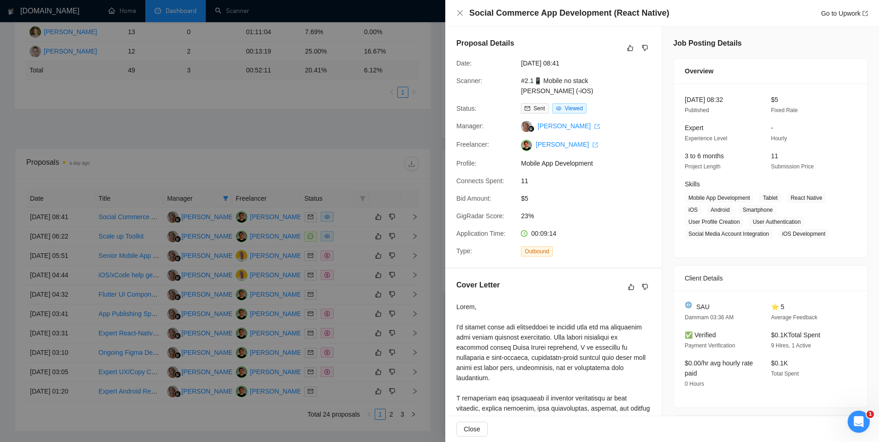
click at [255, 132] on div at bounding box center [439, 221] width 879 height 442
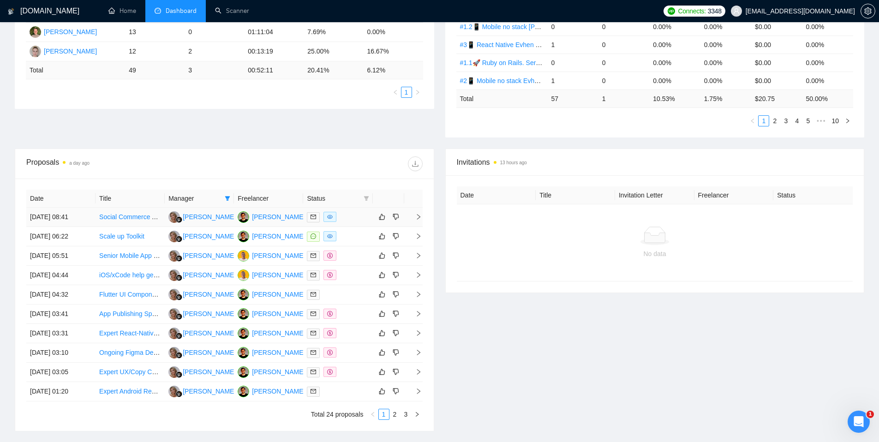
click at [356, 215] on div at bounding box center [338, 217] width 62 height 11
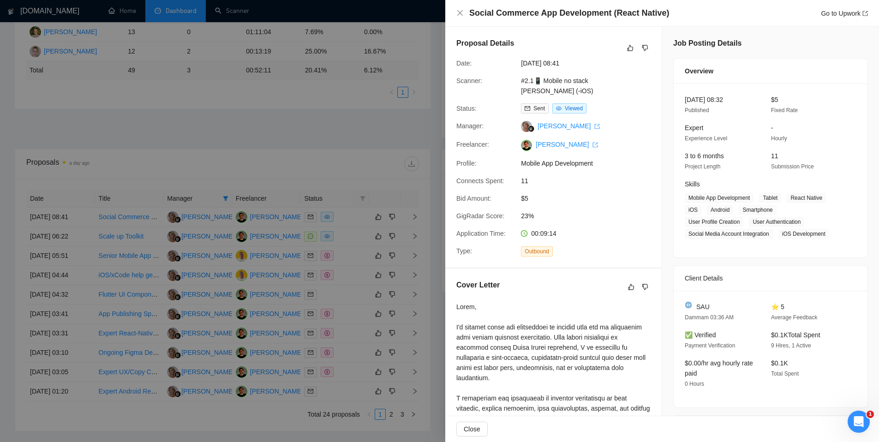
click at [347, 237] on div at bounding box center [439, 221] width 879 height 442
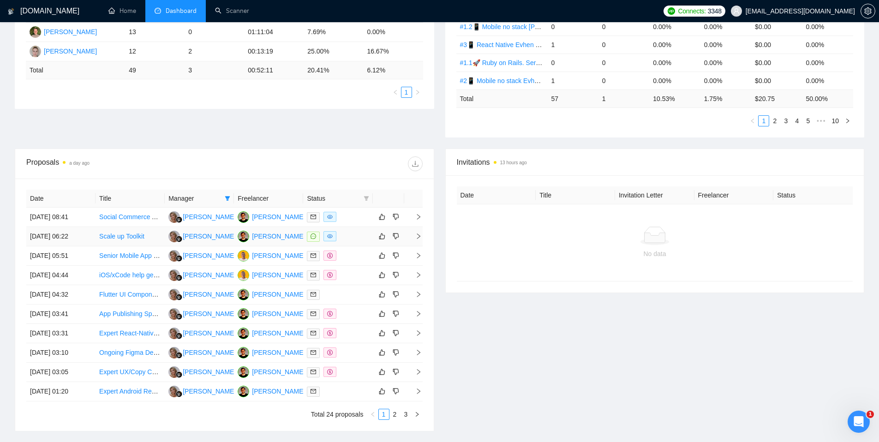
click at [347, 237] on div at bounding box center [338, 236] width 62 height 11
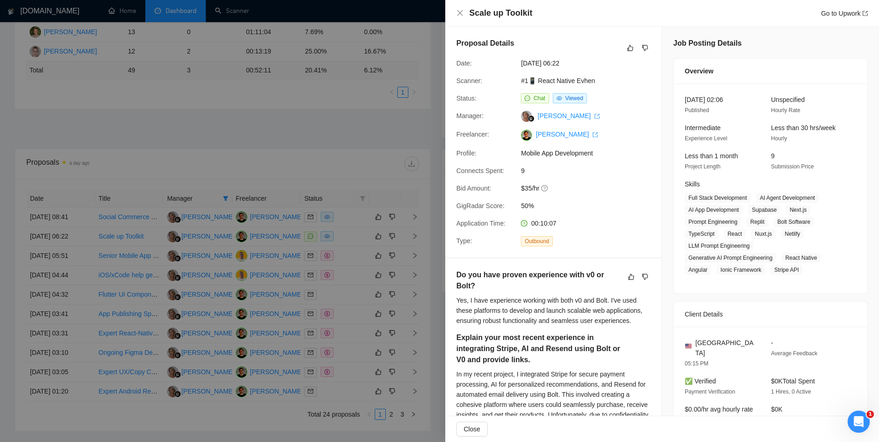
click at [315, 129] on div at bounding box center [439, 221] width 879 height 442
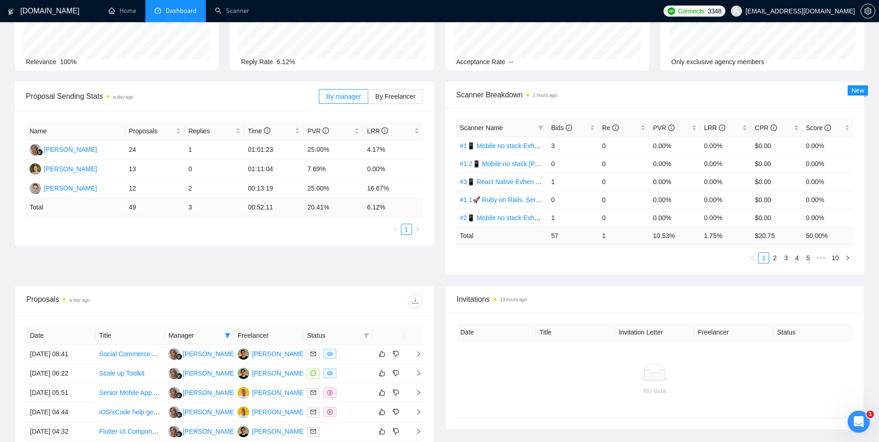
scroll to position [250, 0]
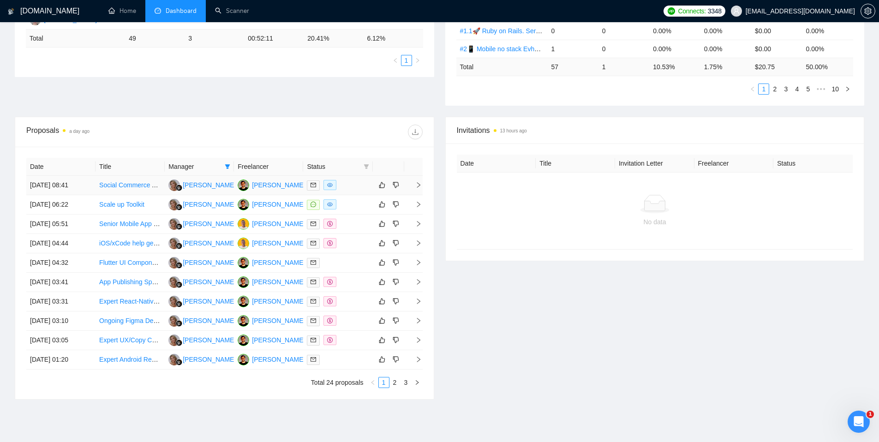
click at [351, 185] on div at bounding box center [338, 185] width 62 height 11
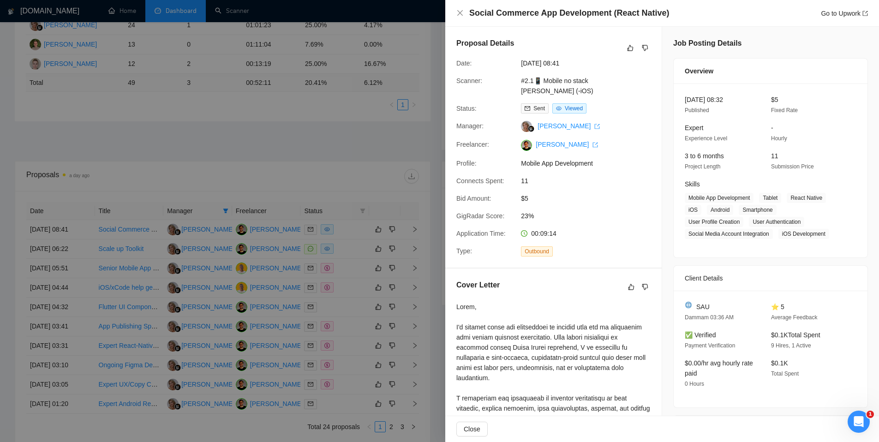
click at [316, 145] on div at bounding box center [439, 221] width 879 height 442
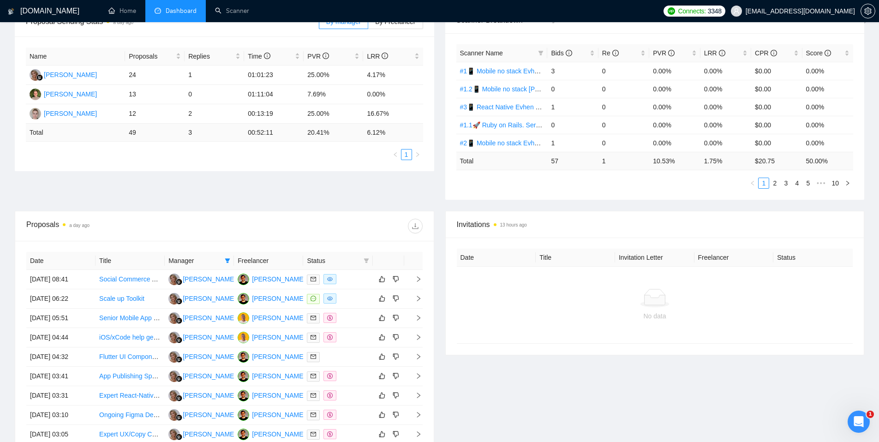
scroll to position [190, 0]
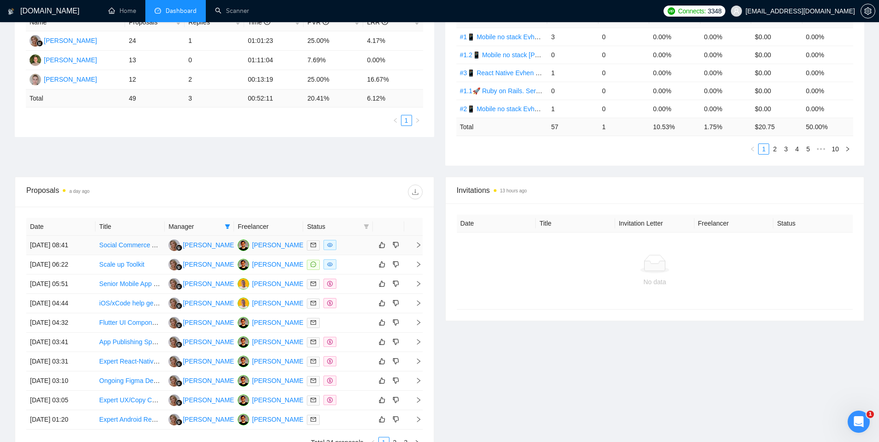
click at [353, 245] on div at bounding box center [338, 245] width 62 height 11
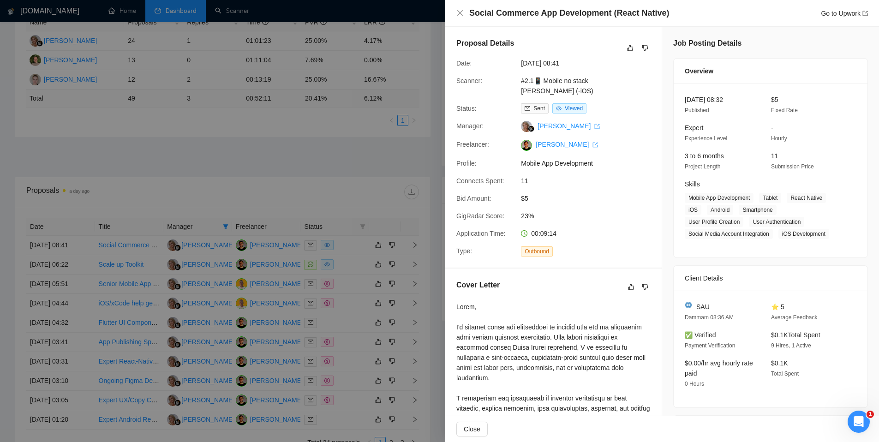
click at [354, 265] on div at bounding box center [439, 221] width 879 height 442
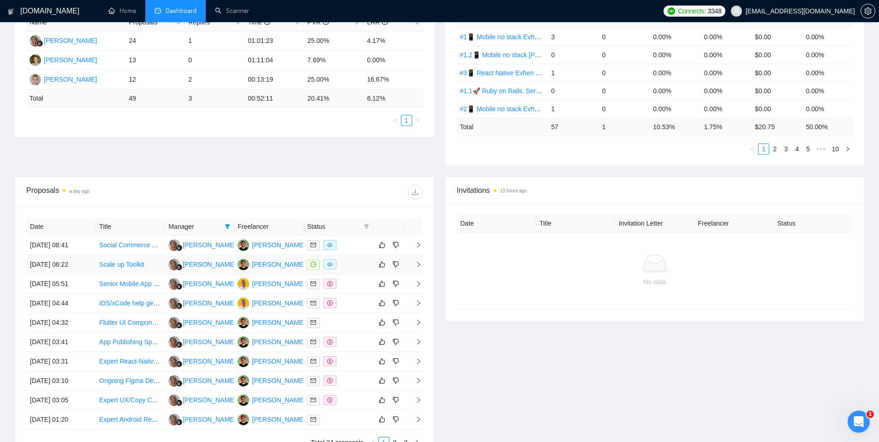
click at [354, 267] on div at bounding box center [338, 264] width 62 height 11
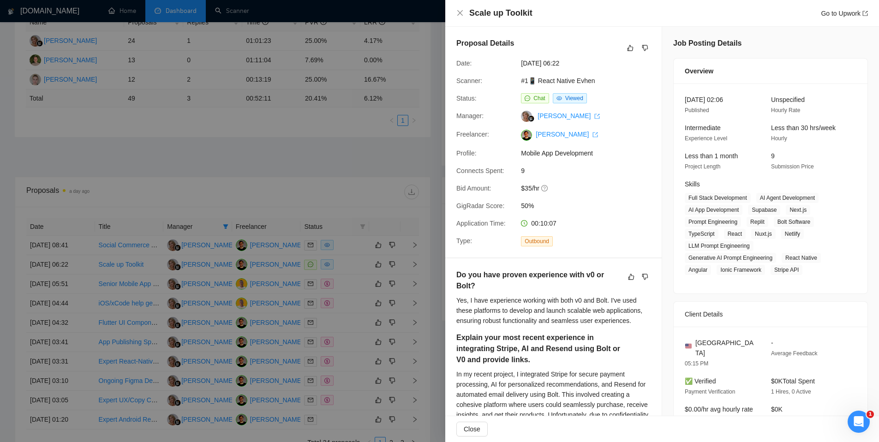
click at [354, 284] on div at bounding box center [439, 221] width 879 height 442
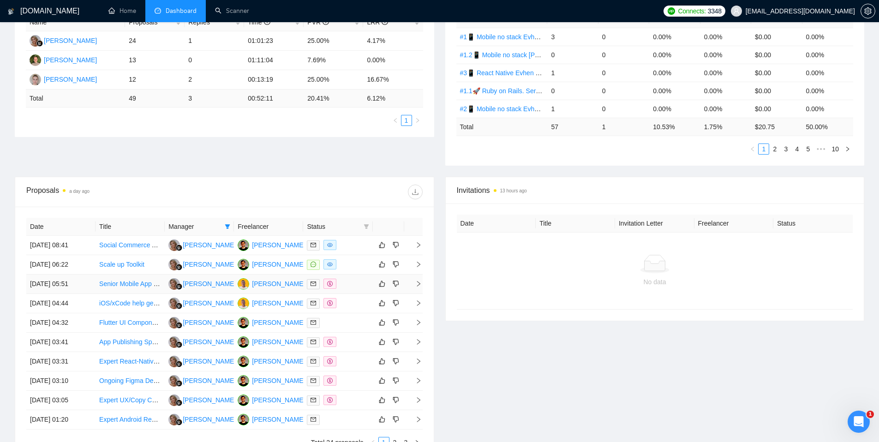
click at [354, 284] on div at bounding box center [338, 284] width 62 height 11
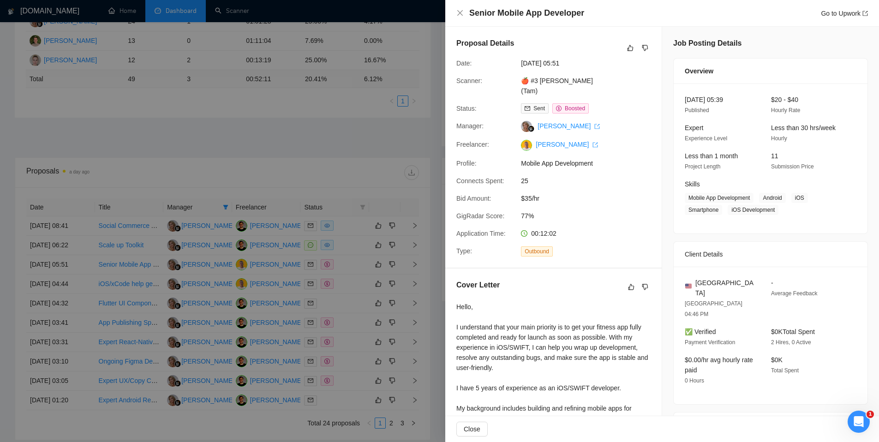
scroll to position [221, 0]
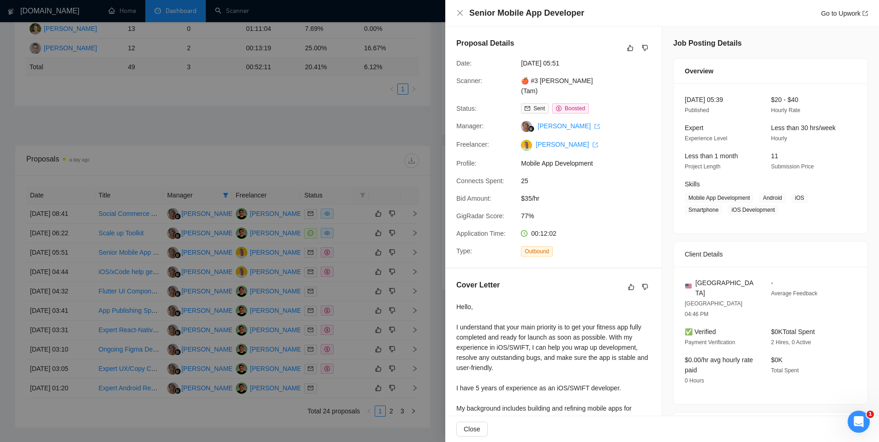
click at [354, 284] on div at bounding box center [439, 221] width 879 height 442
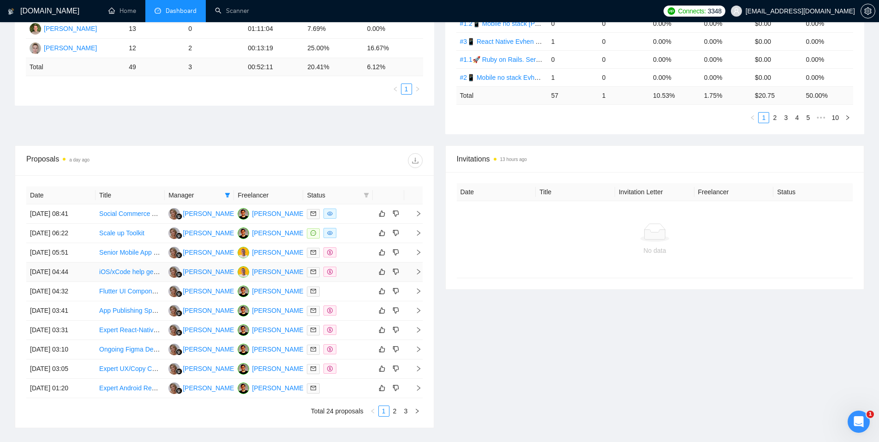
click at [351, 269] on div at bounding box center [338, 272] width 62 height 11
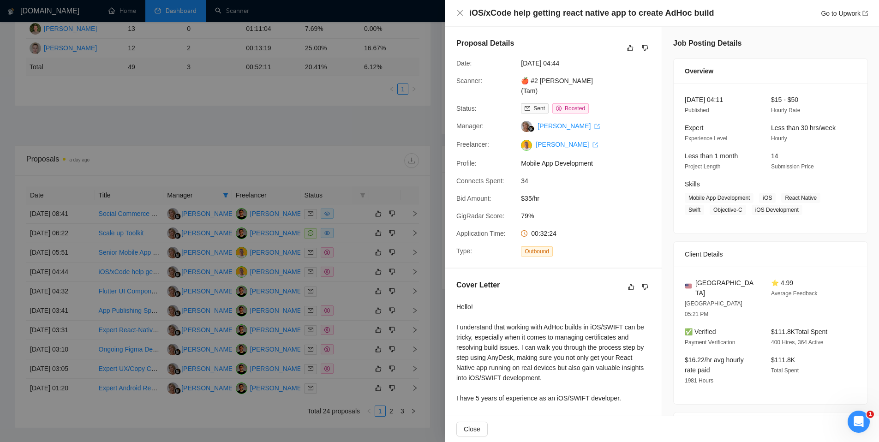
click at [359, 289] on div at bounding box center [439, 221] width 879 height 442
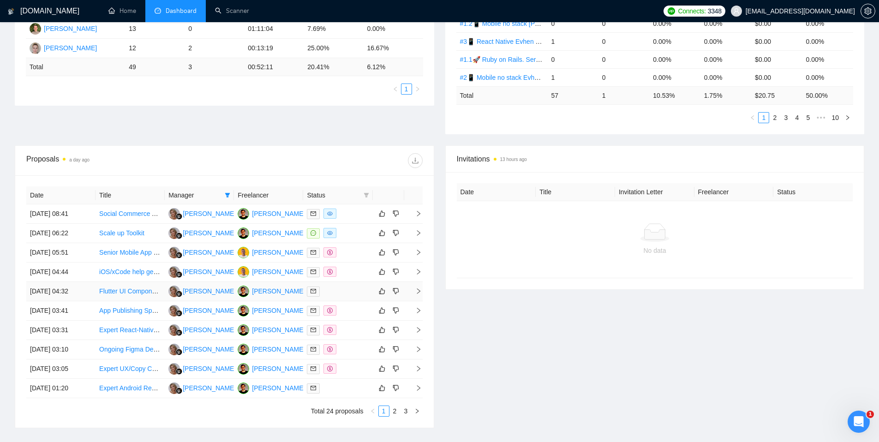
click at [359, 290] on div at bounding box center [338, 291] width 62 height 11
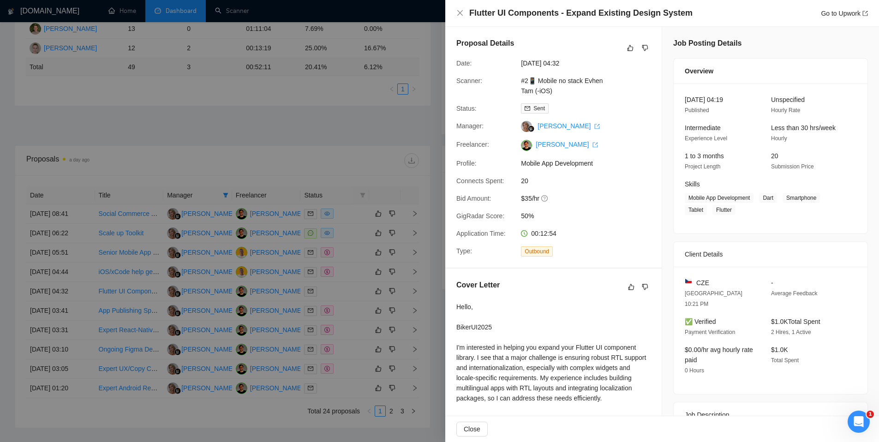
click at [347, 315] on div at bounding box center [439, 221] width 879 height 442
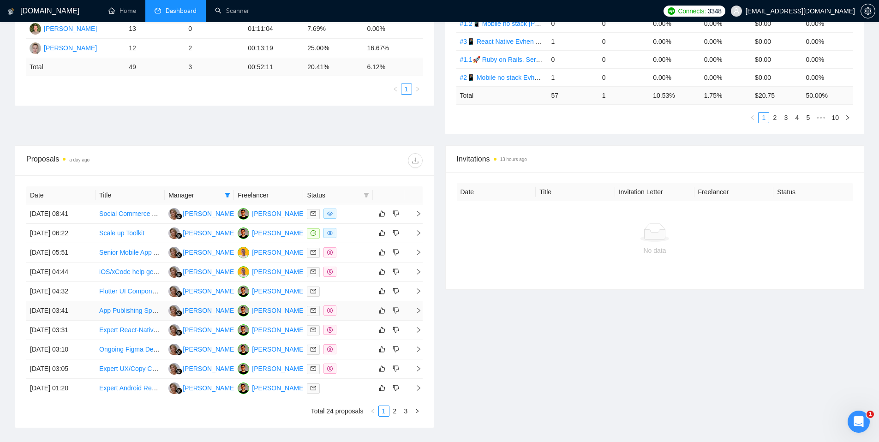
click at [348, 315] on div at bounding box center [338, 310] width 62 height 11
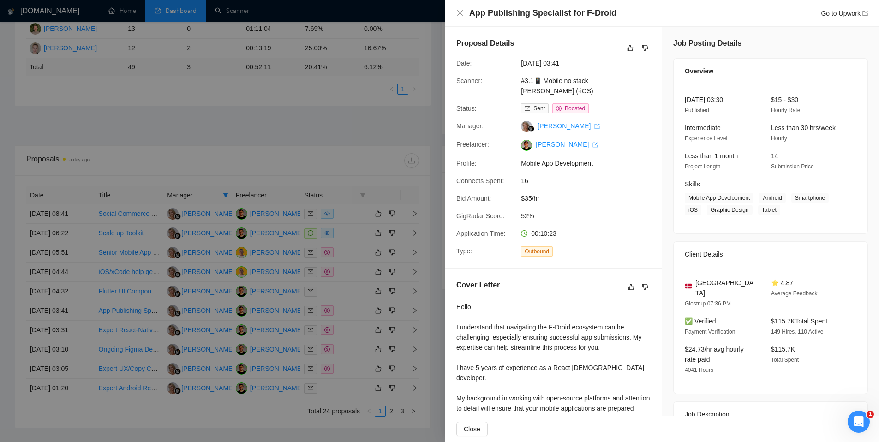
scroll to position [289, 0]
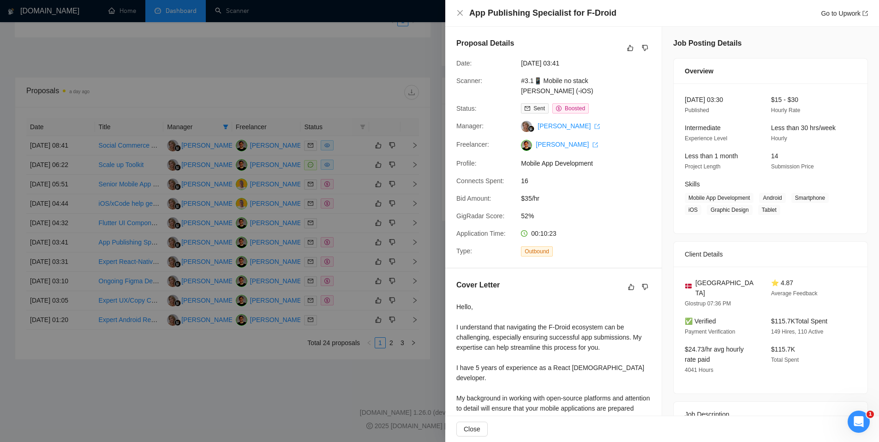
click at [352, 325] on div at bounding box center [439, 221] width 879 height 442
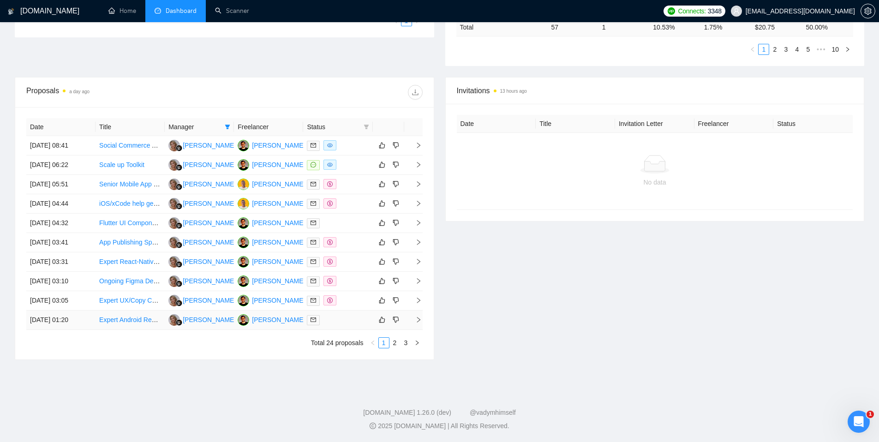
click at [352, 325] on td at bounding box center [337, 320] width 69 height 19
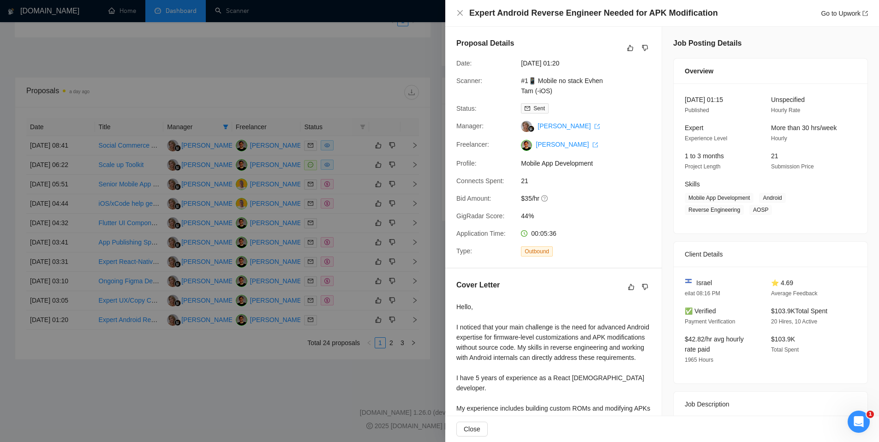
click at [299, 73] on div at bounding box center [439, 221] width 879 height 442
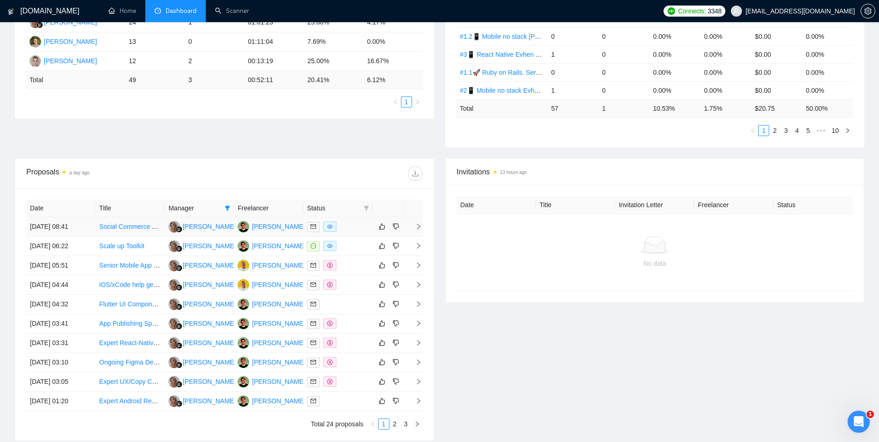
scroll to position [238, 0]
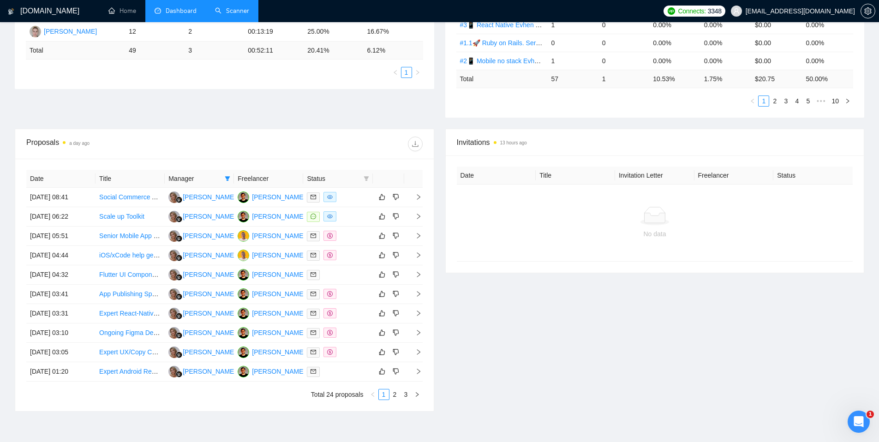
click at [232, 8] on link "Scanner" at bounding box center [232, 11] width 34 height 8
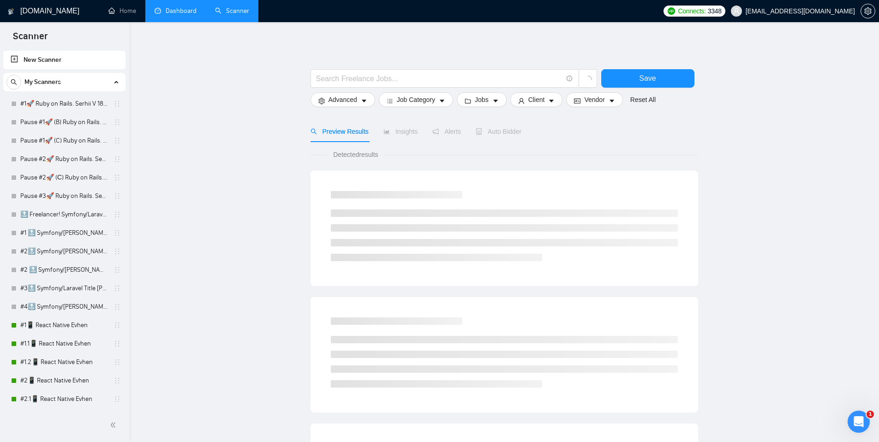
click at [187, 15] on link "Dashboard" at bounding box center [176, 11] width 42 height 8
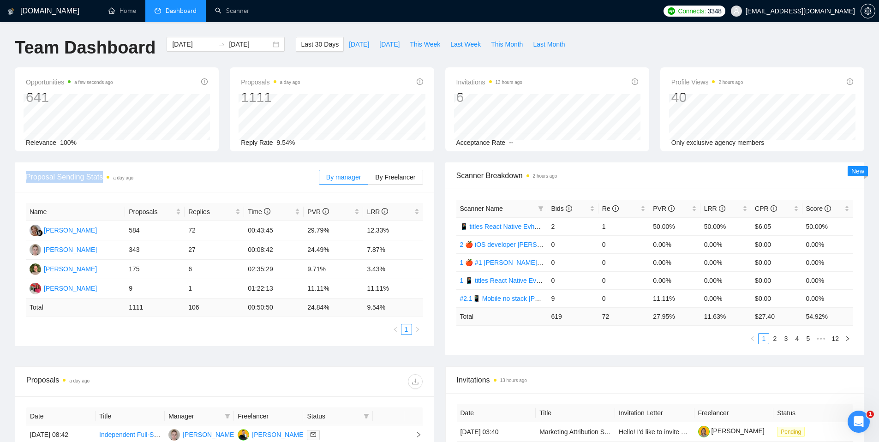
drag, startPoint x: 104, startPoint y: 177, endPoint x: 0, endPoint y: 174, distance: 103.9
click at [0, 174] on div "[DOMAIN_NAME] Home Dashboard Scanner Connects: 3348 [EMAIL_ADDRESS][DOMAIN_NAME…" at bounding box center [439, 365] width 879 height 731
drag, startPoint x: 247, startPoint y: 231, endPoint x: 282, endPoint y: 231, distance: 35.5
click at [282, 231] on td "00:43:45" at bounding box center [274, 230] width 60 height 19
click at [419, 45] on span "This Week" at bounding box center [425, 44] width 30 height 10
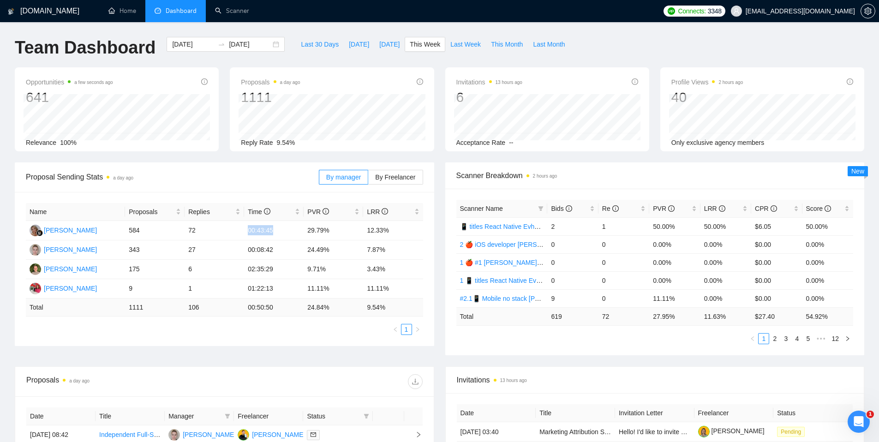
type input "[DATE]"
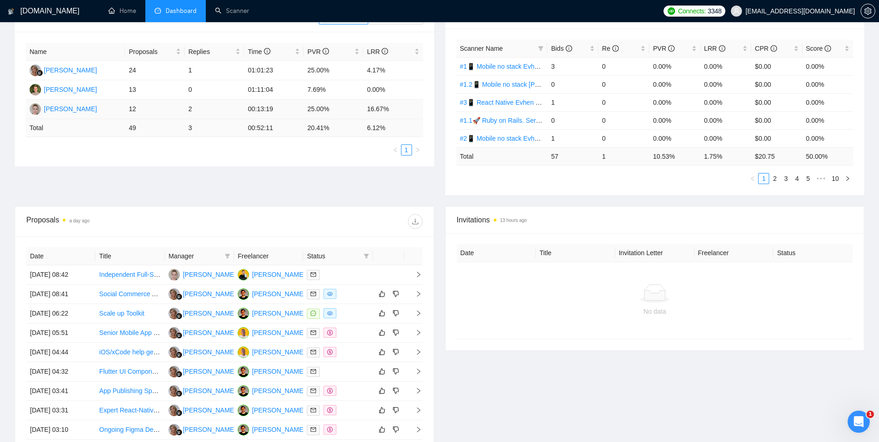
scroll to position [289, 0]
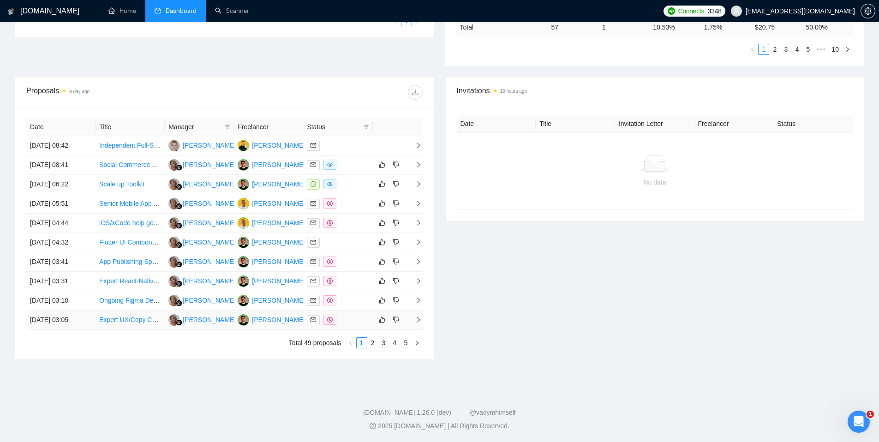
click at [353, 322] on div at bounding box center [338, 320] width 62 height 11
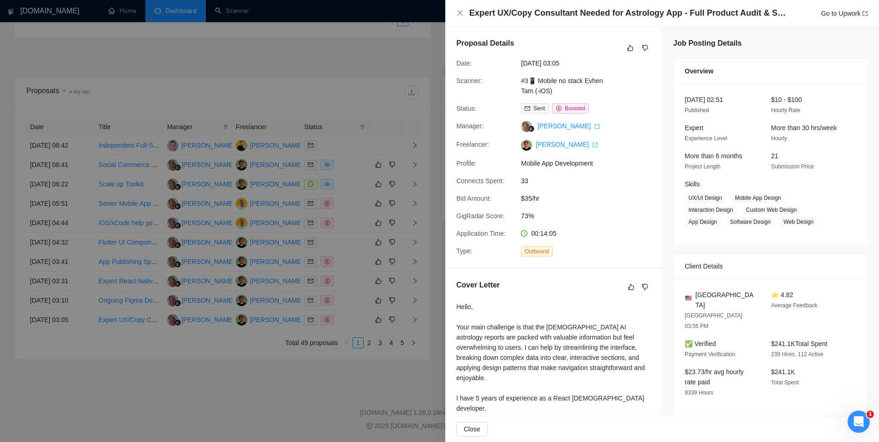
click at [176, 393] on div at bounding box center [439, 221] width 879 height 442
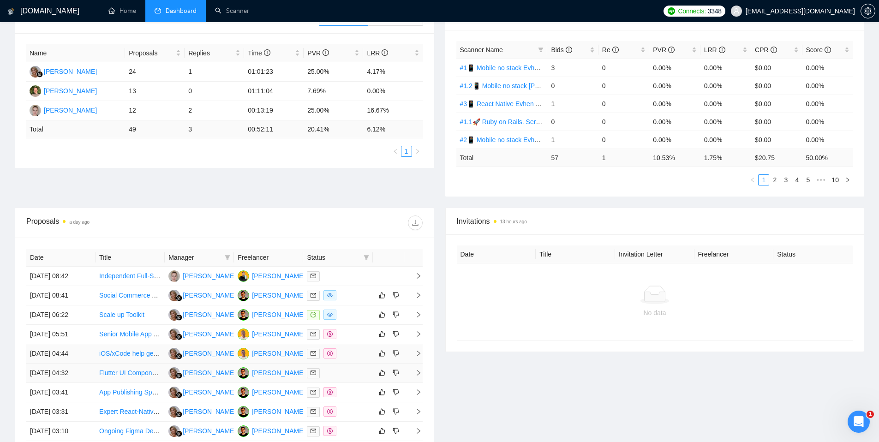
scroll to position [167, 0]
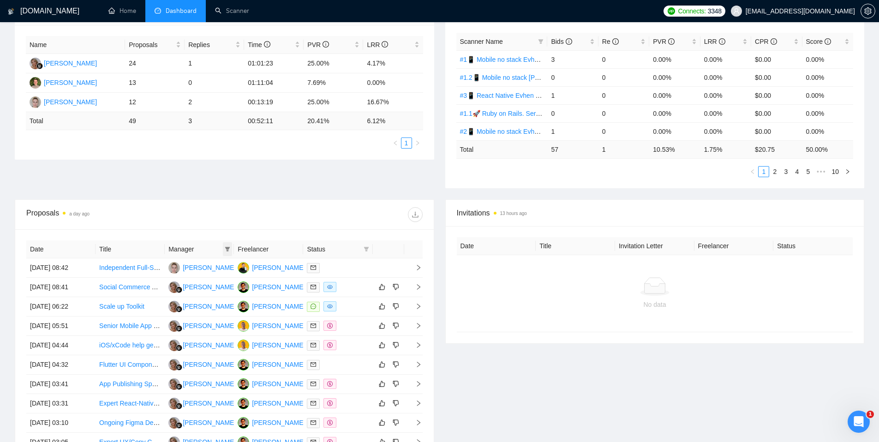
click at [227, 249] on icon "filter" at bounding box center [227, 249] width 5 height 5
click at [177, 269] on span "[PERSON_NAME]" at bounding box center [199, 266] width 53 height 7
checkbox input "true"
click at [236, 196] on div "Proposal Sending Stats a day ago By manager By Freelancer Name Proposals Replie…" at bounding box center [439, 97] width 861 height 204
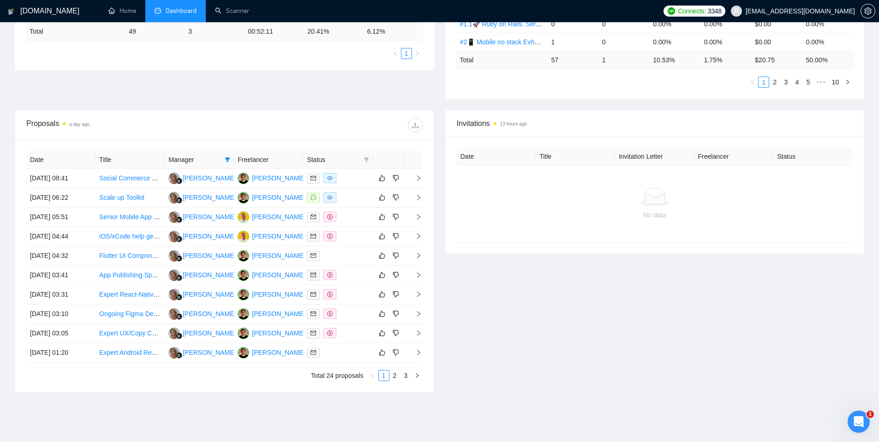
scroll to position [269, 0]
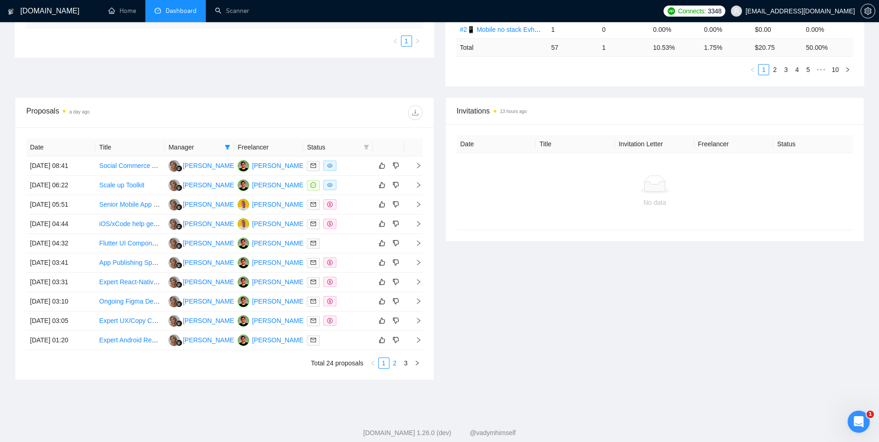
click at [395, 365] on link "2" at bounding box center [395, 363] width 10 height 10
click at [405, 362] on link "3" at bounding box center [406, 363] width 10 height 10
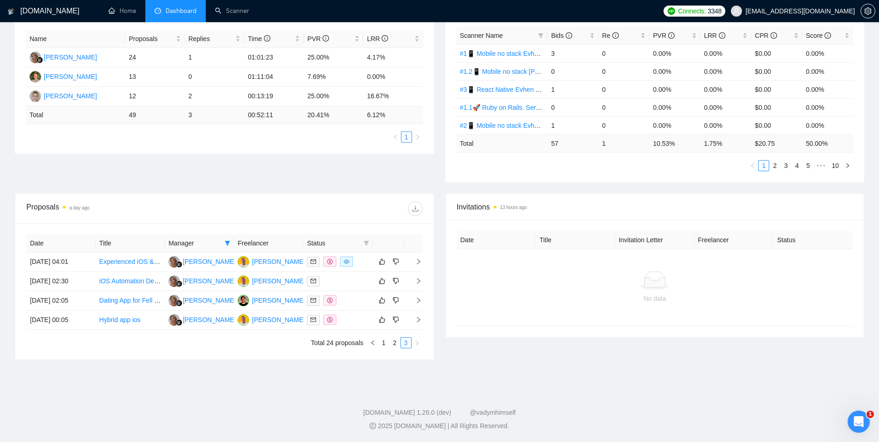
scroll to position [173, 0]
click at [364, 263] on div at bounding box center [338, 262] width 62 height 11
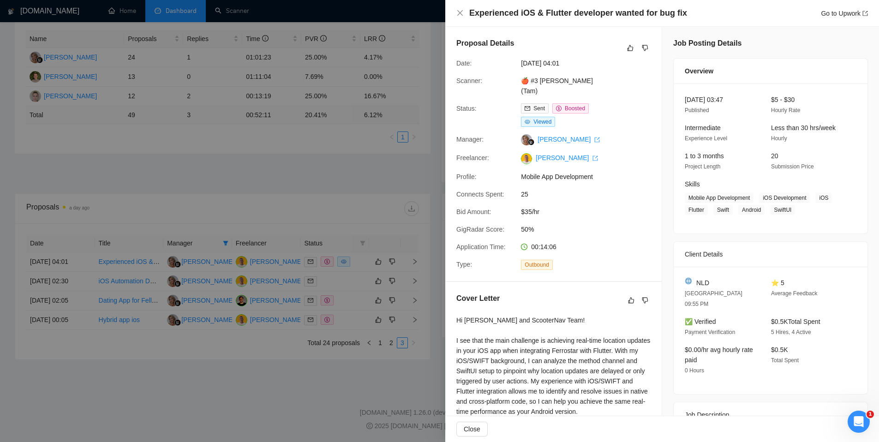
click at [352, 281] on div at bounding box center [439, 221] width 879 height 442
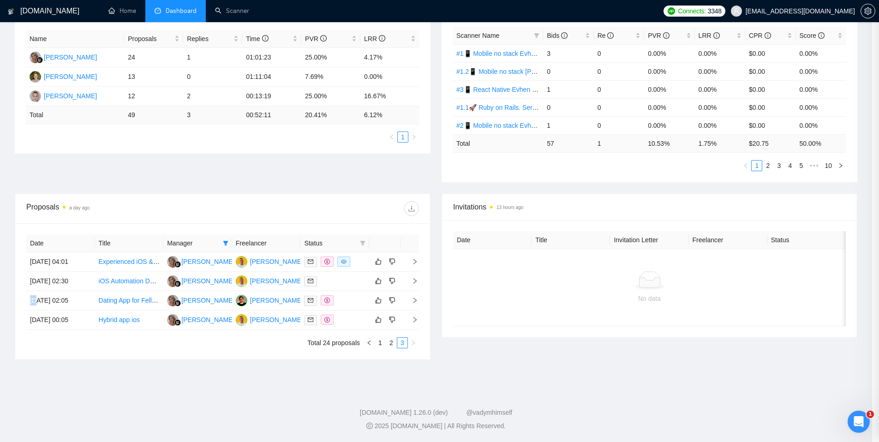
click at [352, 281] on div at bounding box center [334, 281] width 61 height 11
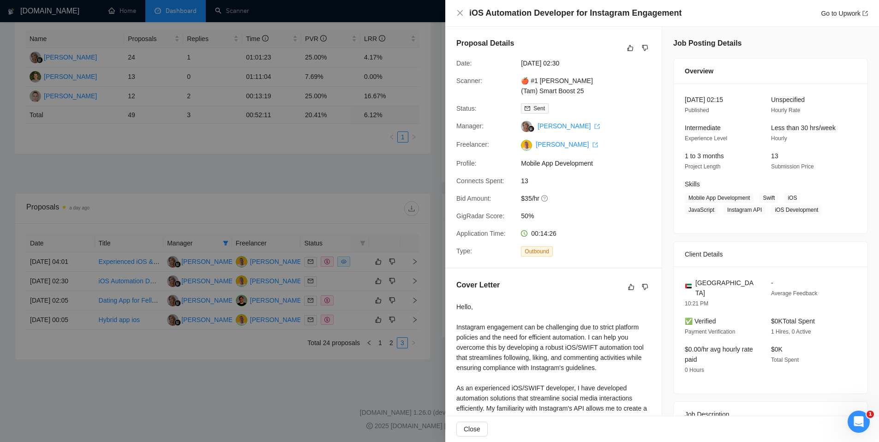
click at [352, 281] on div at bounding box center [439, 221] width 879 height 442
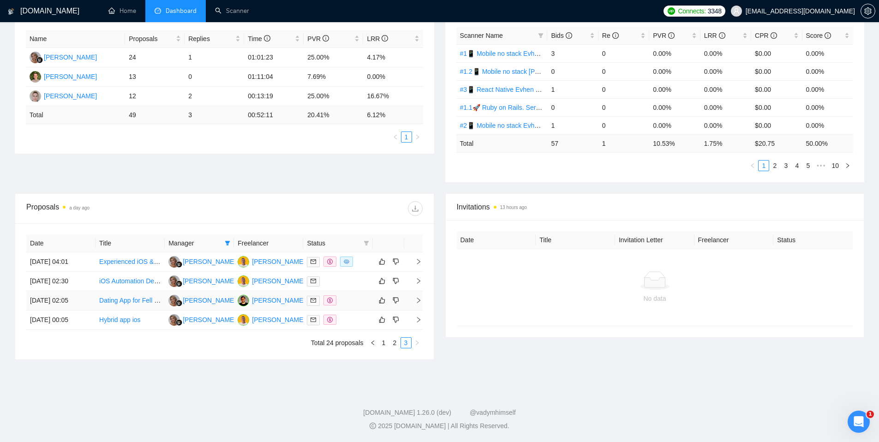
click at [348, 299] on div at bounding box center [338, 300] width 62 height 11
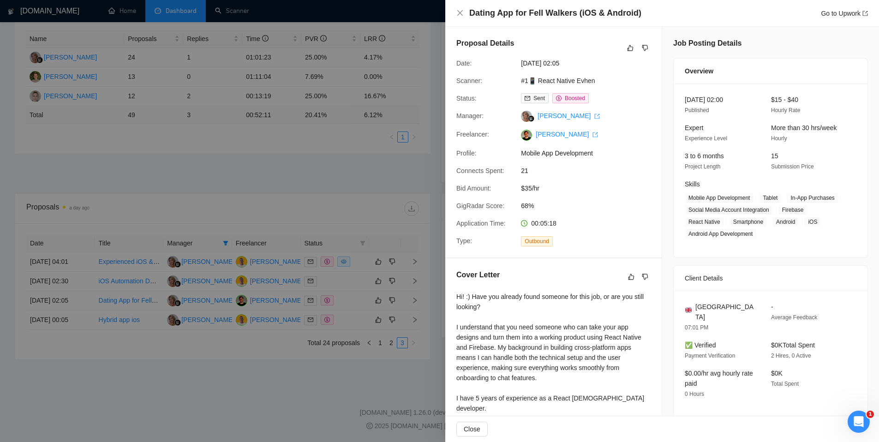
click at [349, 323] on div at bounding box center [439, 221] width 879 height 442
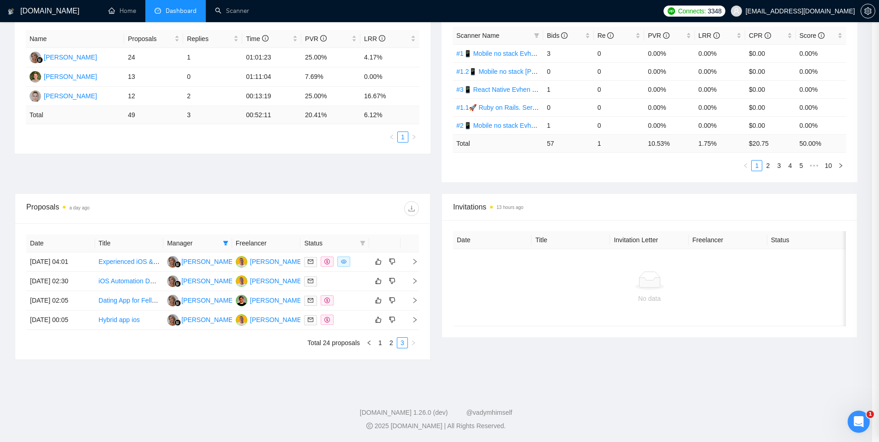
click at [349, 323] on div at bounding box center [334, 320] width 61 height 11
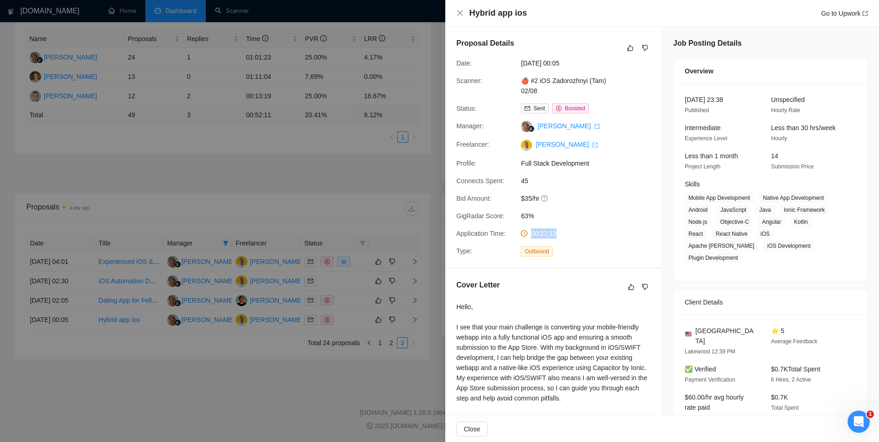
drag, startPoint x: 575, startPoint y: 237, endPoint x: 524, endPoint y: 233, distance: 51.4
click at [524, 233] on div "00:27:13" at bounding box center [565, 233] width 97 height 10
click at [459, 13] on icon "close" at bounding box center [459, 12] width 7 height 7
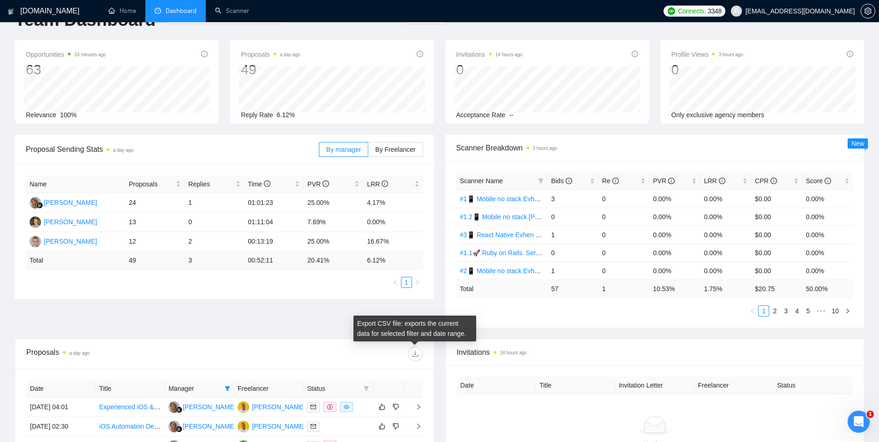
scroll to position [19, 0]
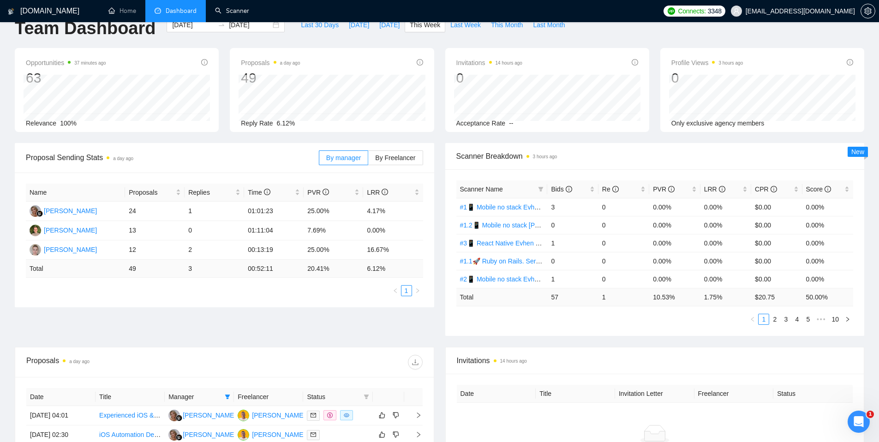
drag, startPoint x: 244, startPoint y: 14, endPoint x: 201, endPoint y: 108, distance: 103.4
click at [244, 14] on link "Scanner" at bounding box center [232, 11] width 34 height 8
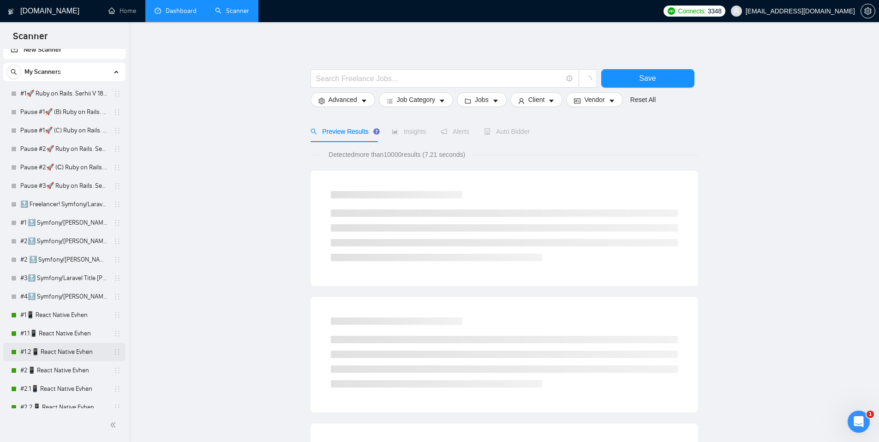
scroll to position [21, 0]
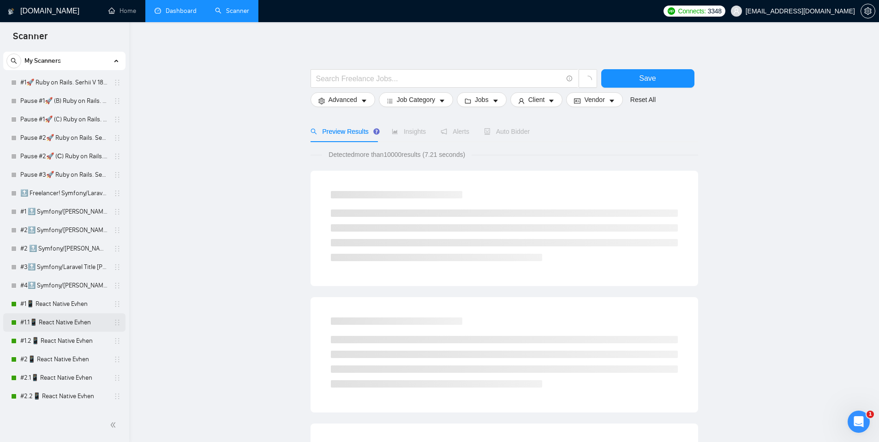
click at [75, 324] on link "#1.1📱 React Native Evhen" at bounding box center [64, 322] width 88 height 18
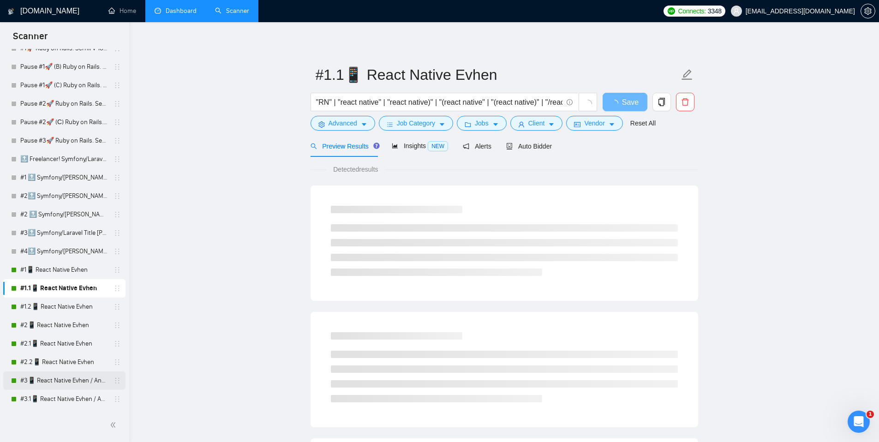
scroll to position [62, 0]
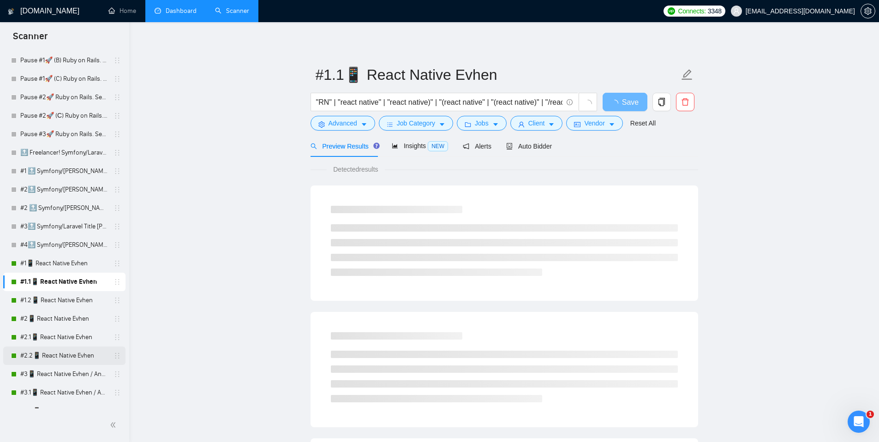
click at [76, 357] on link "#2.2📱 React Native Evhen" at bounding box center [64, 356] width 88 height 18
drag, startPoint x: 540, startPoint y: 141, endPoint x: 532, endPoint y: 148, distance: 10.9
click at [540, 141] on div "Auto Bidder" at bounding box center [529, 146] width 46 height 10
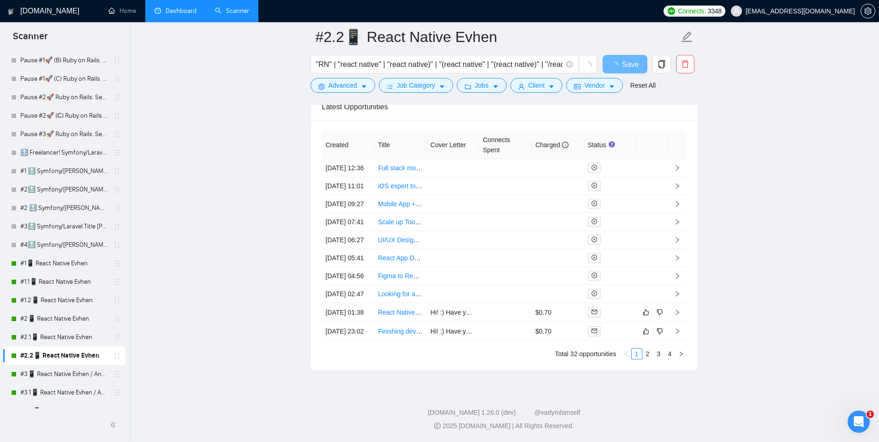
scroll to position [2266, 0]
click at [488, 322] on td at bounding box center [505, 312] width 53 height 19
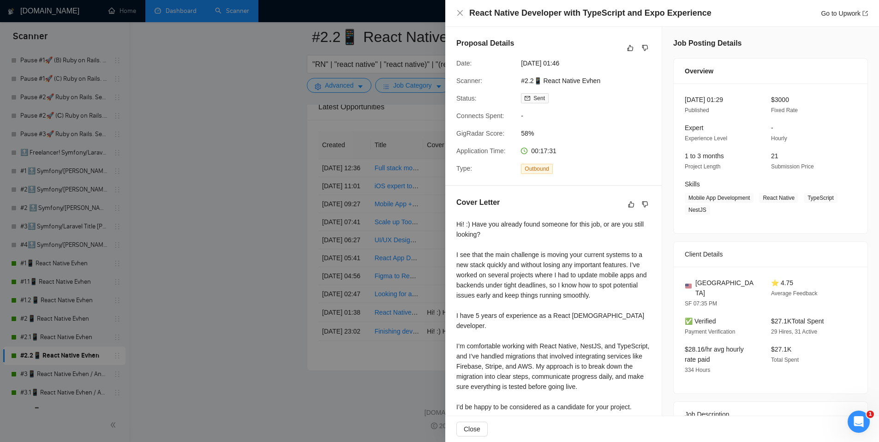
click at [260, 346] on div at bounding box center [439, 221] width 879 height 442
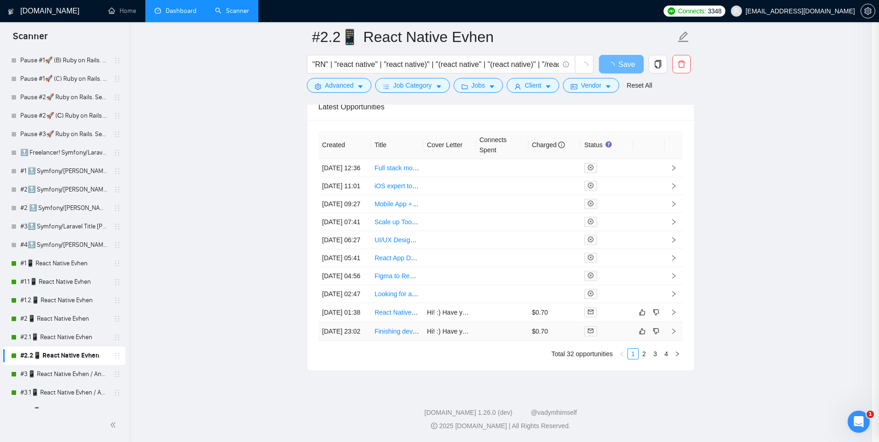
click at [501, 341] on td at bounding box center [502, 331] width 53 height 19
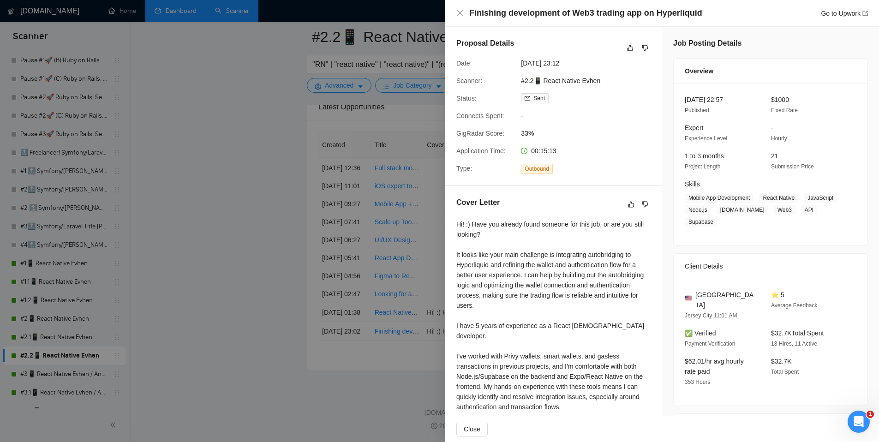
click at [257, 335] on div at bounding box center [439, 221] width 879 height 442
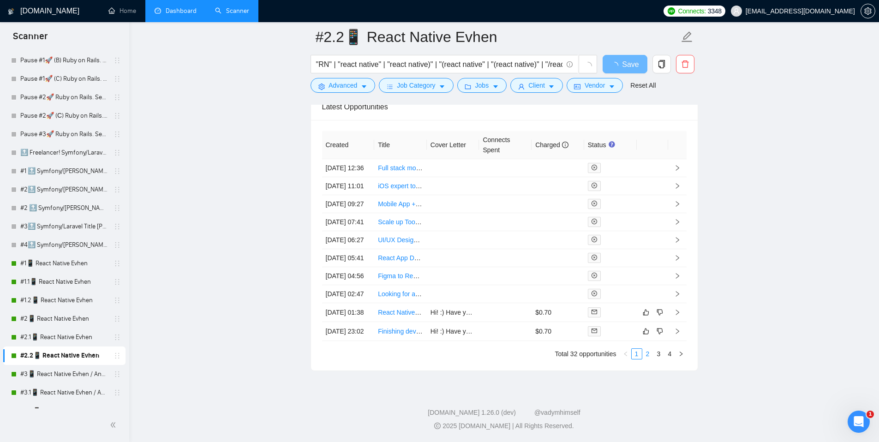
click at [649, 359] on link "2" at bounding box center [648, 354] width 10 height 10
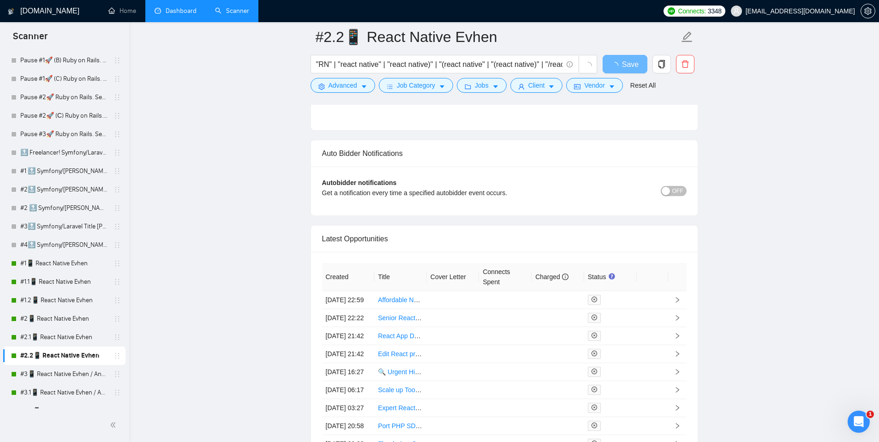
click at [175, 14] on link "Dashboard" at bounding box center [176, 11] width 42 height 8
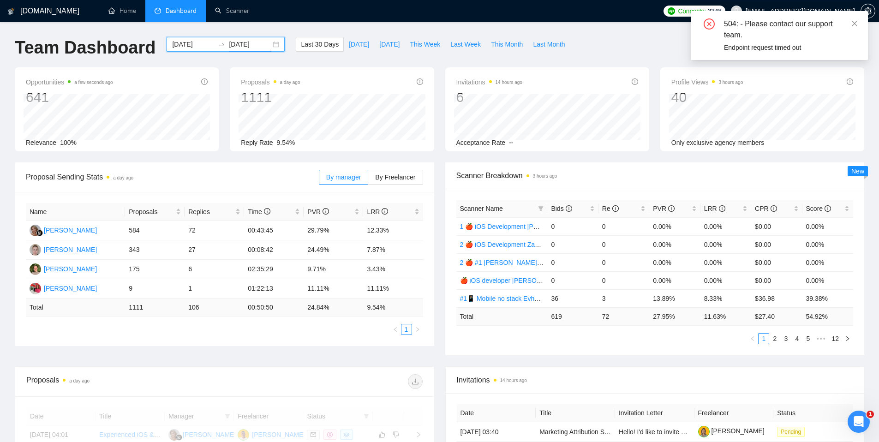
click at [254, 45] on input "[DATE]" at bounding box center [250, 44] width 42 height 10
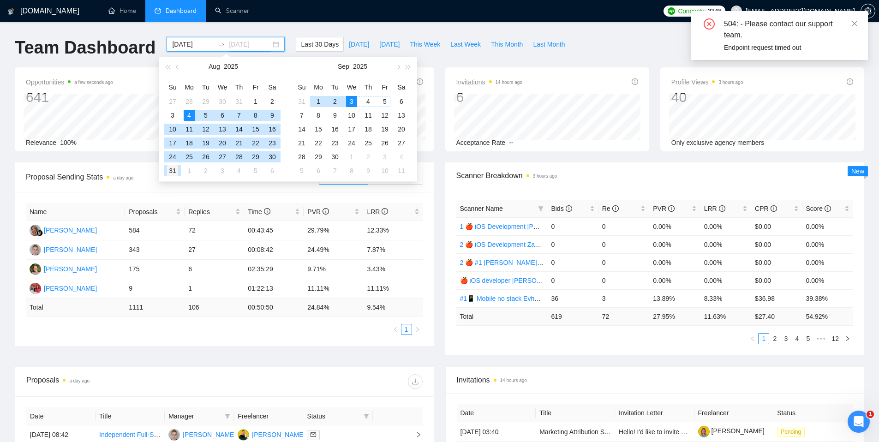
type input "[DATE]"
click at [173, 171] on div "31" at bounding box center [172, 170] width 11 height 11
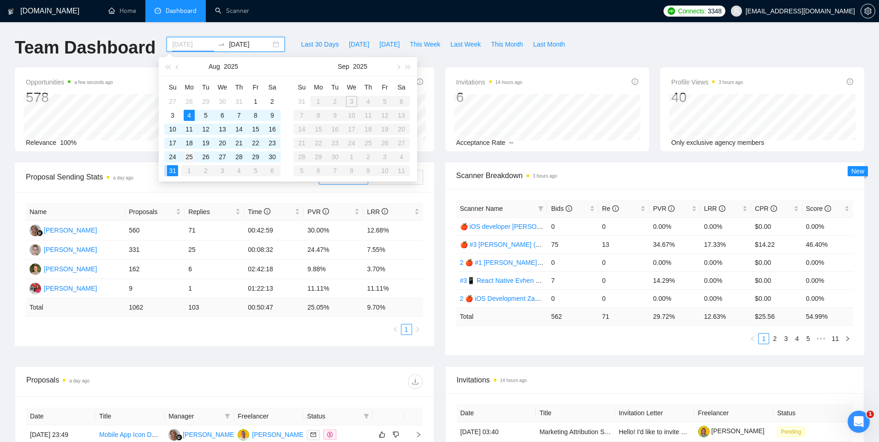
click at [174, 167] on div "31" at bounding box center [172, 170] width 11 height 11
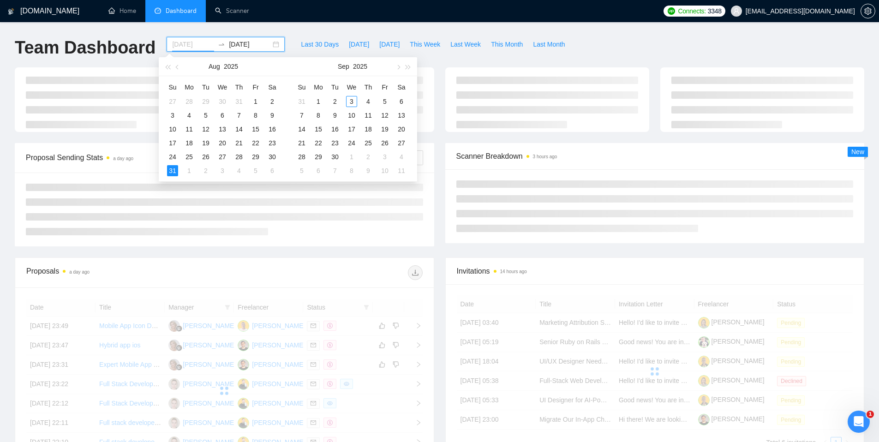
type input "[DATE]"
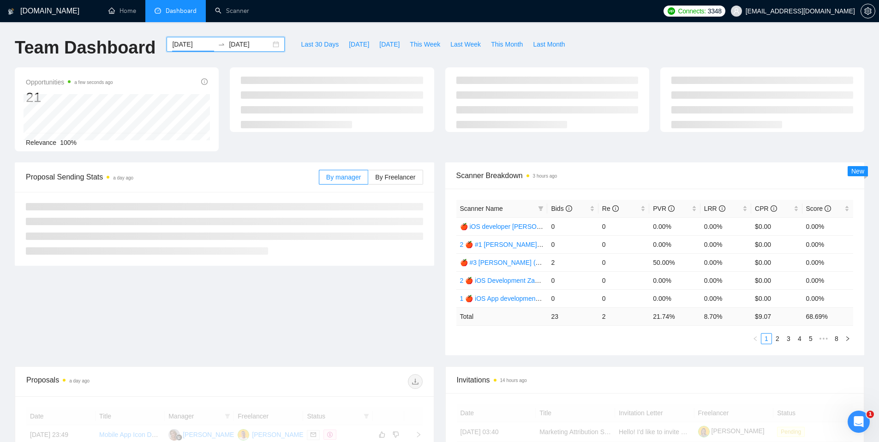
click at [254, 47] on input "[DATE]" at bounding box center [250, 44] width 42 height 10
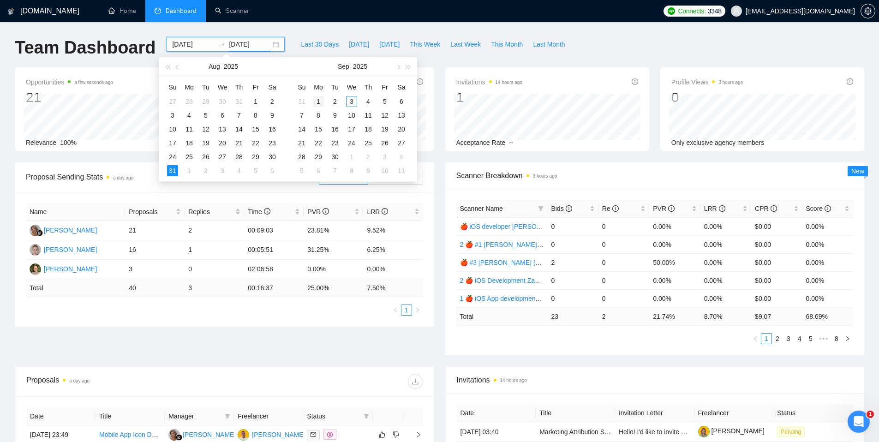
type input "[DATE]"
click at [321, 102] on div "1" at bounding box center [318, 101] width 11 height 11
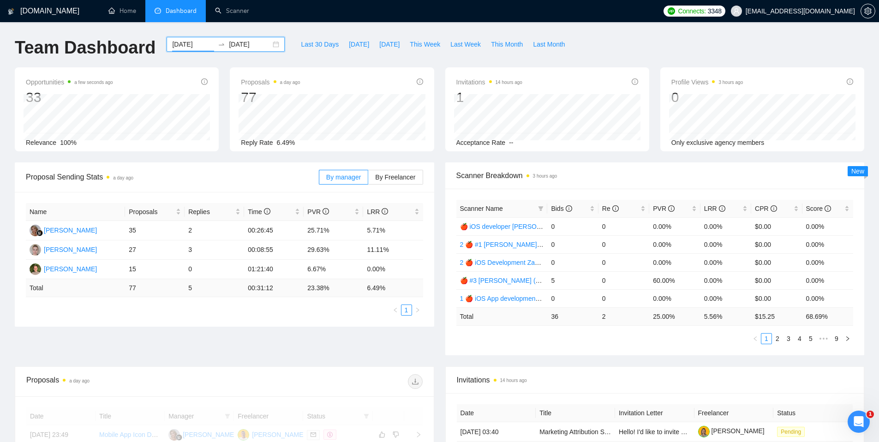
click at [297, 14] on ul "Home Dashboard Scanner" at bounding box center [377, 11] width 562 height 22
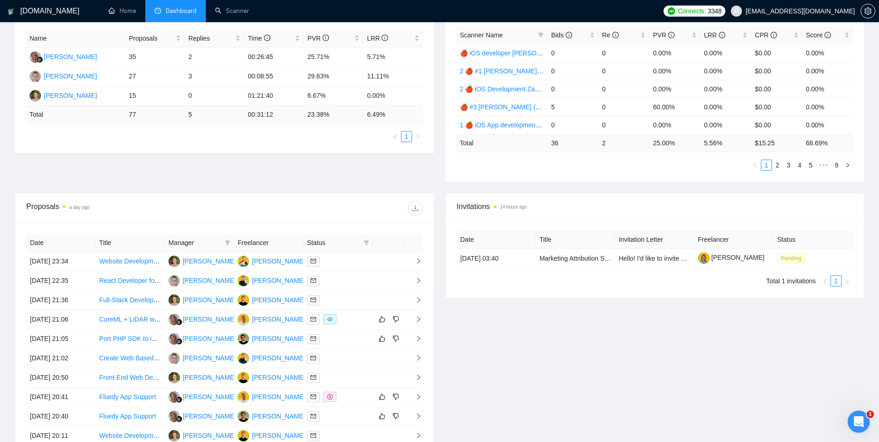
scroll to position [175, 0]
click at [229, 241] on icon "filter" at bounding box center [228, 242] width 6 height 6
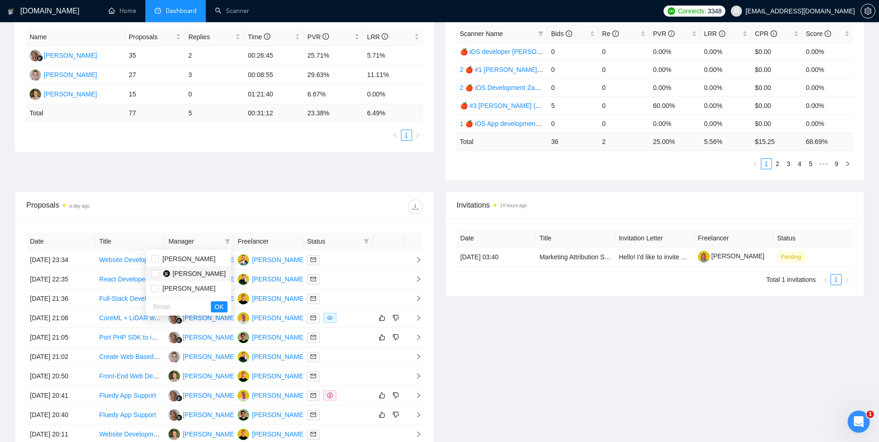
click at [209, 270] on span "[PERSON_NAME]" at bounding box center [199, 273] width 53 height 7
checkbox input "true"
click at [218, 301] on button "OK" at bounding box center [219, 306] width 17 height 11
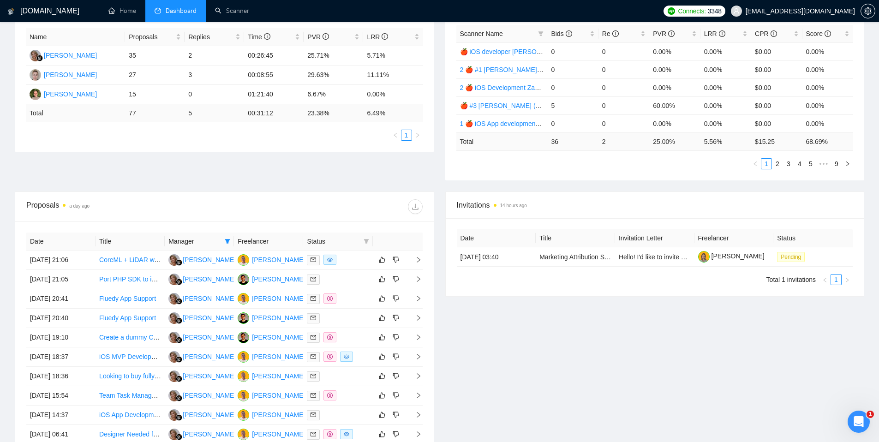
scroll to position [289, 0]
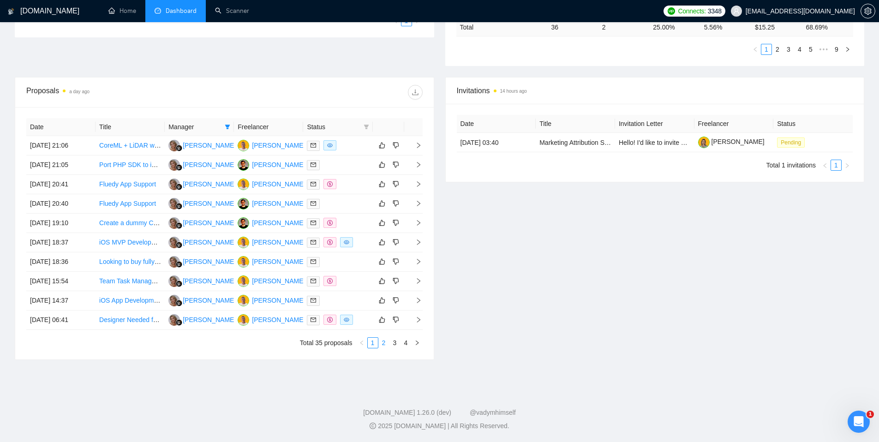
click at [382, 343] on link "2" at bounding box center [384, 343] width 10 height 10
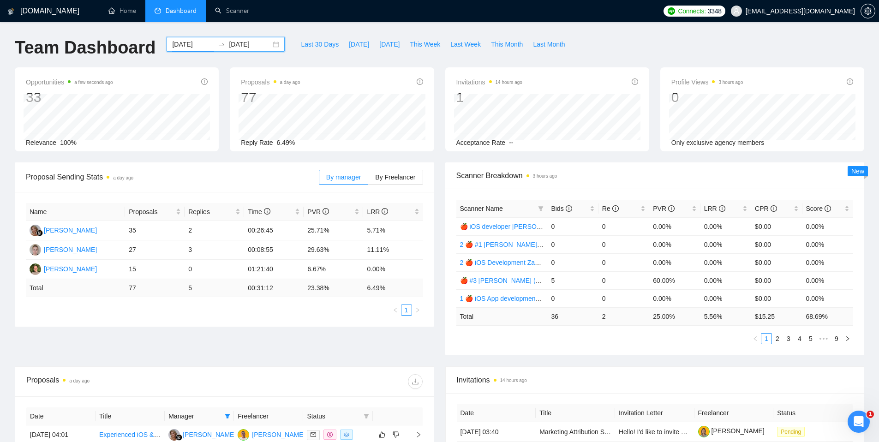
click at [191, 43] on input "[DATE]" at bounding box center [193, 44] width 42 height 10
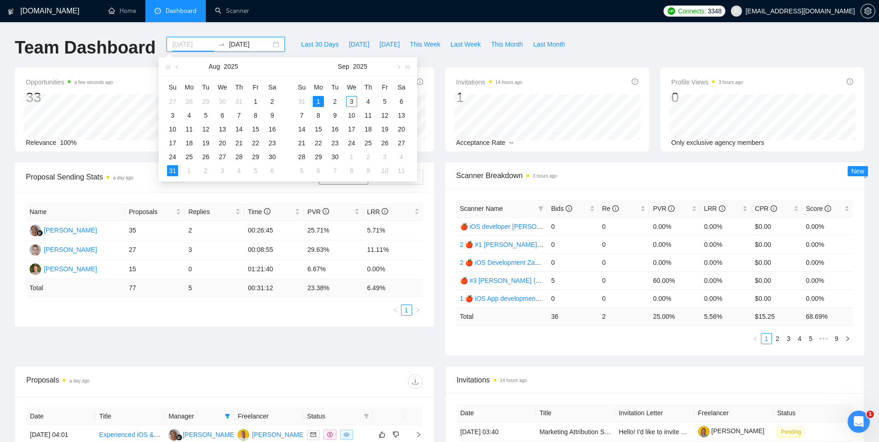
type input "[DATE]"
click at [313, 99] on div "1" at bounding box center [318, 101] width 11 height 11
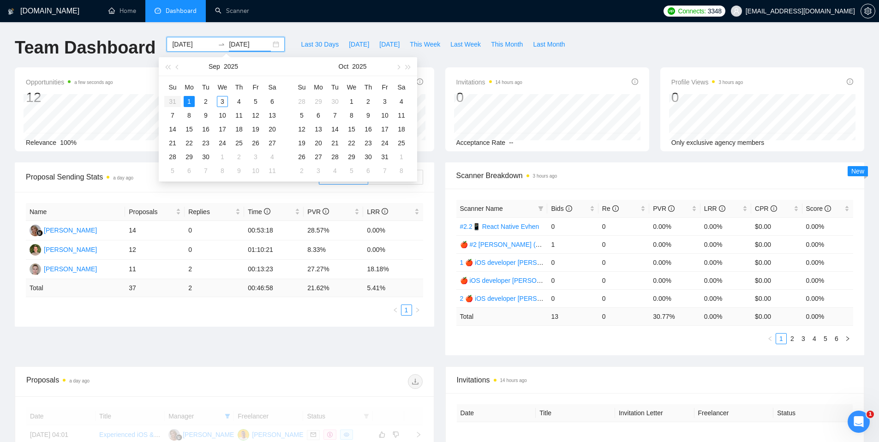
type input "[DATE]"
click at [281, 23] on div "[DOMAIN_NAME] Home Dashboard Scanner Connects: 3348 [EMAIL_ADDRESS][DOMAIN_NAME…" at bounding box center [439, 365] width 879 height 731
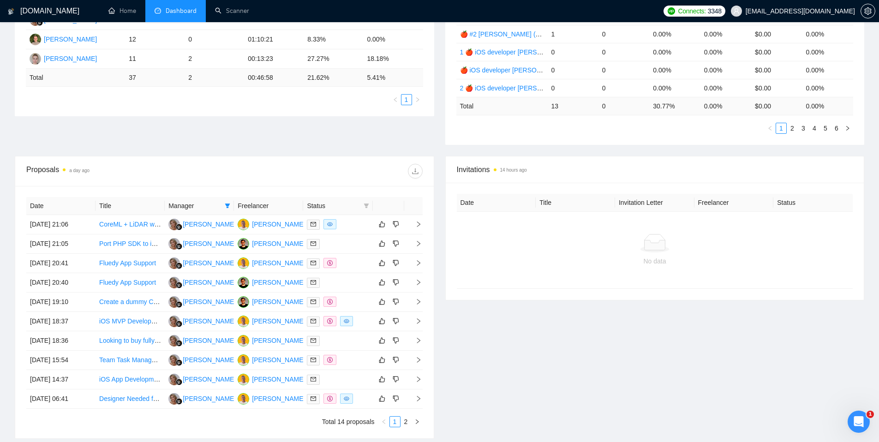
scroll to position [219, 0]
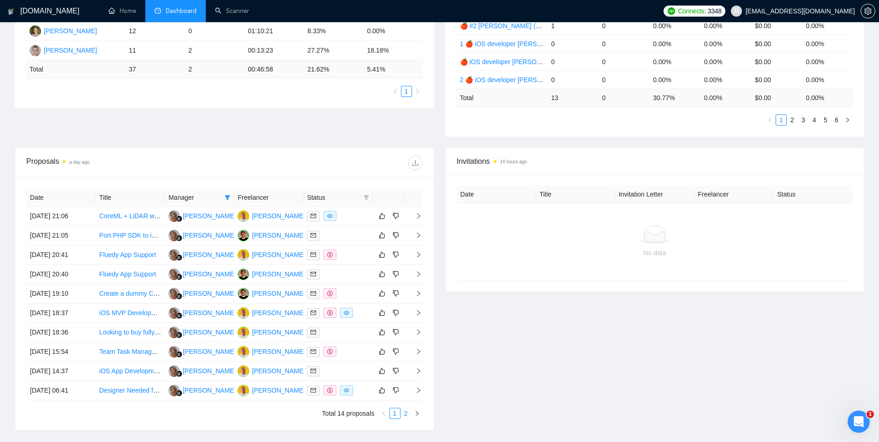
click at [405, 414] on link "2" at bounding box center [406, 413] width 10 height 10
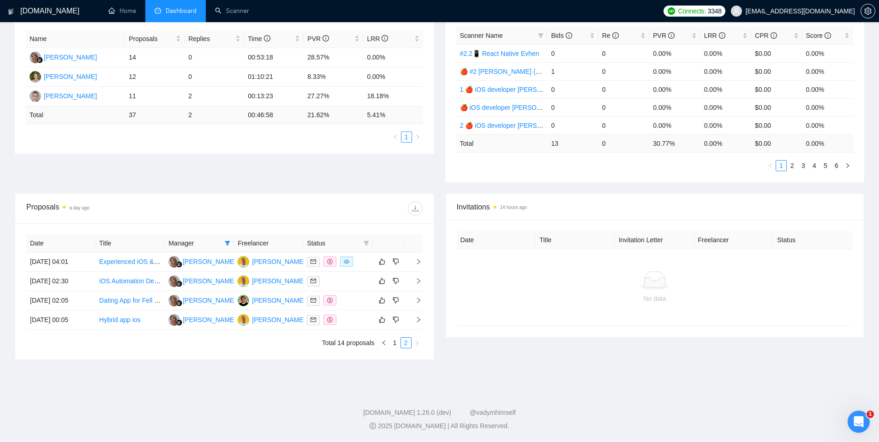
scroll to position [173, 0]
click at [367, 263] on div at bounding box center [338, 262] width 62 height 11
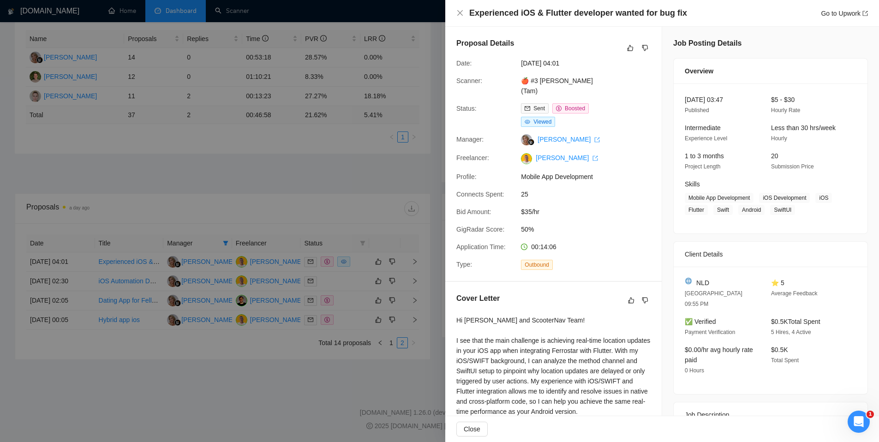
click at [843, 18] on div "Go to Upwork" at bounding box center [844, 13] width 47 height 10
click at [843, 16] on link "Go to Upwork" at bounding box center [844, 13] width 47 height 7
click at [847, 13] on link "Go to Upwork" at bounding box center [844, 13] width 47 height 7
click at [263, 146] on div at bounding box center [439, 221] width 879 height 442
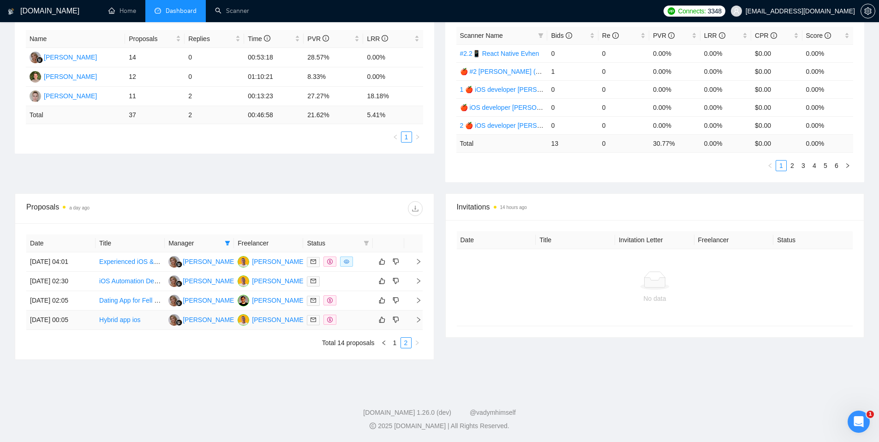
click at [355, 318] on div at bounding box center [338, 320] width 62 height 11
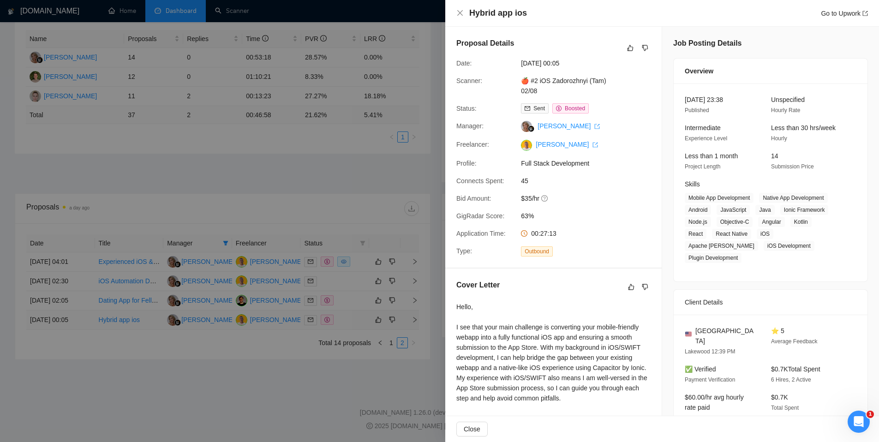
click at [355, 318] on div at bounding box center [439, 221] width 879 height 442
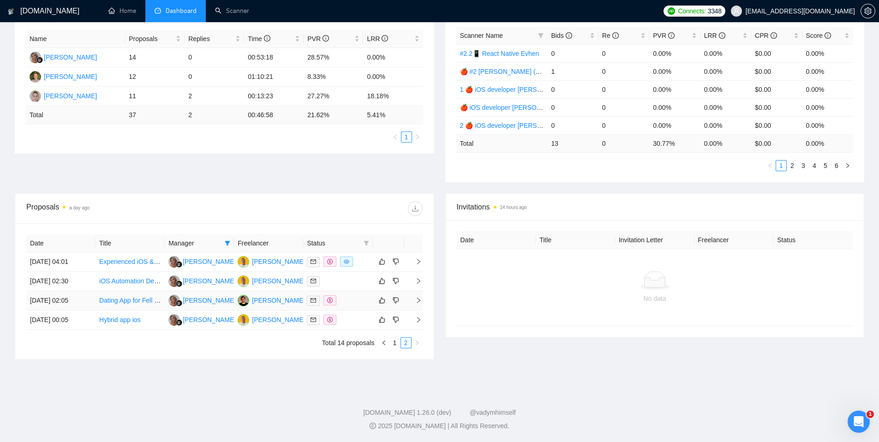
click at [352, 300] on div at bounding box center [338, 300] width 62 height 11
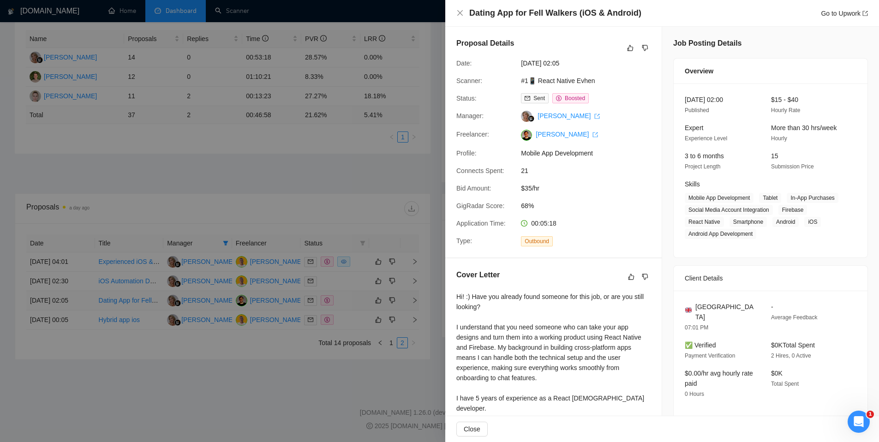
click at [352, 300] on div at bounding box center [439, 221] width 879 height 442
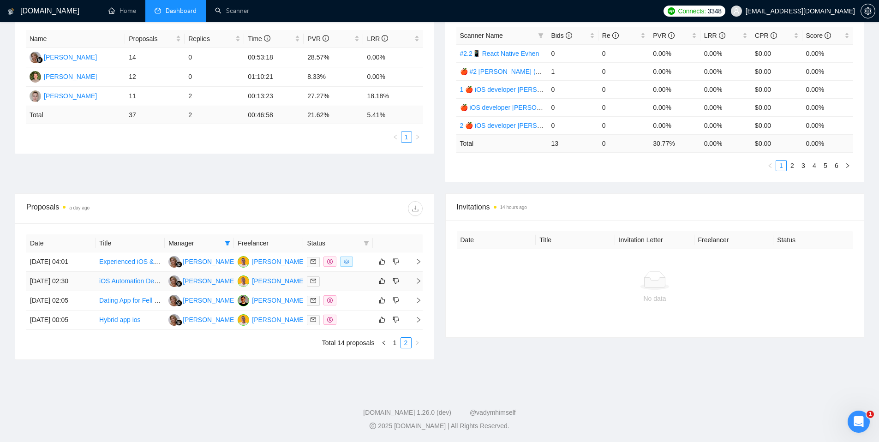
click at [349, 287] on td at bounding box center [337, 281] width 69 height 19
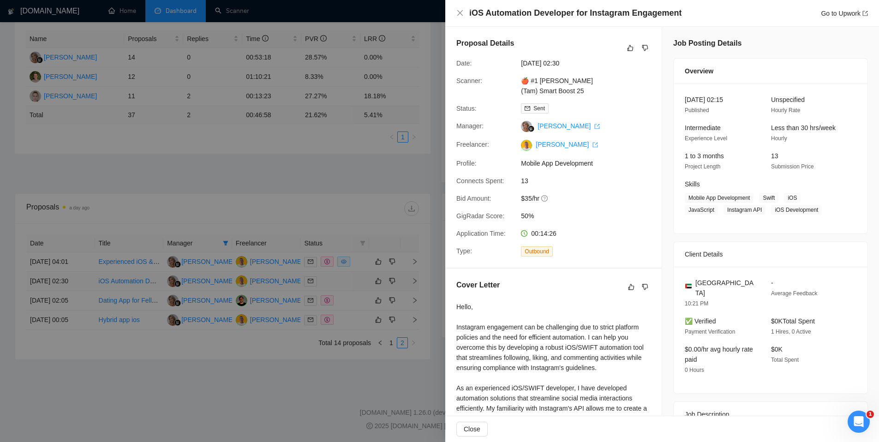
click at [349, 287] on div at bounding box center [439, 221] width 879 height 442
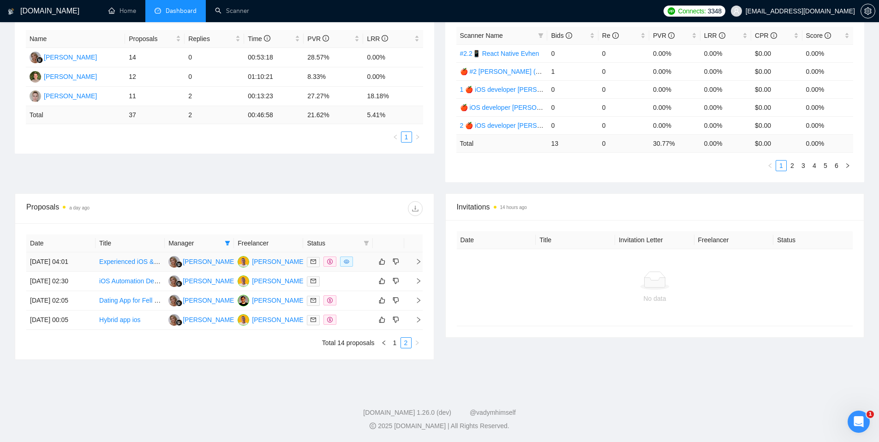
click at [358, 270] on td at bounding box center [337, 261] width 69 height 19
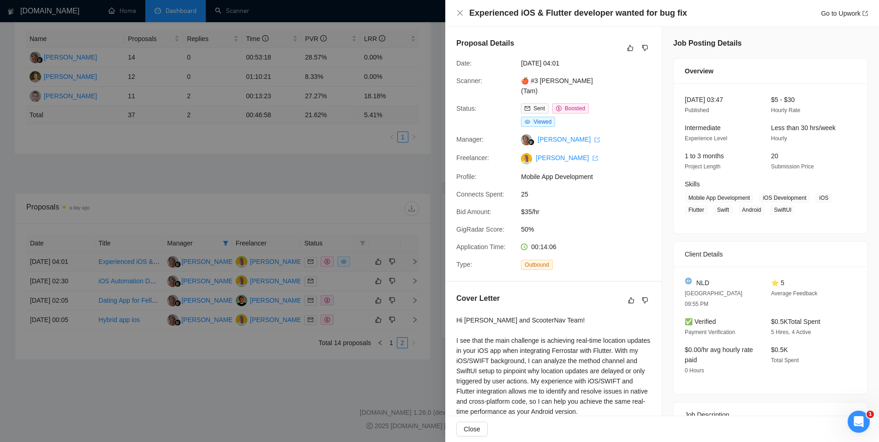
click at [358, 270] on div at bounding box center [439, 221] width 879 height 442
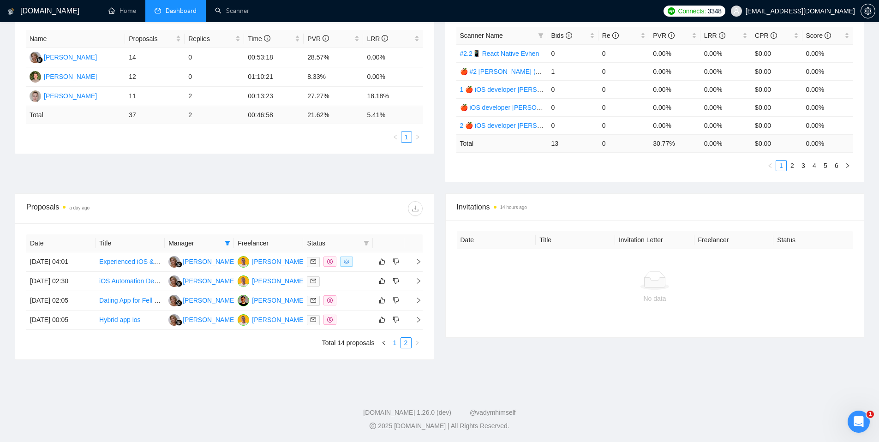
click at [395, 342] on link "1" at bounding box center [395, 343] width 10 height 10
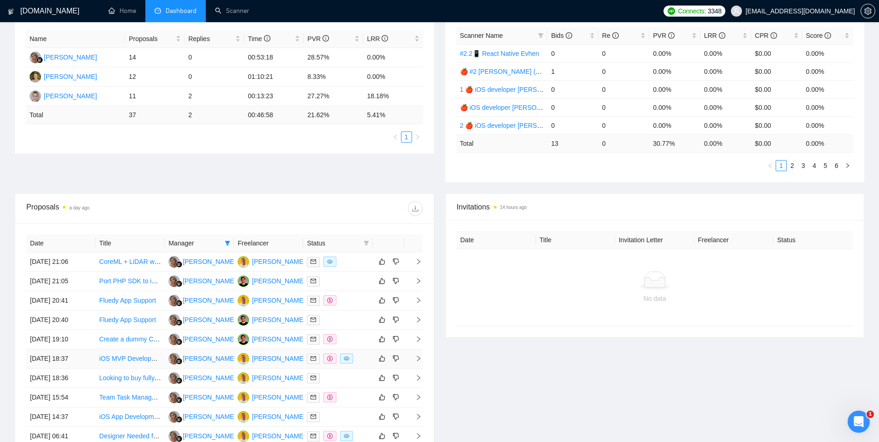
scroll to position [289, 0]
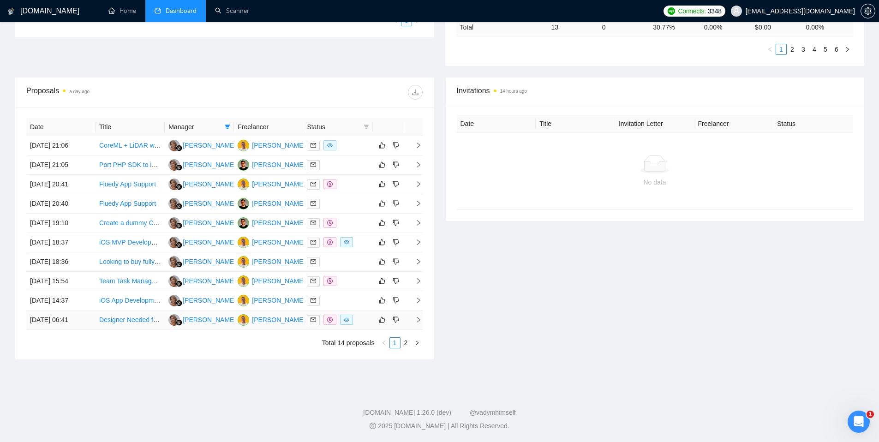
click at [360, 323] on div at bounding box center [338, 320] width 62 height 11
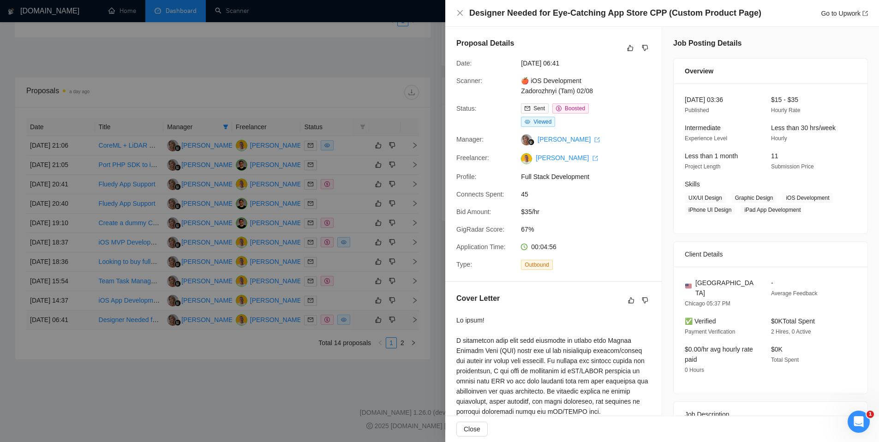
click at [360, 323] on div at bounding box center [439, 221] width 879 height 442
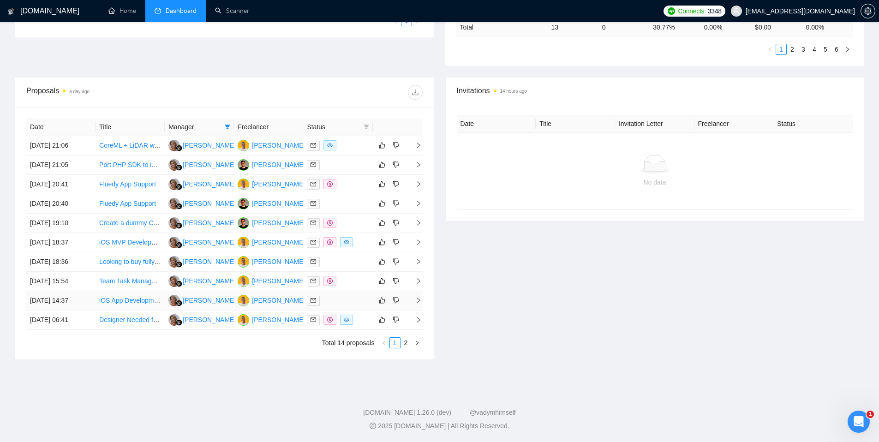
click at [360, 301] on div at bounding box center [338, 300] width 62 height 11
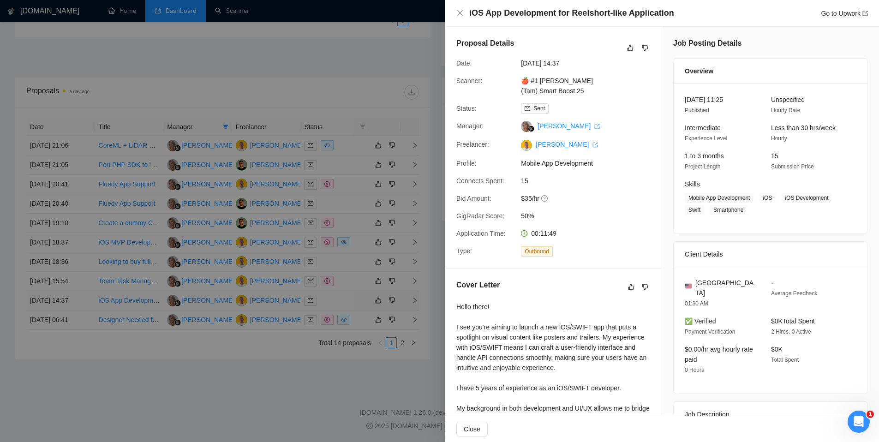
click at [360, 301] on div at bounding box center [439, 221] width 879 height 442
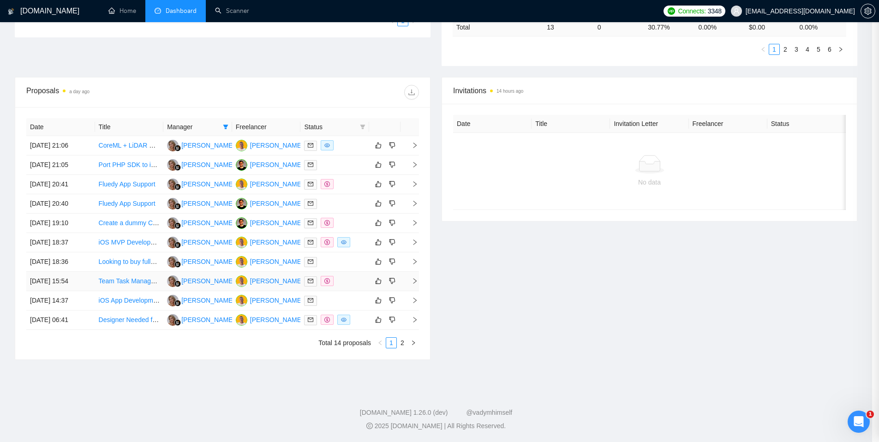
click at [358, 287] on td at bounding box center [334, 281] width 69 height 19
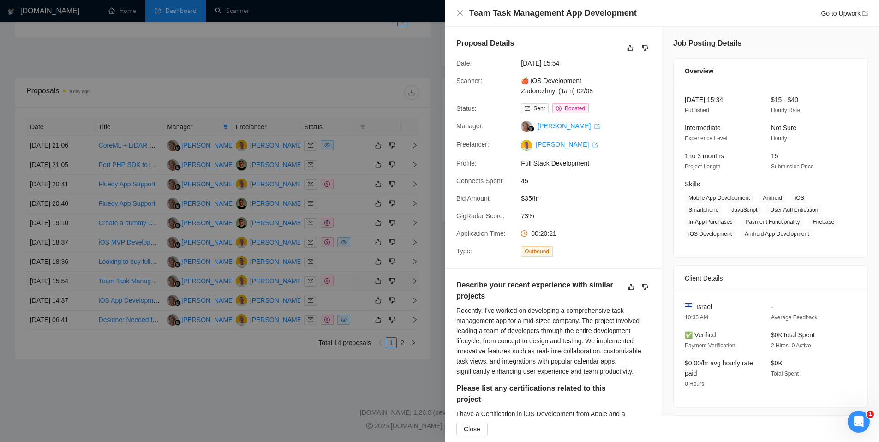
click at [358, 287] on div at bounding box center [439, 221] width 879 height 442
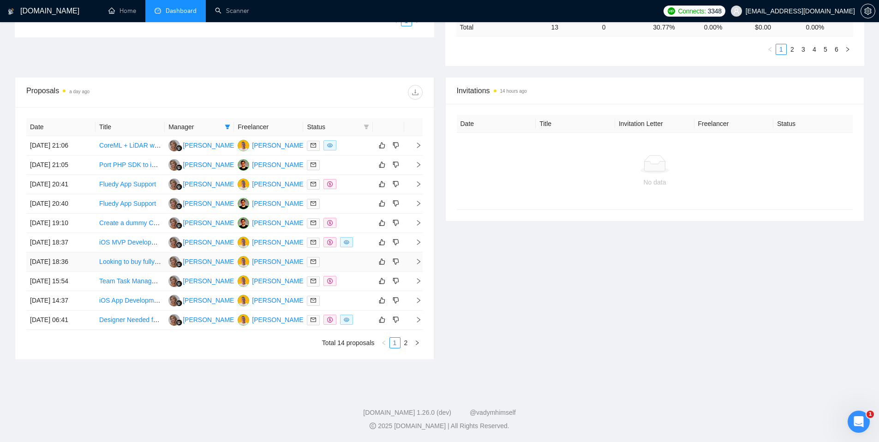
click at [355, 264] on div at bounding box center [338, 262] width 62 height 11
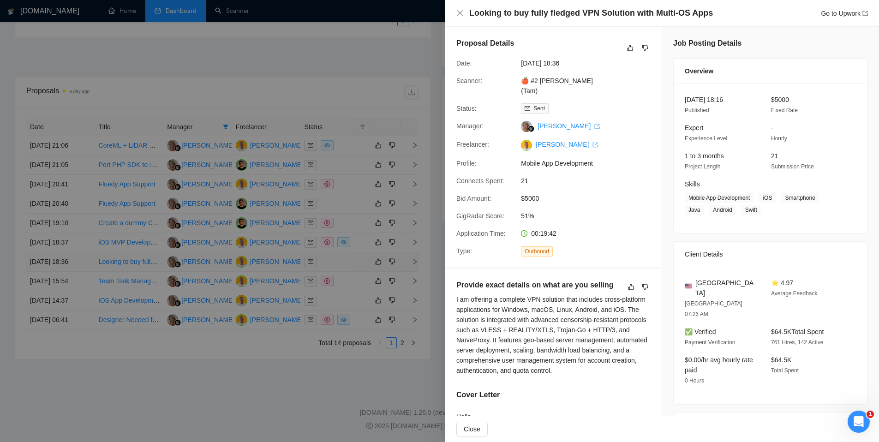
click at [355, 264] on div at bounding box center [439, 221] width 879 height 442
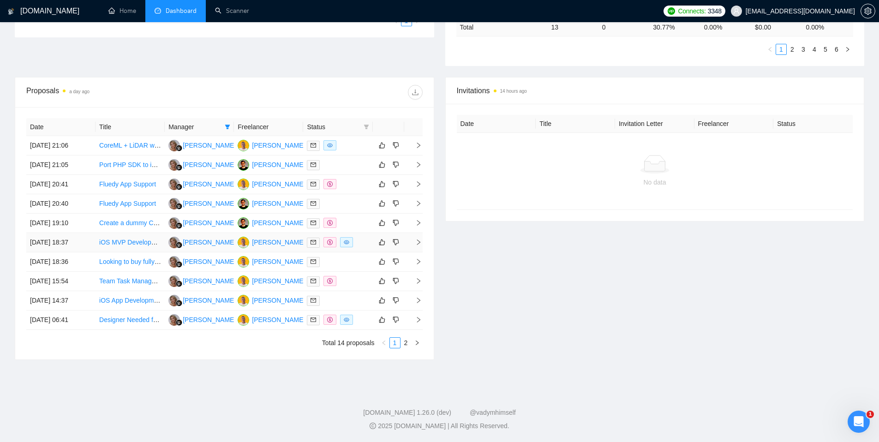
click at [361, 247] on div at bounding box center [338, 242] width 62 height 11
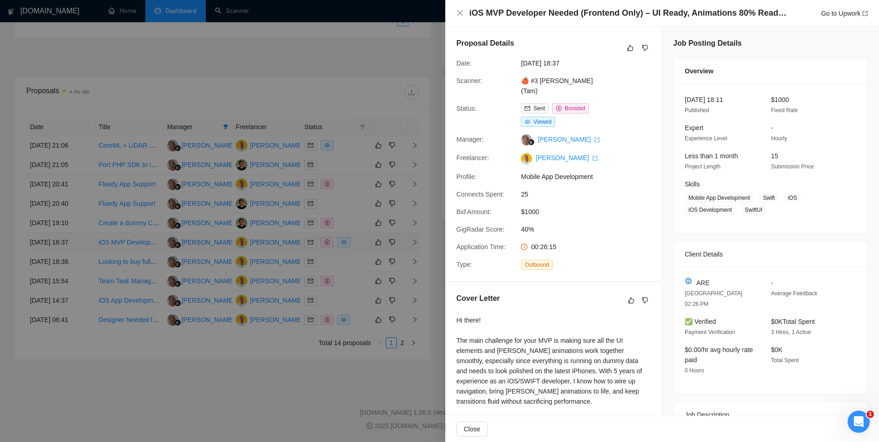
click at [361, 247] on div at bounding box center [439, 221] width 879 height 442
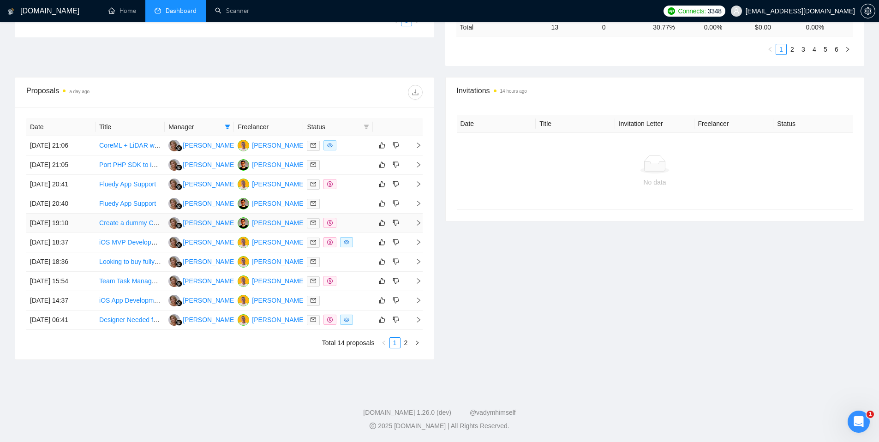
click at [355, 222] on div at bounding box center [338, 223] width 62 height 11
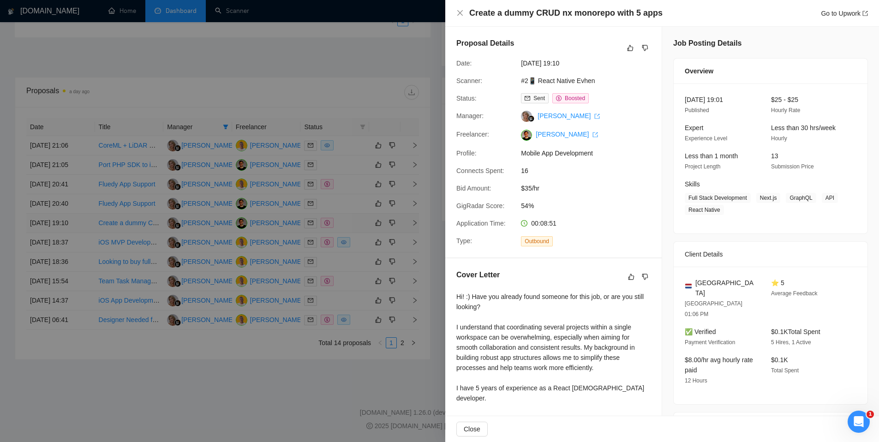
click at [355, 222] on div at bounding box center [439, 221] width 879 height 442
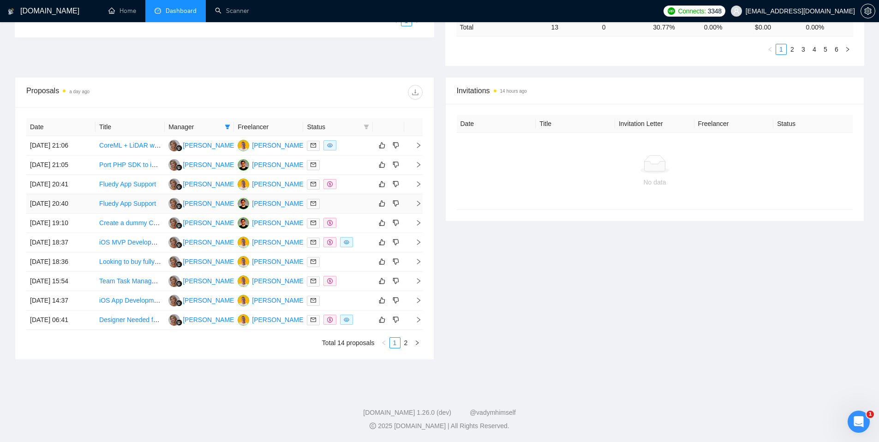
click at [352, 208] on div at bounding box center [338, 203] width 62 height 11
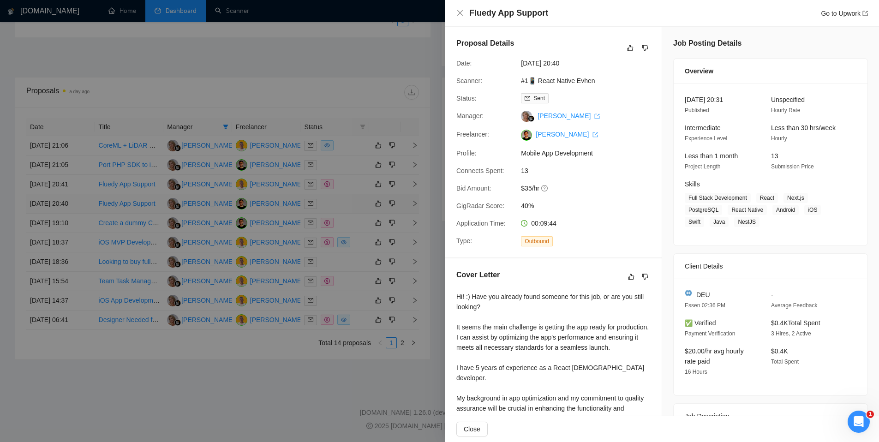
click at [352, 208] on div at bounding box center [439, 221] width 879 height 442
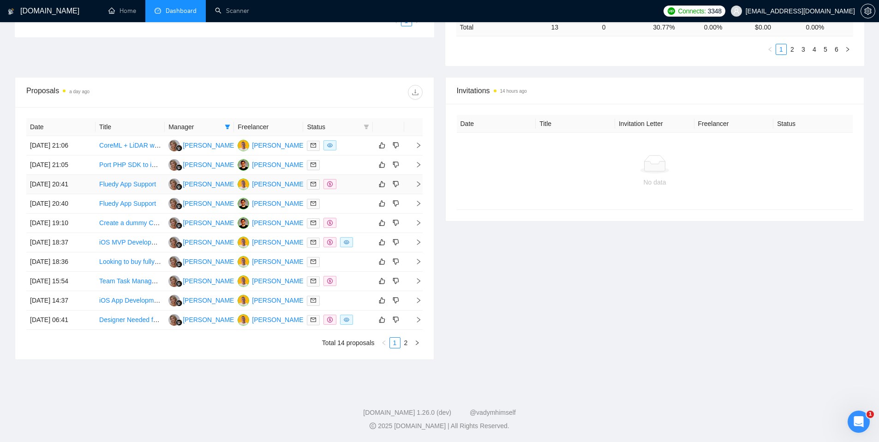
click at [355, 187] on div at bounding box center [338, 184] width 62 height 11
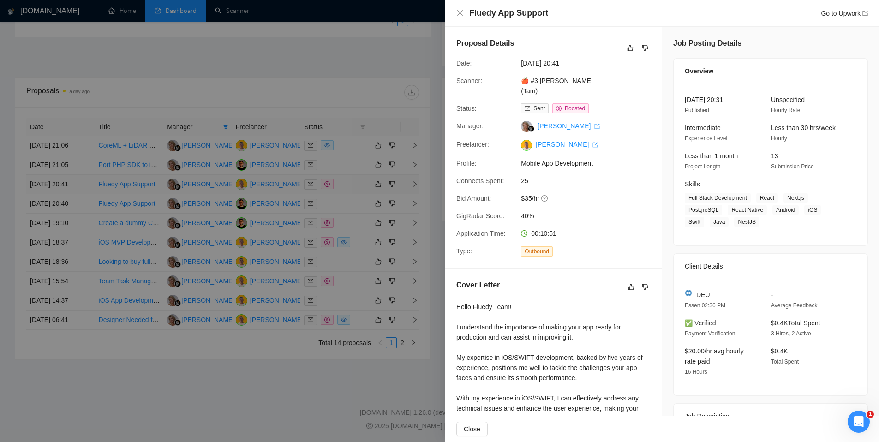
click at [355, 187] on div at bounding box center [439, 221] width 879 height 442
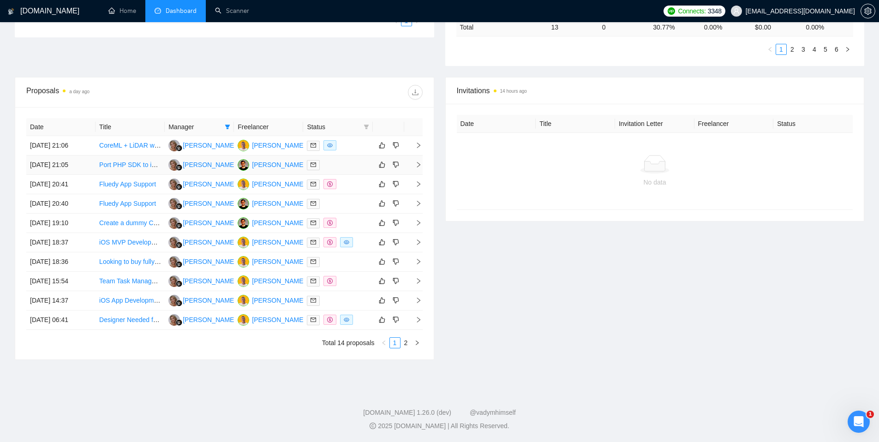
click at [354, 166] on div at bounding box center [338, 165] width 62 height 11
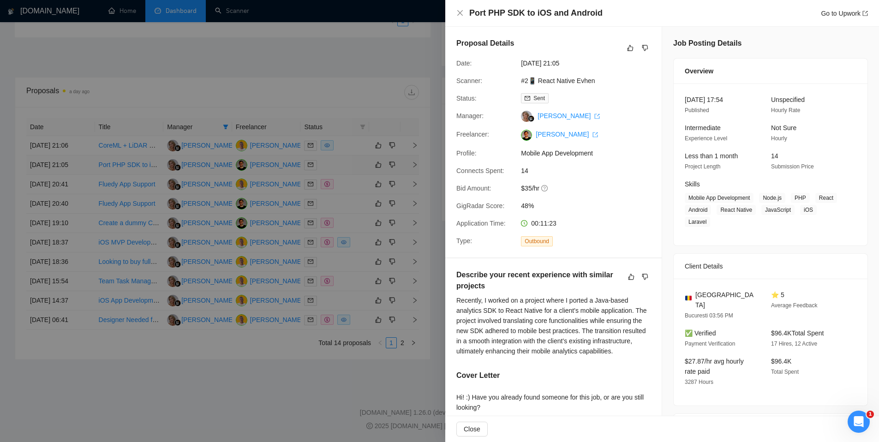
click at [354, 166] on div at bounding box center [439, 221] width 879 height 442
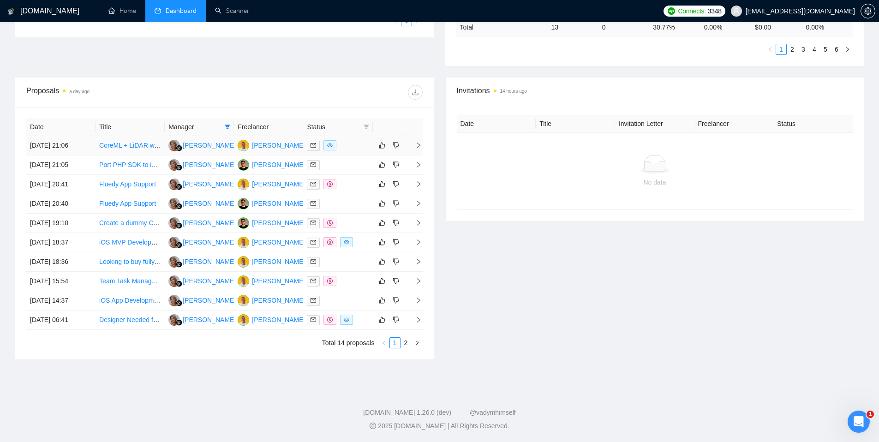
click at [355, 154] on td at bounding box center [337, 145] width 69 height 19
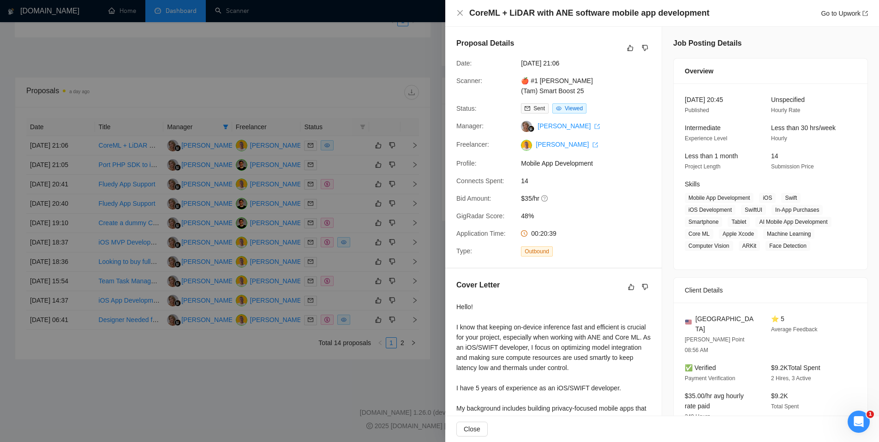
click at [355, 154] on div at bounding box center [439, 221] width 879 height 442
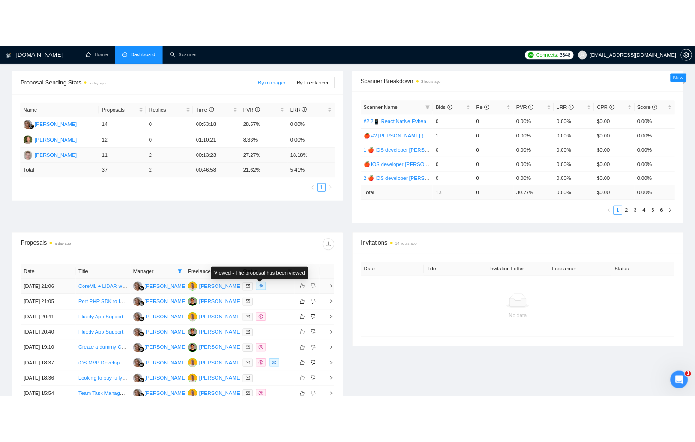
scroll to position [110, 0]
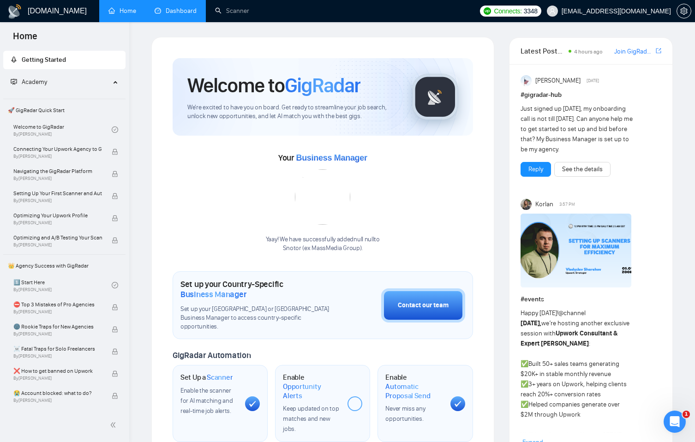
click at [171, 12] on link "Dashboard" at bounding box center [176, 11] width 42 height 8
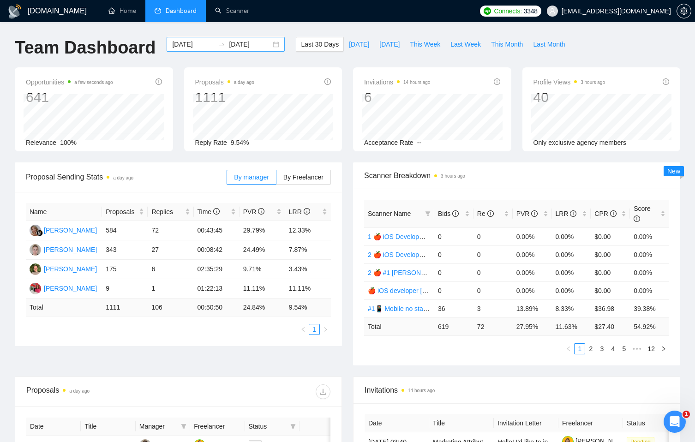
click at [234, 46] on input "[DATE]" at bounding box center [250, 44] width 42 height 10
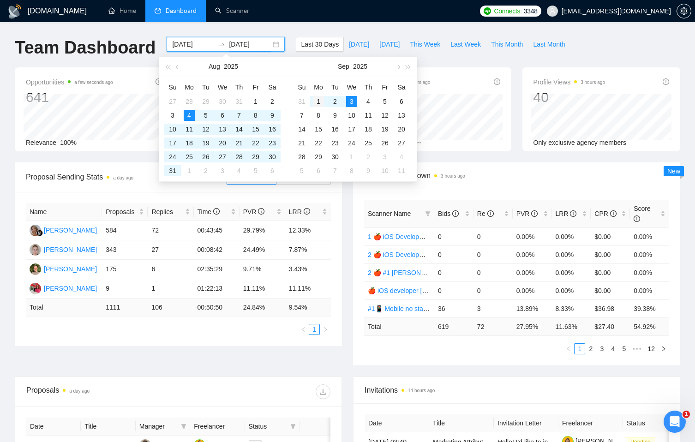
type input "[DATE]"
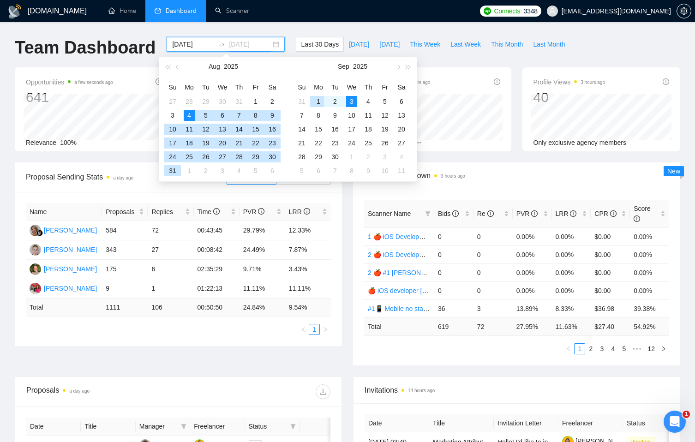
click at [320, 102] on div "1" at bounding box center [318, 101] width 11 height 11
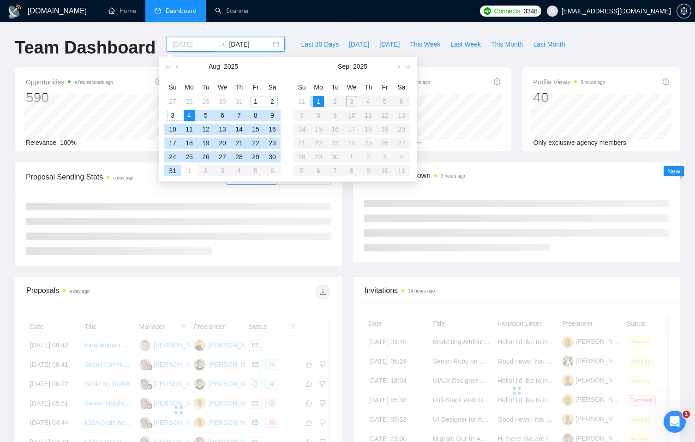
type input "[DATE]"
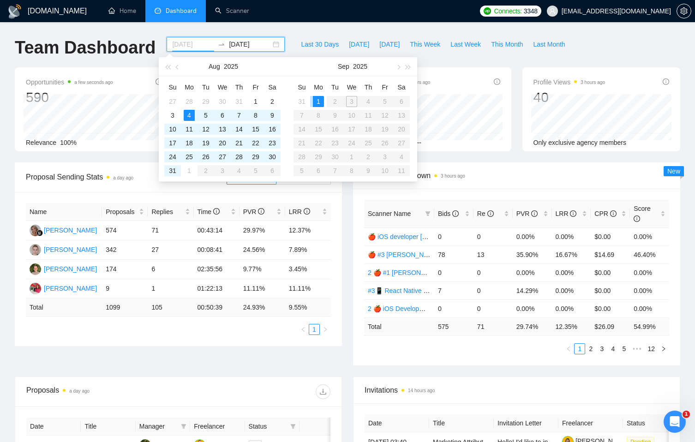
click at [317, 102] on div "1" at bounding box center [318, 101] width 11 height 11
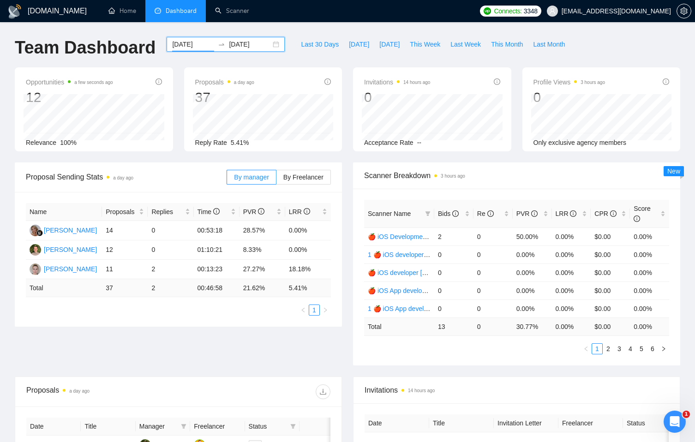
click at [292, 21] on ul "Home Dashboard Scanner" at bounding box center [285, 11] width 379 height 22
